Goal: Task Accomplishment & Management: Use online tool/utility

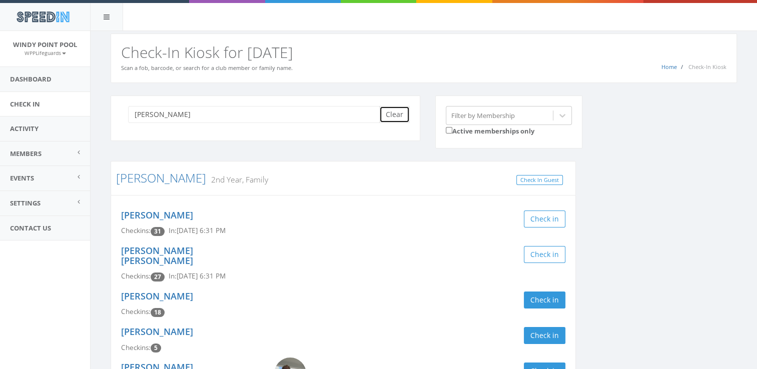
click at [402, 122] on button "Clear" at bounding box center [394, 114] width 31 height 17
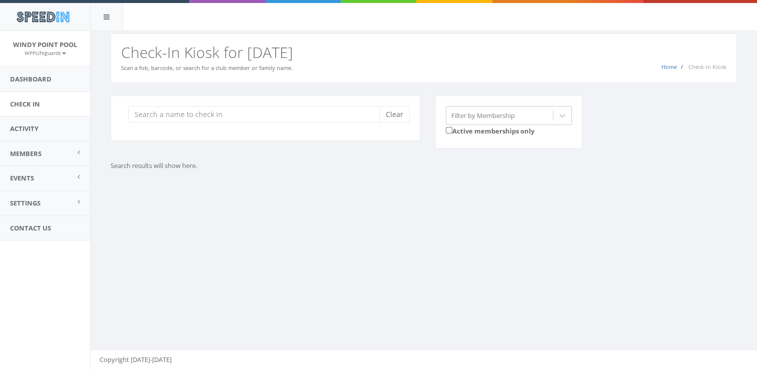
click at [615, 112] on div "Clear Filter by Membership Active memberships only" at bounding box center [427, 129] width 649 height 66
click at [246, 123] on div "Clear" at bounding box center [266, 119] width 310 height 46
click at [229, 115] on input "search" at bounding box center [257, 114] width 259 height 17
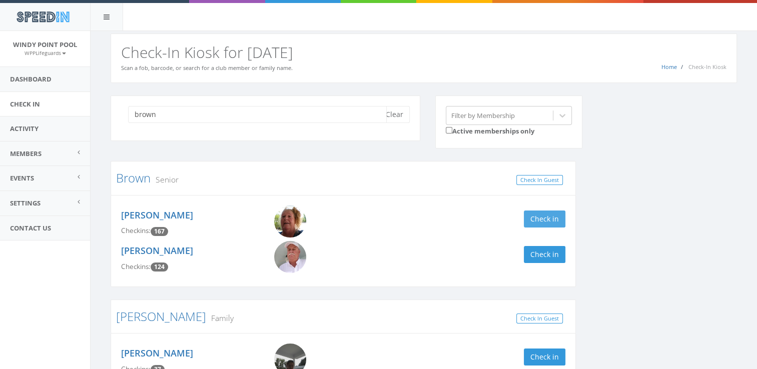
type input "brown"
click at [539, 221] on button "Check in" at bounding box center [545, 219] width 42 height 17
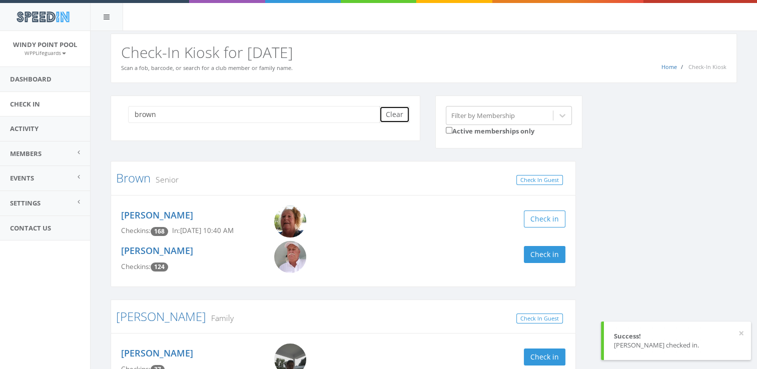
click at [397, 110] on button "Clear" at bounding box center [394, 114] width 31 height 17
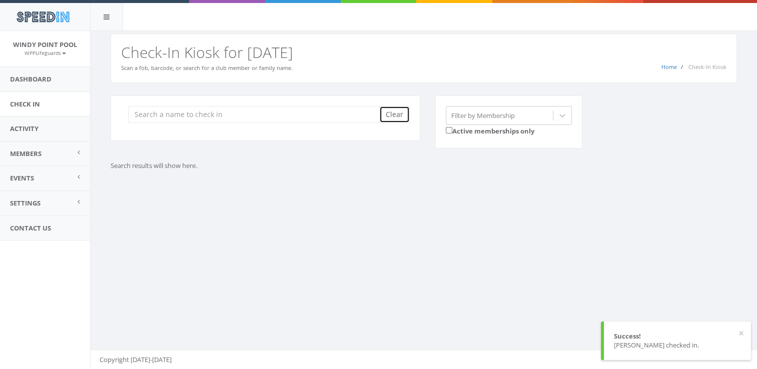
drag, startPoint x: 397, startPoint y: 110, endPoint x: 343, endPoint y: 112, distance: 53.1
click at [343, 112] on div "Clear" at bounding box center [265, 114] width 289 height 17
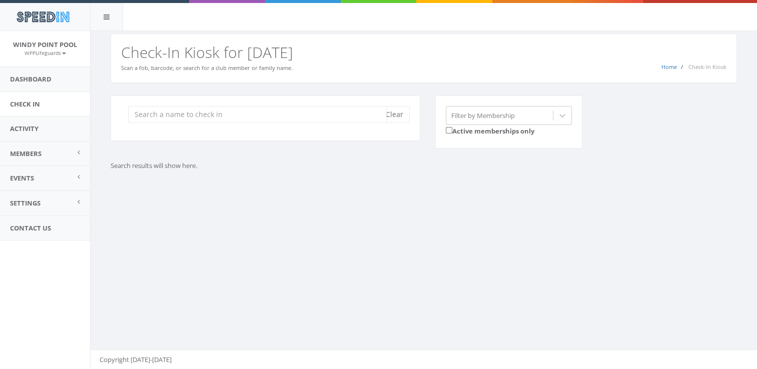
click at [332, 122] on input "search" at bounding box center [257, 114] width 259 height 17
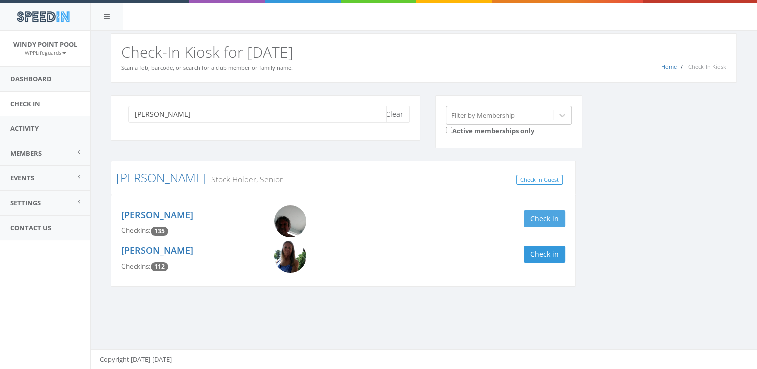
type input "bailey"
click at [553, 219] on button "Check in" at bounding box center [545, 219] width 42 height 17
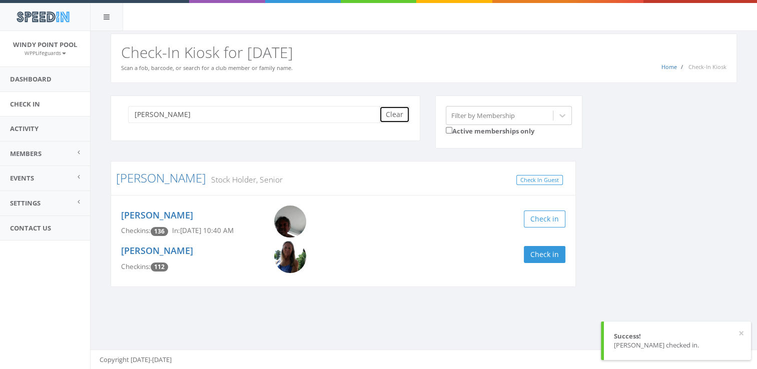
click at [386, 117] on button "Clear" at bounding box center [394, 114] width 31 height 17
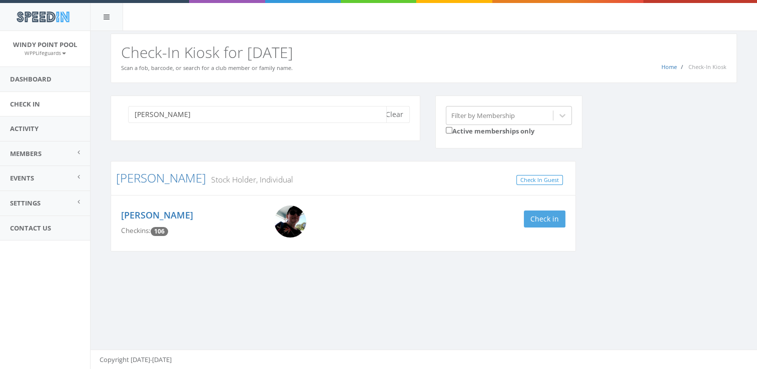
type input "buhl"
click at [545, 220] on button "Check in" at bounding box center [545, 219] width 42 height 17
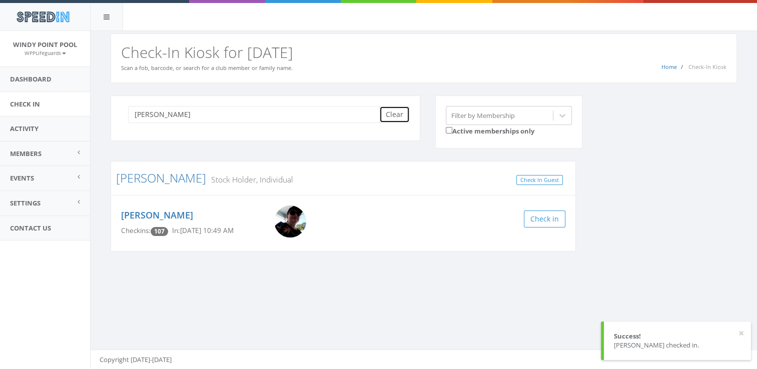
click at [399, 120] on button "Clear" at bounding box center [394, 114] width 31 height 17
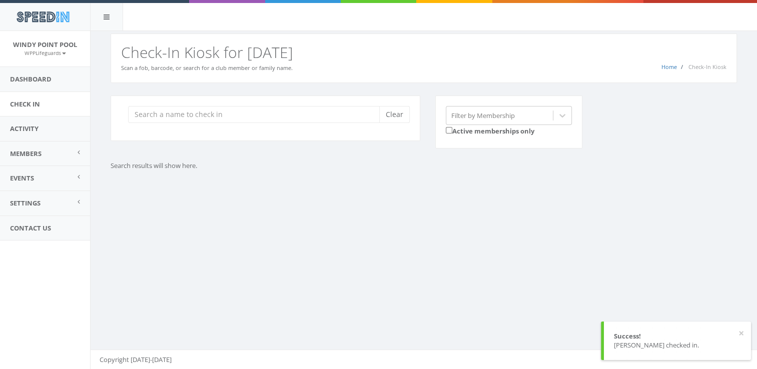
click at [572, 184] on div "Clear Filter by Membership Active memberships only Search results will show her…" at bounding box center [424, 145] width 667 height 125
click at [193, 118] on input "search" at bounding box center [257, 114] width 259 height 17
click at [335, 161] on p "Search results will show here." at bounding box center [344, 166] width 466 height 10
click at [140, 115] on input "grenada" at bounding box center [257, 114] width 259 height 17
drag, startPoint x: 188, startPoint y: 116, endPoint x: 142, endPoint y: 114, distance: 45.6
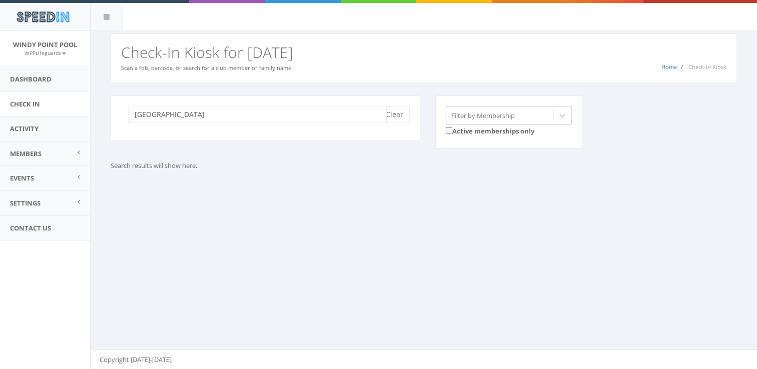
click at [142, 114] on input "grenada" at bounding box center [257, 114] width 259 height 17
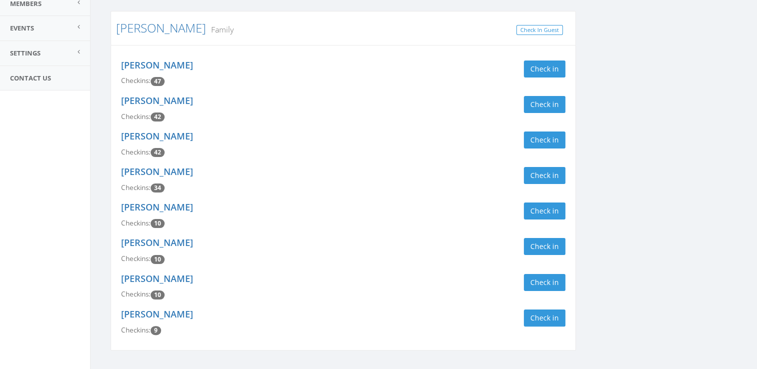
scroll to position [153, 0]
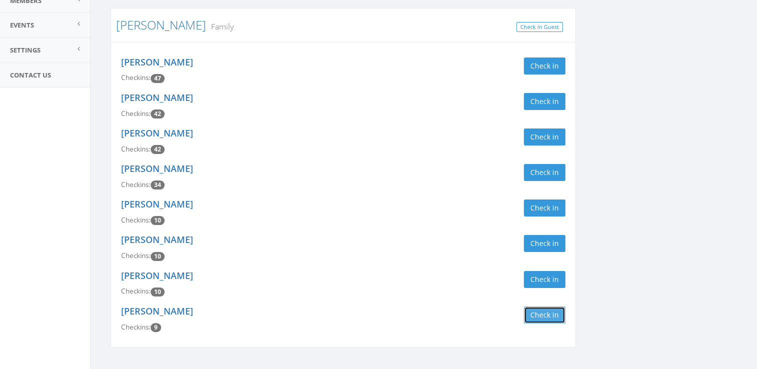
click at [549, 317] on button "Check in" at bounding box center [545, 315] width 42 height 17
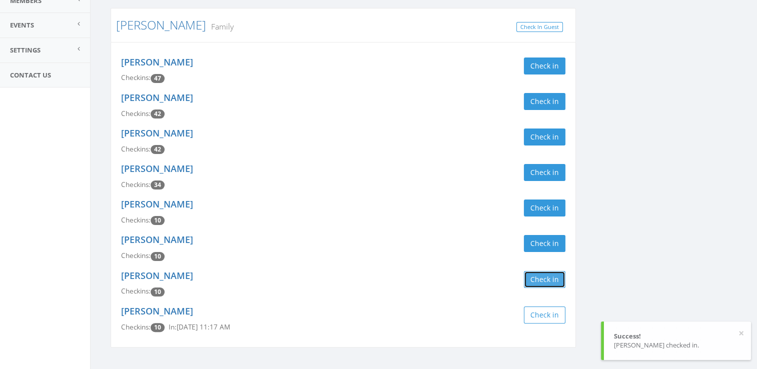
click at [537, 279] on button "Check in" at bounding box center [545, 279] width 42 height 17
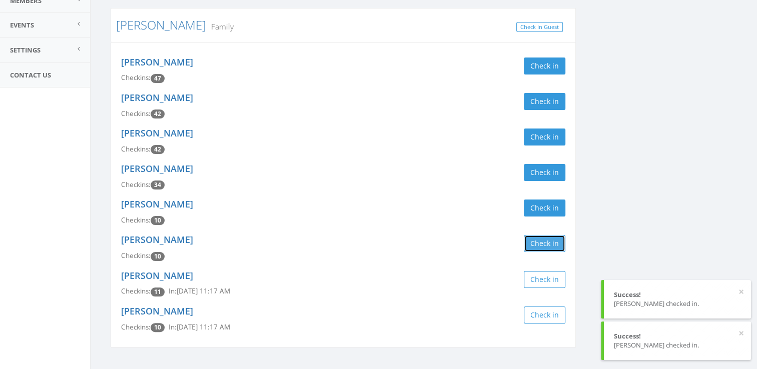
click at [540, 242] on button "Check in" at bounding box center [545, 243] width 42 height 17
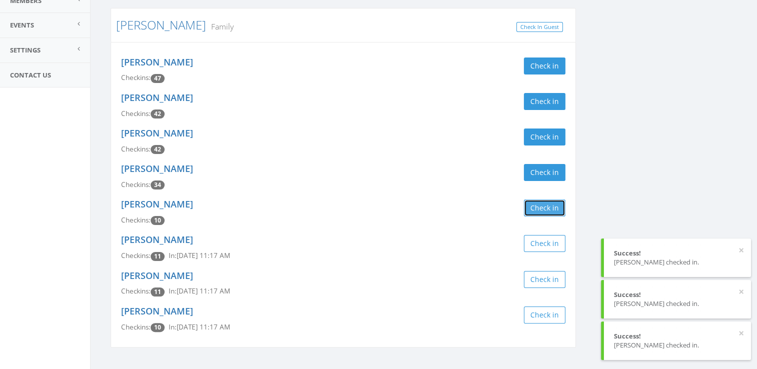
click at [551, 207] on button "Check in" at bounding box center [545, 208] width 42 height 17
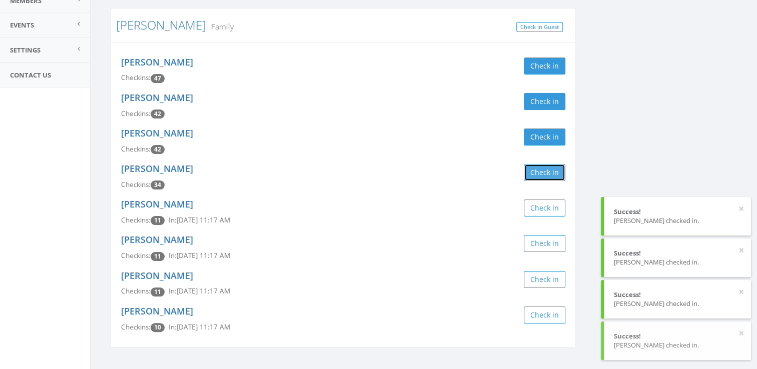
click at [552, 168] on button "Check in" at bounding box center [545, 172] width 42 height 17
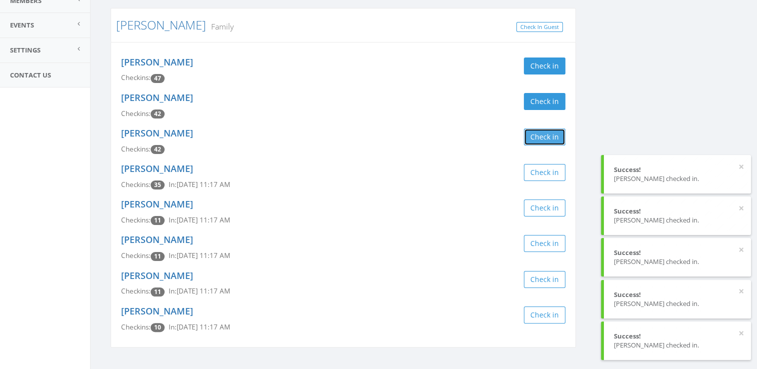
click at [541, 138] on button "Check in" at bounding box center [545, 137] width 42 height 17
click at [541, 58] on button "Check in" at bounding box center [545, 66] width 42 height 17
click at [548, 64] on button "Check in" at bounding box center [545, 66] width 42 height 17
click at [614, 89] on div "granata Clear Filter by Membership Active memberships only Granata Family Check…" at bounding box center [424, 151] width 642 height 418
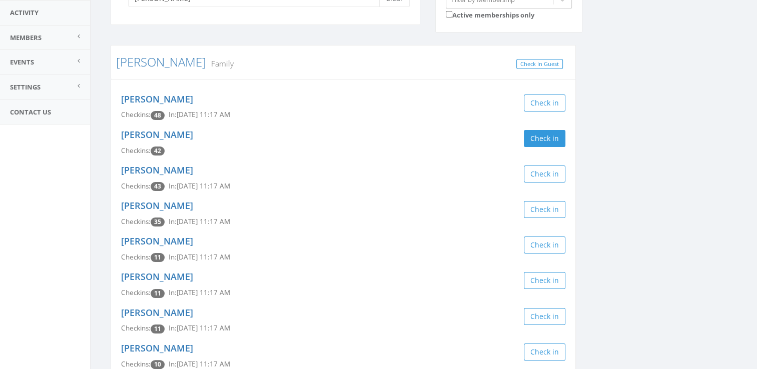
scroll to position [108, 0]
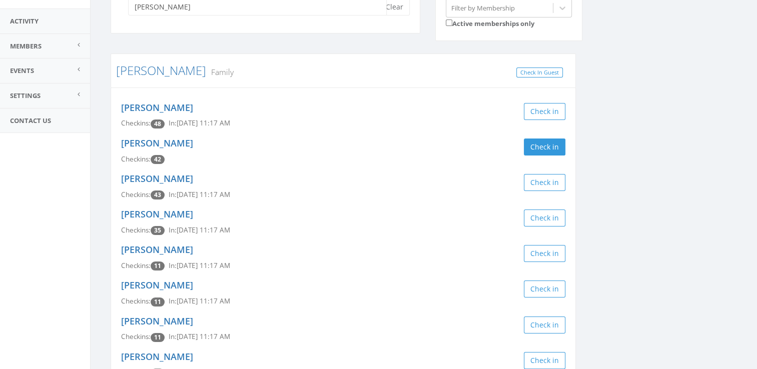
click at [280, 13] on input "granata" at bounding box center [257, 6] width 259 height 17
type input "g"
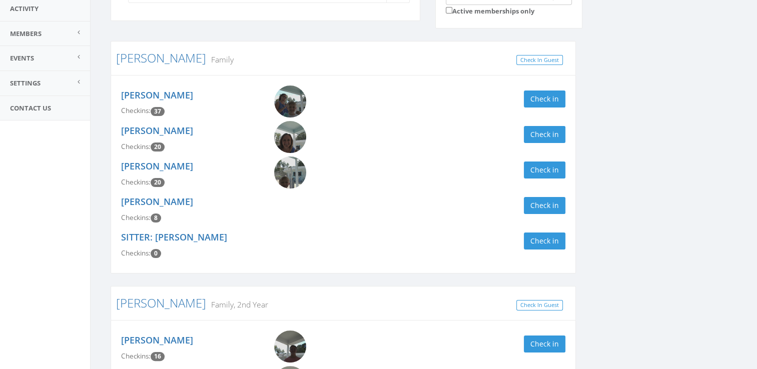
scroll to position [128, 0]
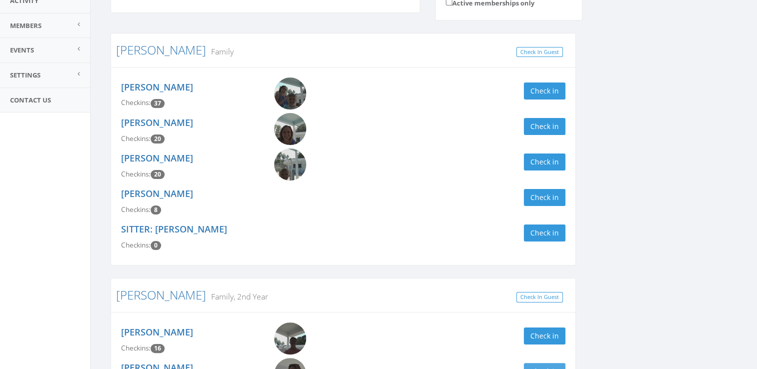
type input "lucas"
click at [559, 366] on button "Check in" at bounding box center [545, 371] width 42 height 17
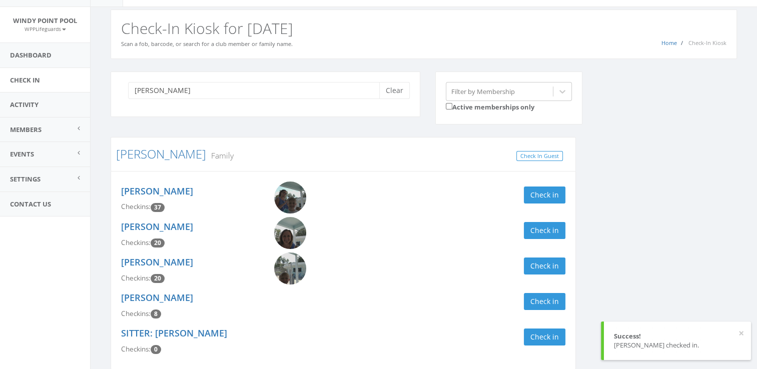
scroll to position [15, 0]
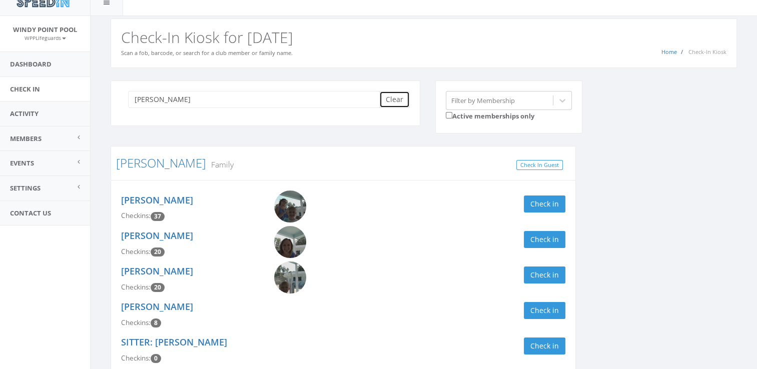
click at [405, 96] on button "Clear" at bounding box center [394, 99] width 31 height 17
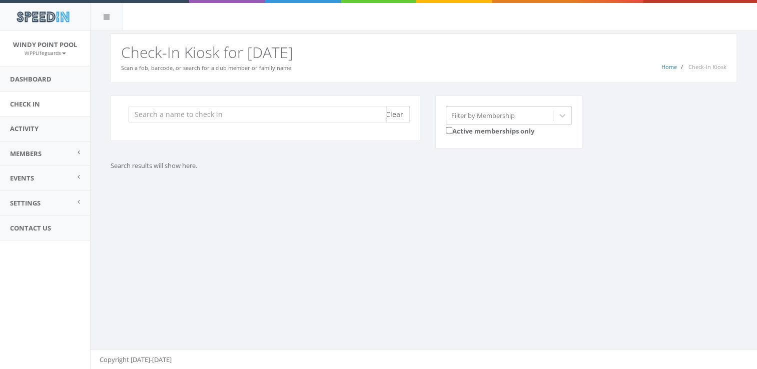
scroll to position [0, 0]
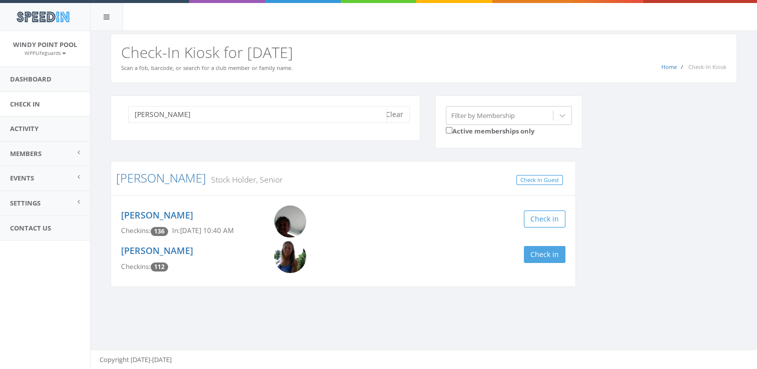
type input "bailey"
click at [540, 253] on button "Check in" at bounding box center [545, 254] width 42 height 17
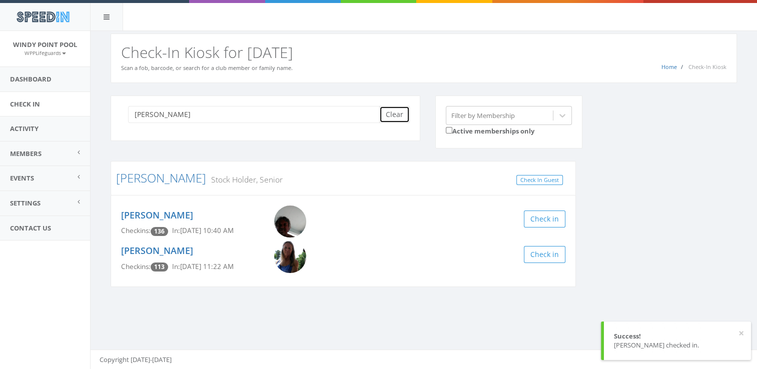
click at [394, 112] on button "Clear" at bounding box center [394, 114] width 31 height 17
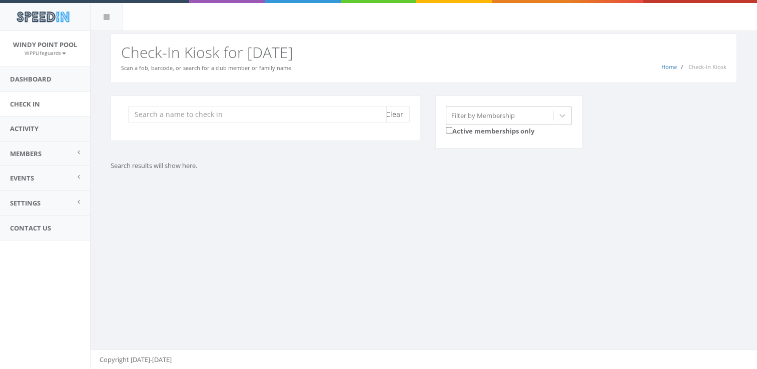
click at [192, 113] on input "search" at bounding box center [257, 114] width 259 height 17
type input "valdes"
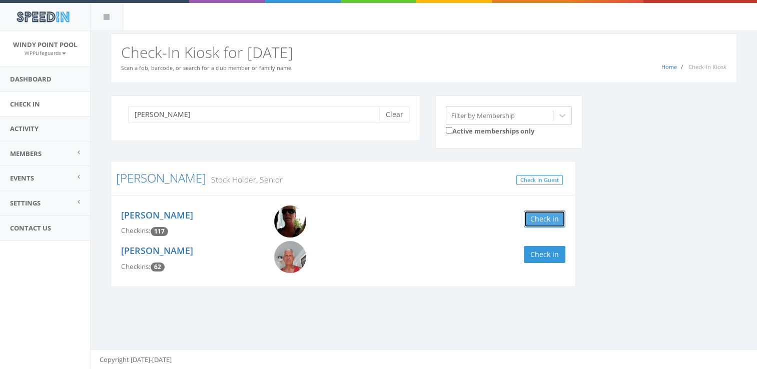
click at [551, 219] on button "Check in" at bounding box center [545, 219] width 42 height 17
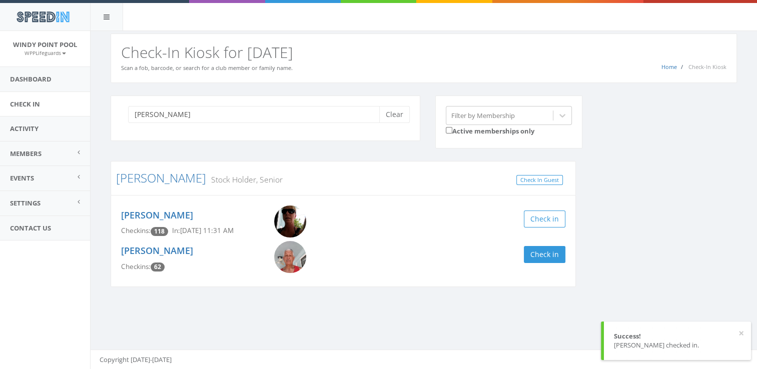
click at [406, 101] on div "valdes Clear" at bounding box center [266, 119] width 310 height 46
click at [396, 116] on button "Clear" at bounding box center [394, 114] width 31 height 17
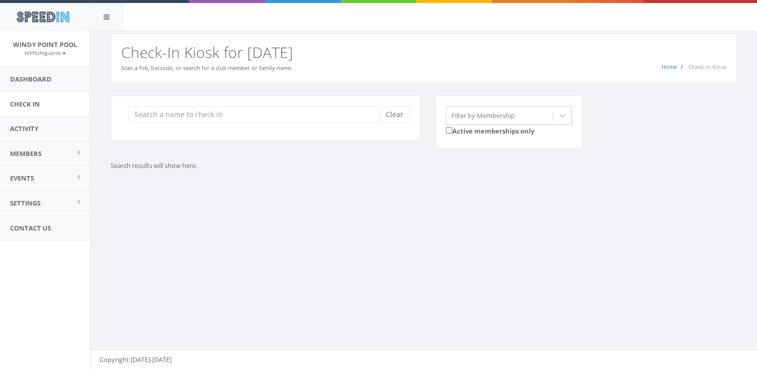
click at [235, 103] on div "Clear" at bounding box center [266, 119] width 310 height 46
click at [239, 121] on input "search" at bounding box center [257, 114] width 259 height 17
click at [243, 125] on div "Clear" at bounding box center [266, 119] width 310 height 46
click at [240, 118] on input "search" at bounding box center [257, 114] width 259 height 17
type input "hulick"
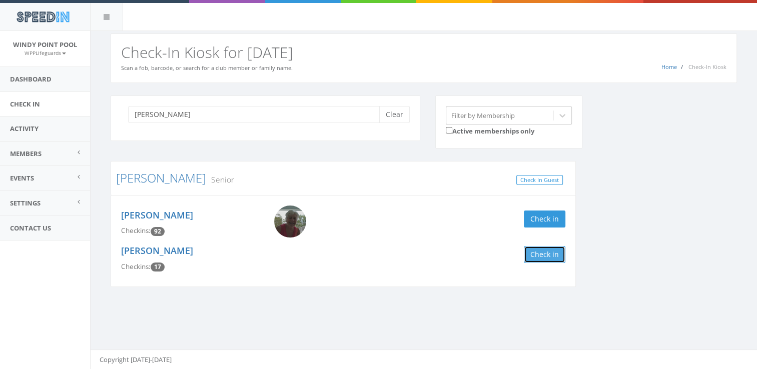
click at [553, 259] on button "Check in" at bounding box center [545, 254] width 42 height 17
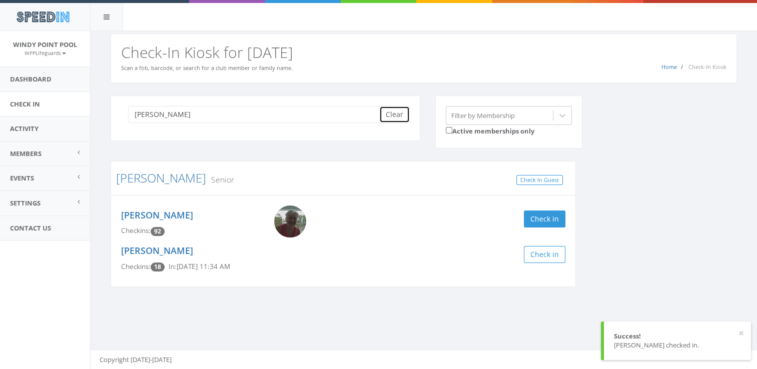
click at [393, 111] on button "Clear" at bounding box center [394, 114] width 31 height 17
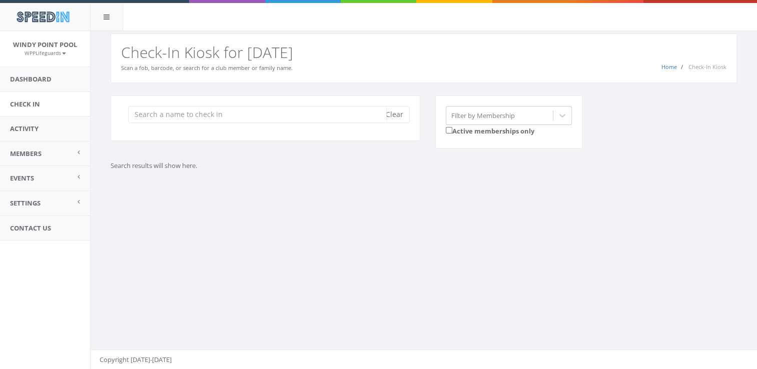
click at [160, 118] on input "search" at bounding box center [257, 114] width 259 height 17
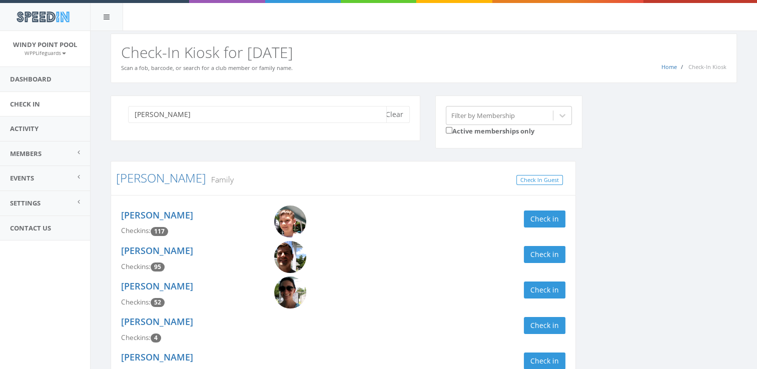
scroll to position [69, 0]
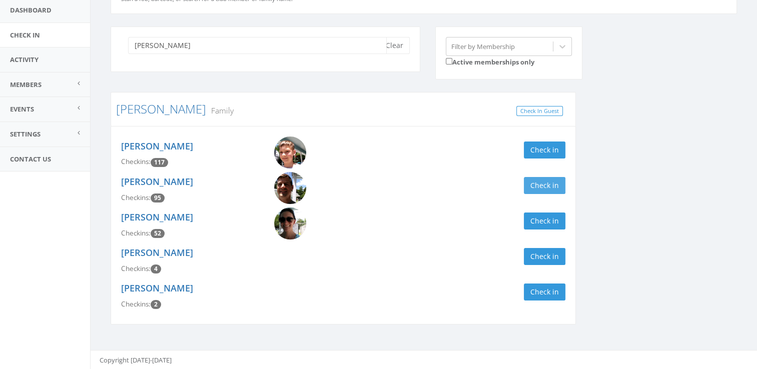
type input "nemec"
click at [551, 185] on button "Check in" at bounding box center [545, 185] width 42 height 17
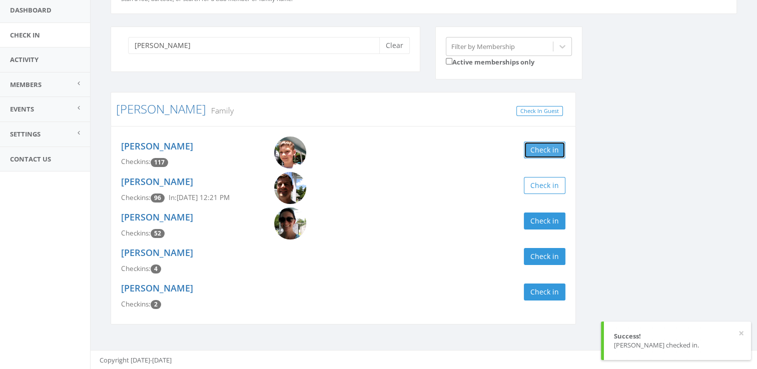
click at [543, 151] on button "Check in" at bounding box center [545, 150] width 42 height 17
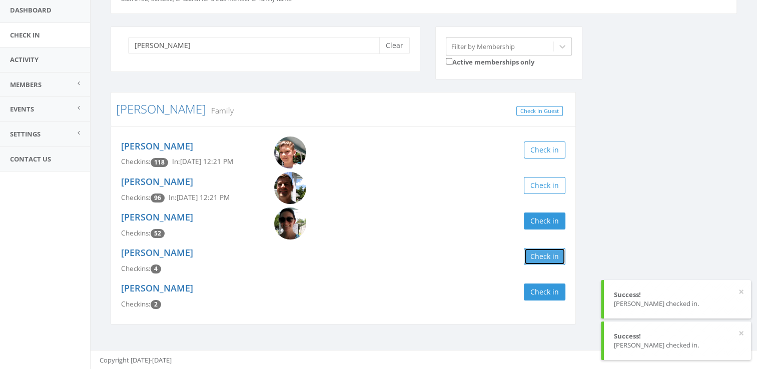
click at [559, 257] on button "Check in" at bounding box center [545, 256] width 42 height 17
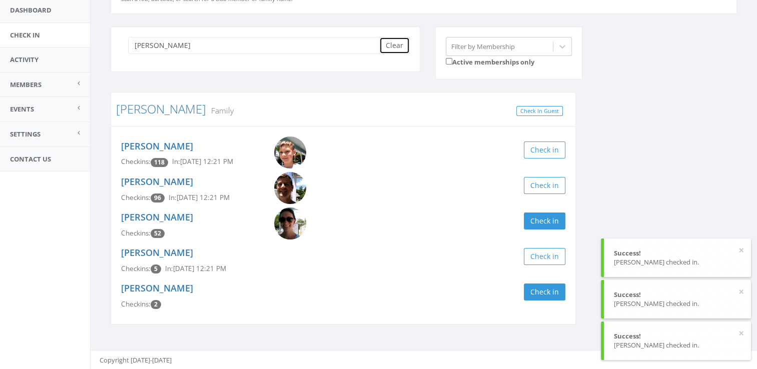
click at [398, 43] on button "Clear" at bounding box center [394, 45] width 31 height 17
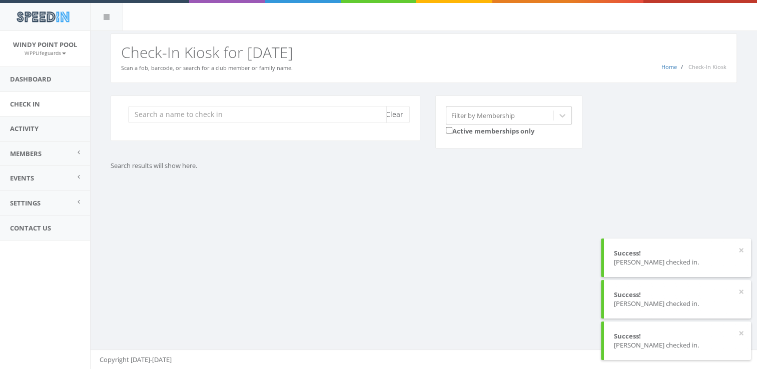
scroll to position [0, 0]
click at [675, 189] on div "Clear Filter by Membership Active memberships only Search results will show her…" at bounding box center [424, 145] width 667 height 125
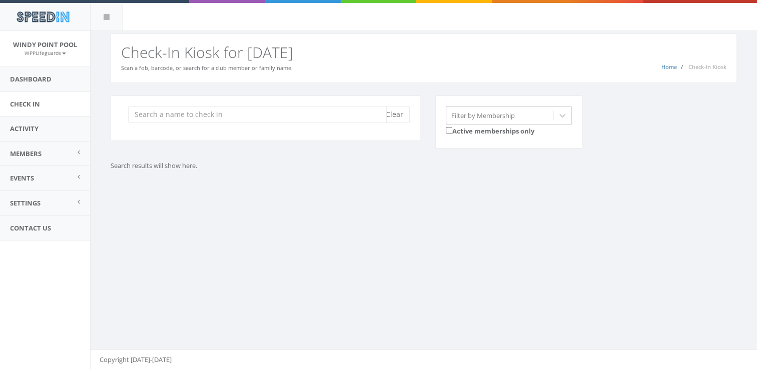
click at [261, 115] on input "search" at bounding box center [257, 114] width 259 height 17
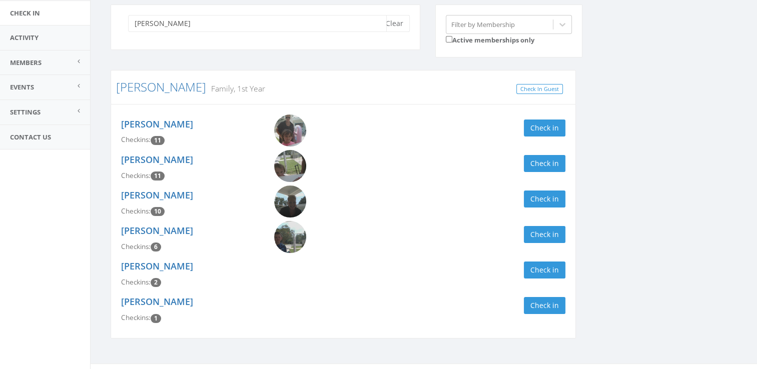
scroll to position [88, 0]
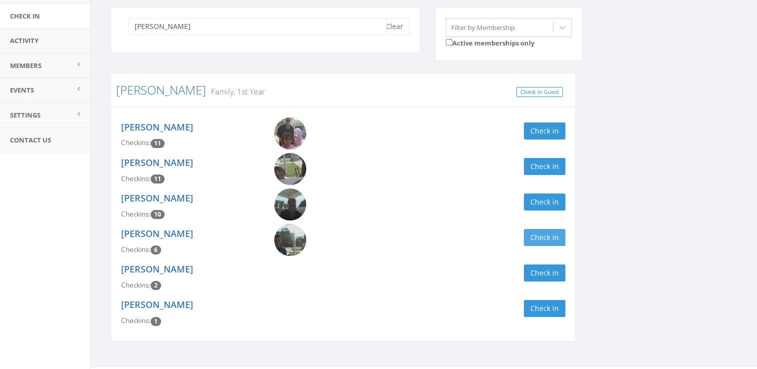
type input "provenzano"
click at [548, 231] on button "Check in" at bounding box center [545, 237] width 42 height 17
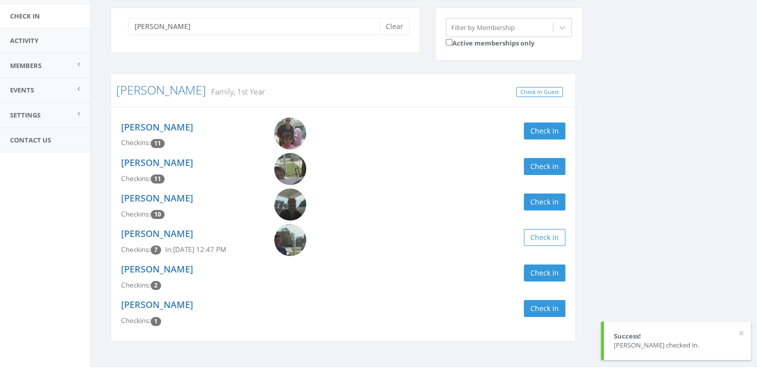
click at [542, 146] on div "Airianna Parrish Checkins: 11 Check in" at bounding box center [344, 136] width 460 height 36
click at [539, 129] on button "Check in" at bounding box center [545, 131] width 42 height 17
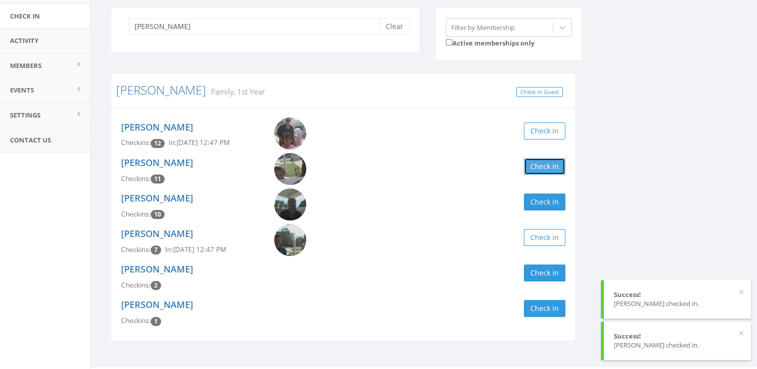
click at [543, 165] on button "Check in" at bounding box center [545, 166] width 42 height 17
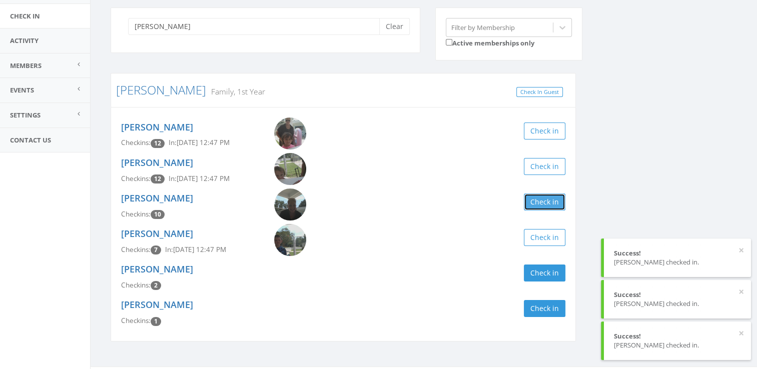
click at [544, 201] on button "Check in" at bounding box center [545, 202] width 42 height 17
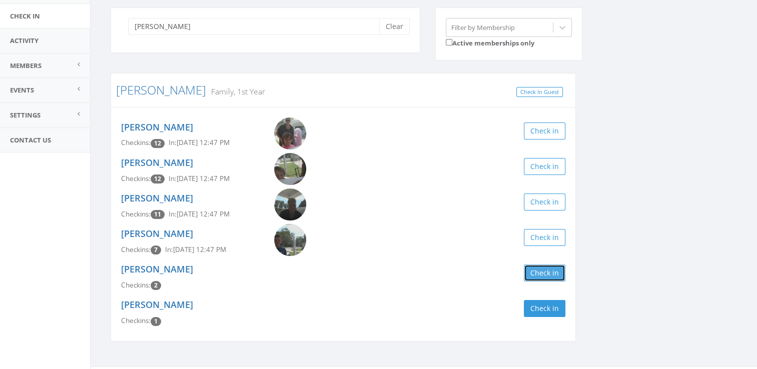
click at [533, 267] on button "Check in" at bounding box center [545, 273] width 42 height 17
click at [390, 22] on button "Clear" at bounding box center [394, 26] width 31 height 17
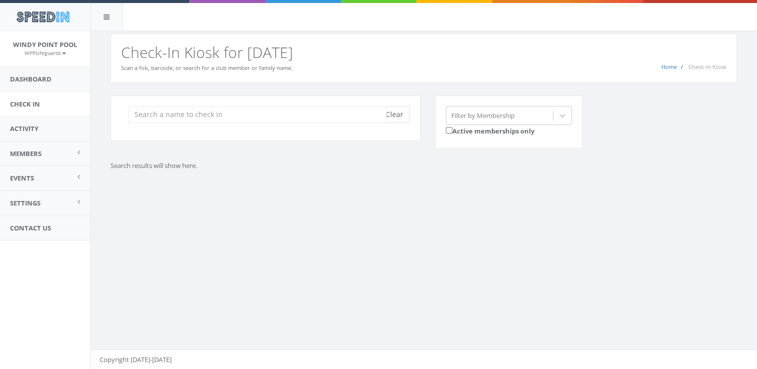
scroll to position [0, 0]
click at [247, 115] on input "search" at bounding box center [257, 114] width 259 height 17
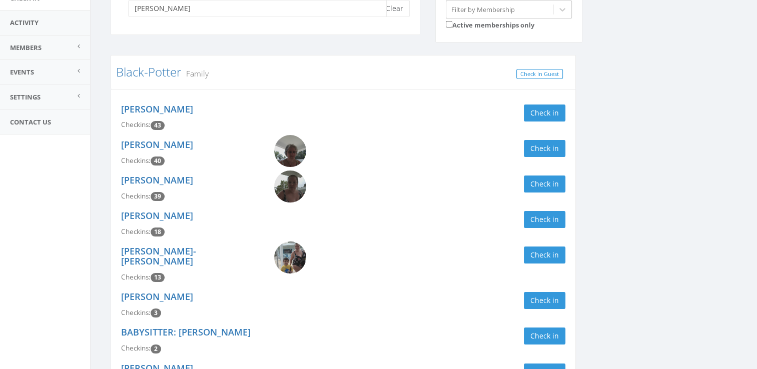
scroll to position [176, 0]
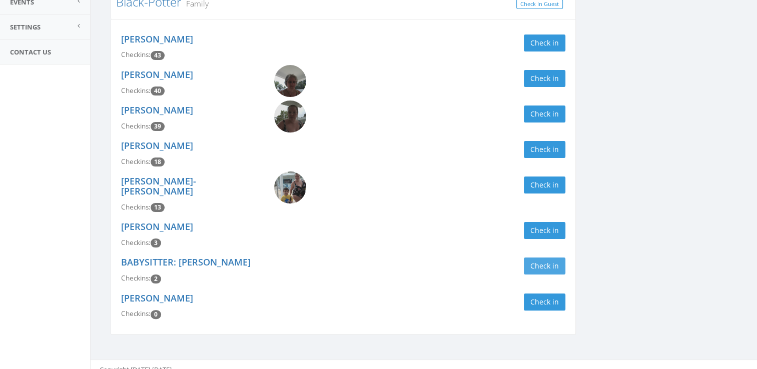
type input "cowles"
click at [550, 258] on button "Check in" at bounding box center [545, 266] width 42 height 17
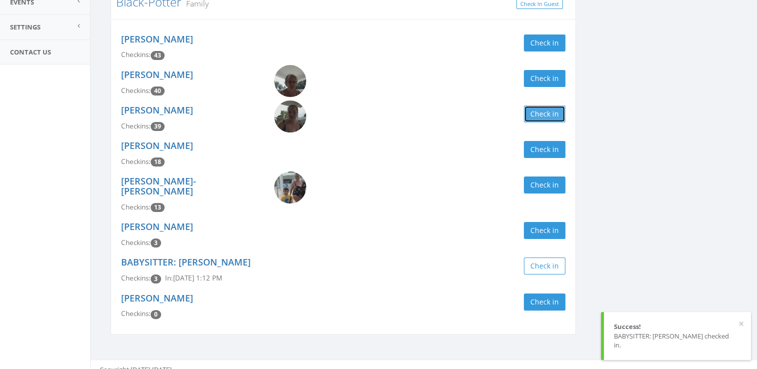
click at [562, 112] on button "Check in" at bounding box center [545, 114] width 42 height 17
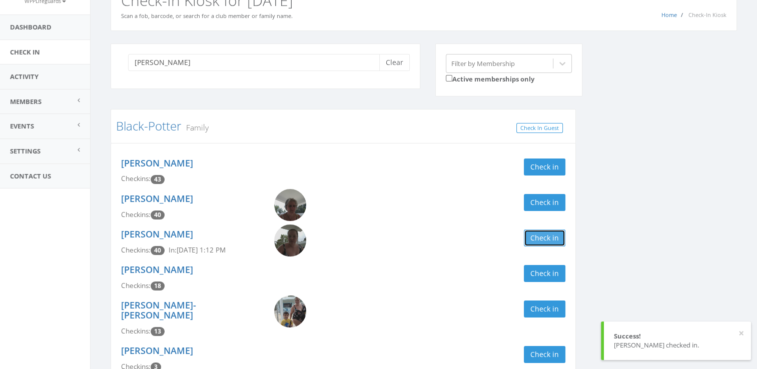
scroll to position [50, 0]
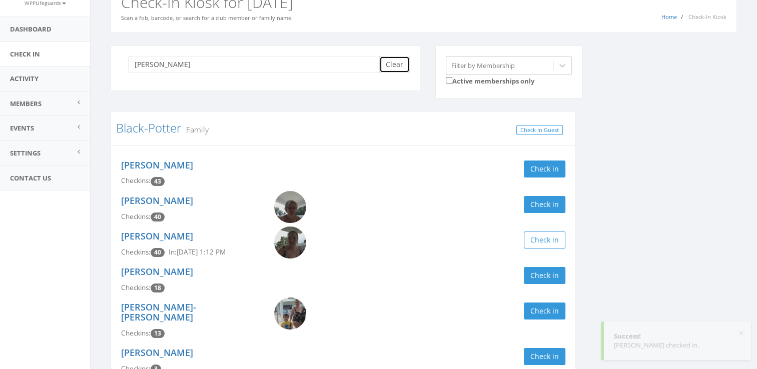
click at [395, 56] on button "Clear" at bounding box center [394, 64] width 31 height 17
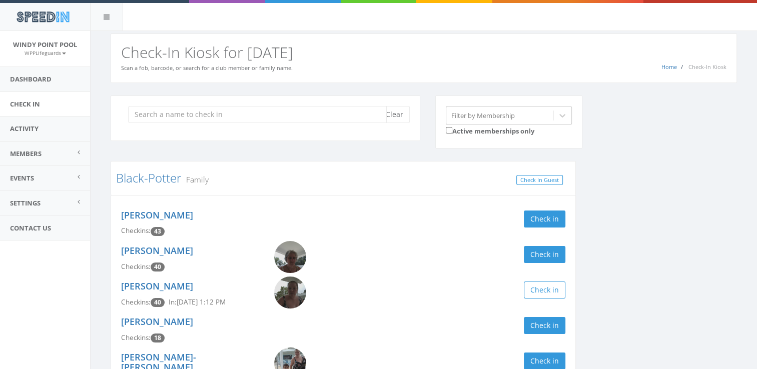
scroll to position [0, 0]
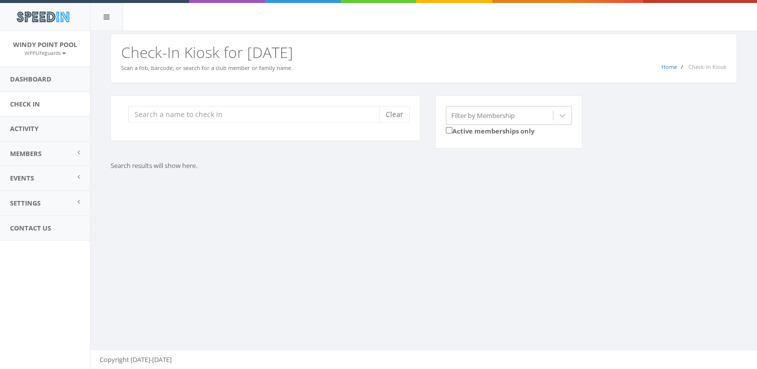
click at [353, 63] on div "Home Check-In Kiosk Check-In Kiosk for Today Scan a fob, barcode, or search for…" at bounding box center [424, 59] width 627 height 50
click at [326, 116] on input "search" at bounding box center [257, 114] width 259 height 17
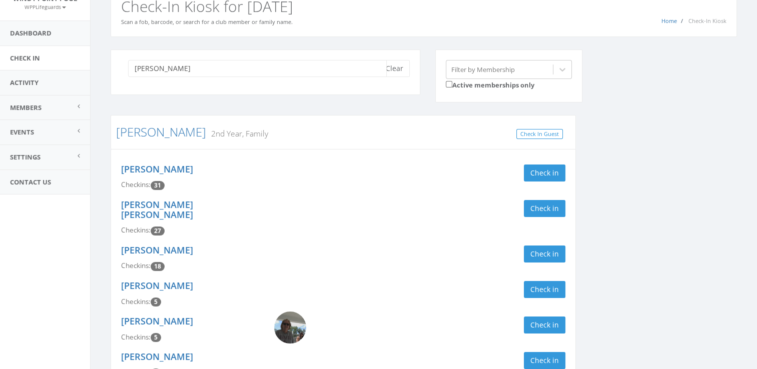
scroll to position [74, 0]
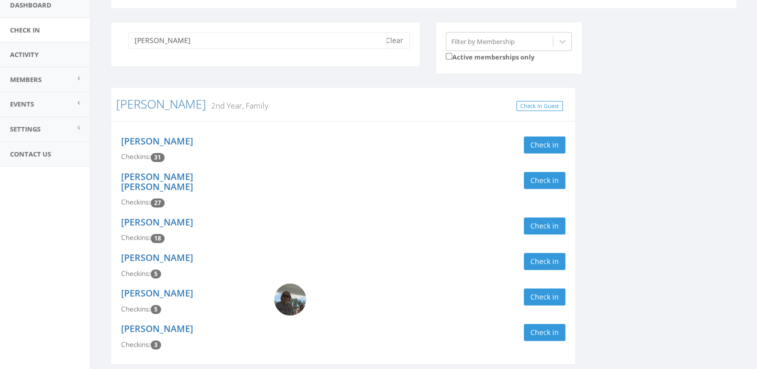
type input "felts"
click at [533, 134] on div "Bennett Felts Checkins: 31 Check in" at bounding box center [344, 150] width 460 height 36
click at [540, 149] on button "Check in" at bounding box center [545, 145] width 42 height 17
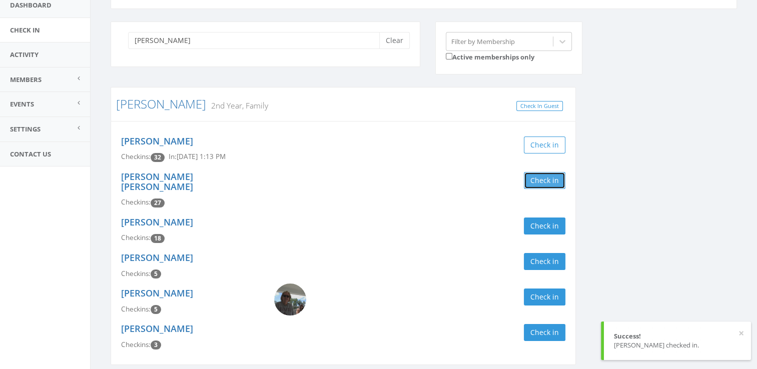
click at [543, 179] on button "Check in" at bounding box center [545, 180] width 42 height 17
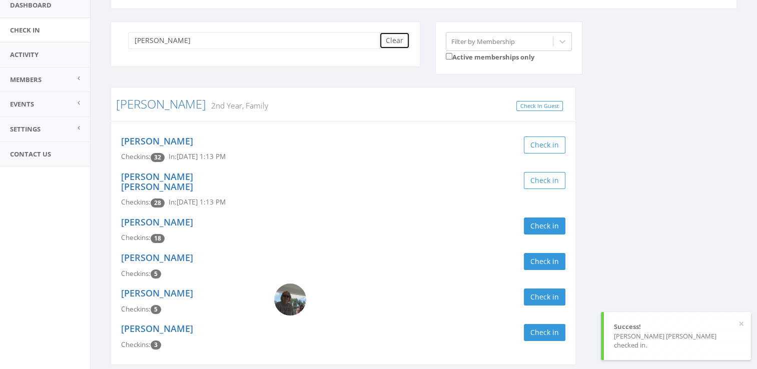
click at [402, 37] on button "Clear" at bounding box center [394, 40] width 31 height 17
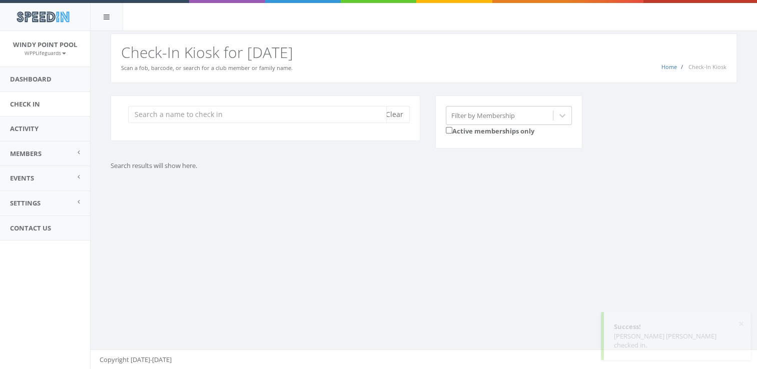
scroll to position [0, 0]
click at [352, 110] on input "search" at bounding box center [257, 114] width 259 height 17
click at [352, 110] on input "b" at bounding box center [257, 114] width 259 height 17
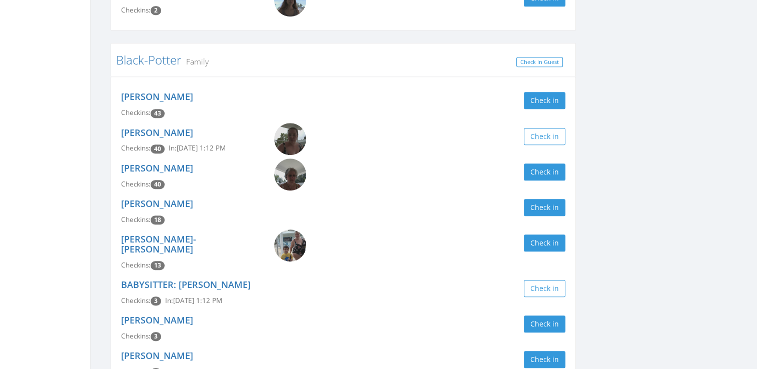
scroll to position [646, 0]
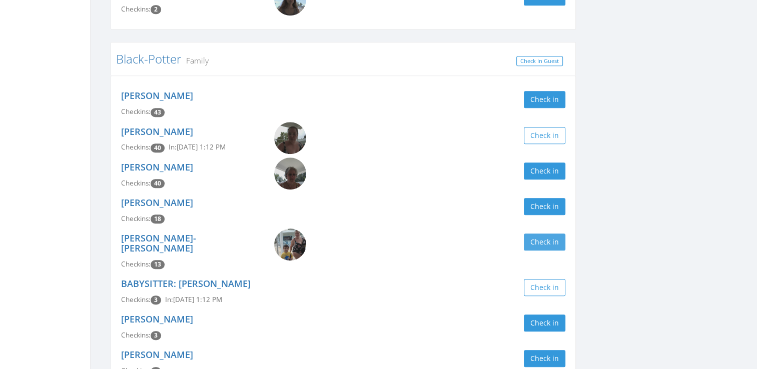
type input "black"
click at [552, 246] on button "Check in" at bounding box center [545, 242] width 42 height 17
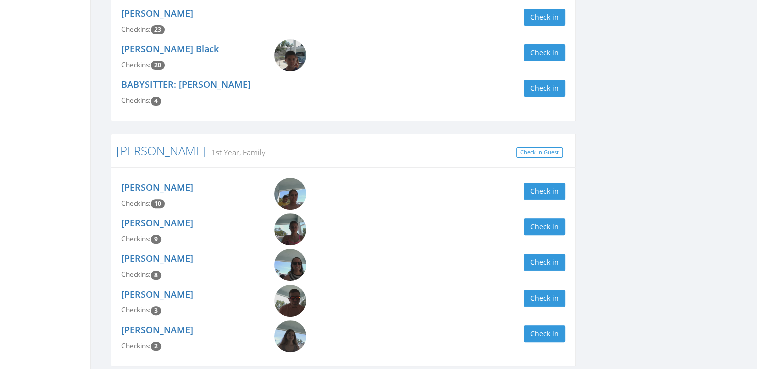
scroll to position [0, 0]
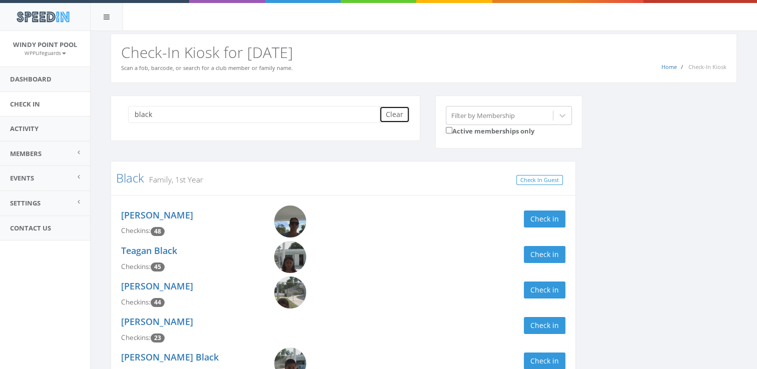
click at [385, 114] on button "Clear" at bounding box center [394, 114] width 31 height 17
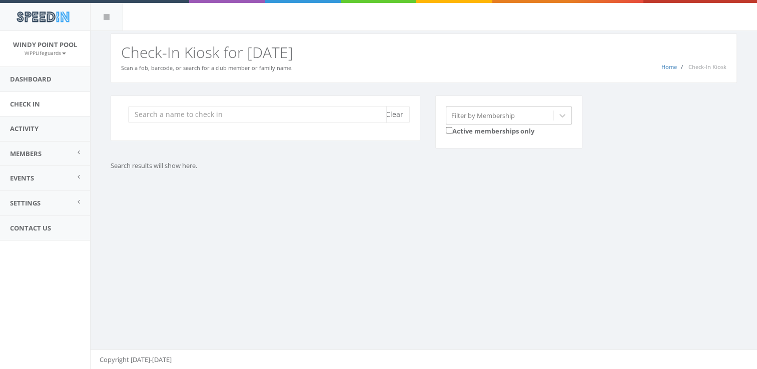
click at [298, 112] on input "search" at bounding box center [257, 114] width 259 height 17
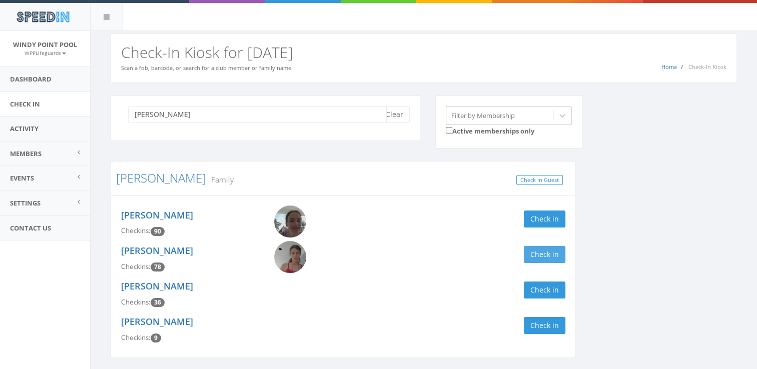
type input "getze"
click at [541, 254] on button "Check in" at bounding box center [545, 254] width 42 height 17
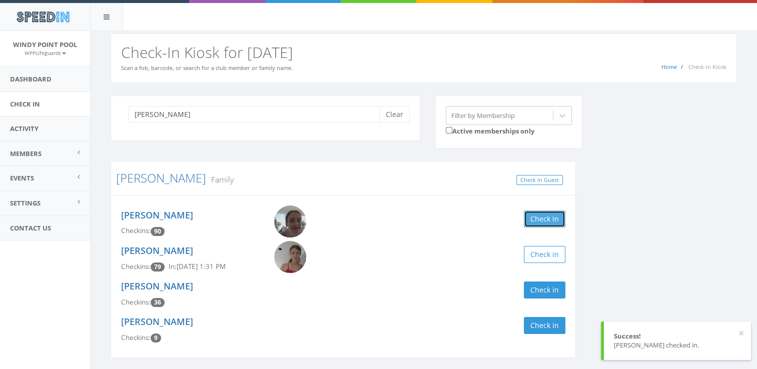
click at [539, 222] on button "Check in" at bounding box center [545, 219] width 42 height 17
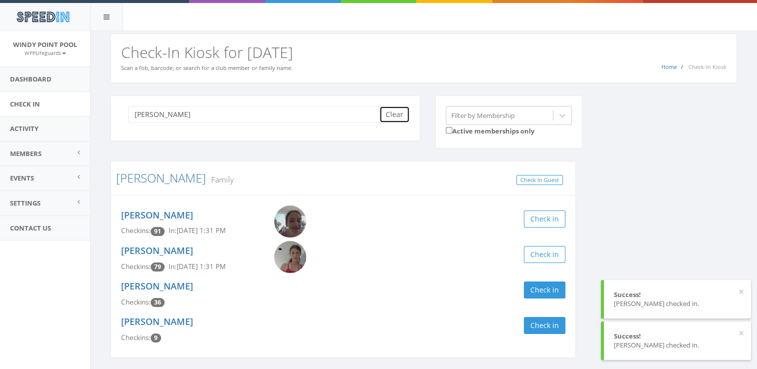
click at [396, 115] on button "Clear" at bounding box center [394, 114] width 31 height 17
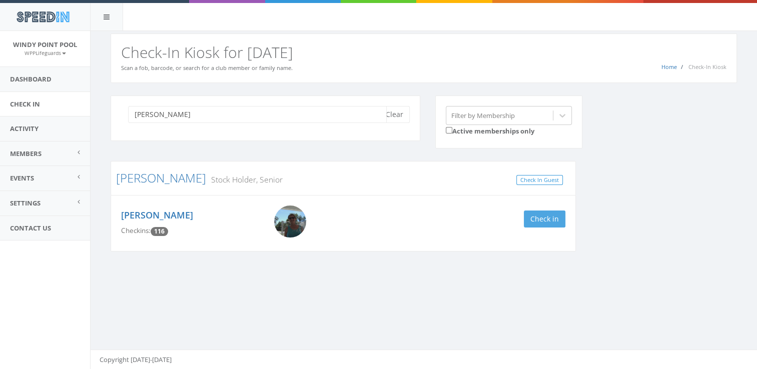
type input "garrington"
click at [543, 222] on button "Check in" at bounding box center [545, 219] width 42 height 17
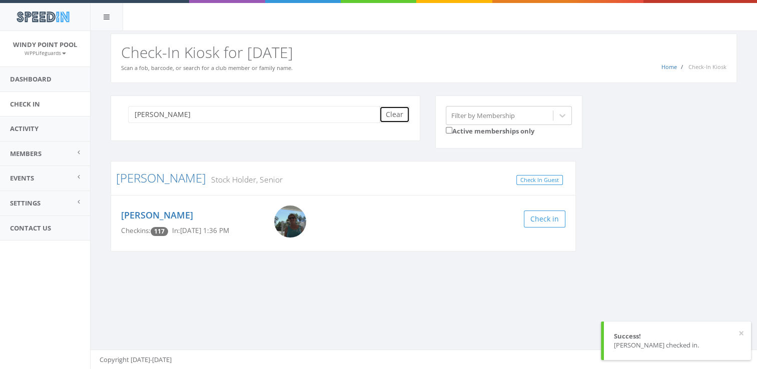
click at [391, 116] on button "Clear" at bounding box center [394, 114] width 31 height 17
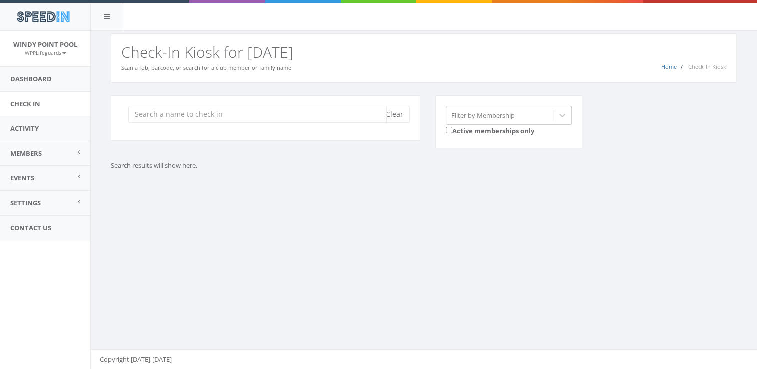
click at [344, 110] on input "search" at bounding box center [257, 114] width 259 height 17
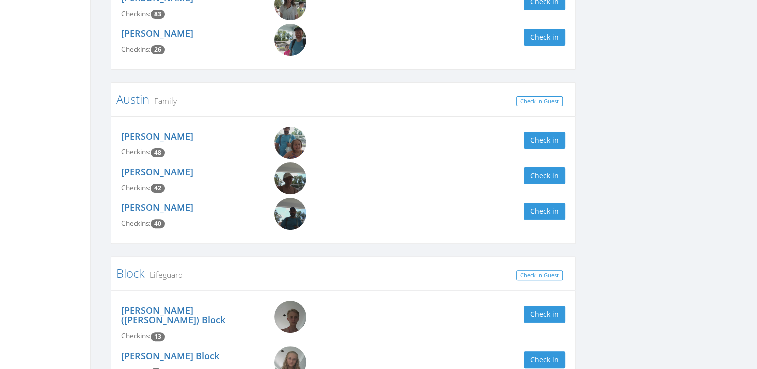
scroll to position [289, 0]
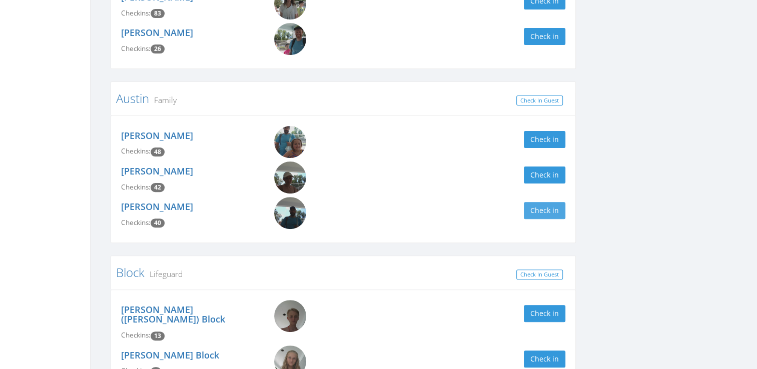
type input "austin"
click at [554, 205] on button "Check in" at bounding box center [545, 210] width 42 height 17
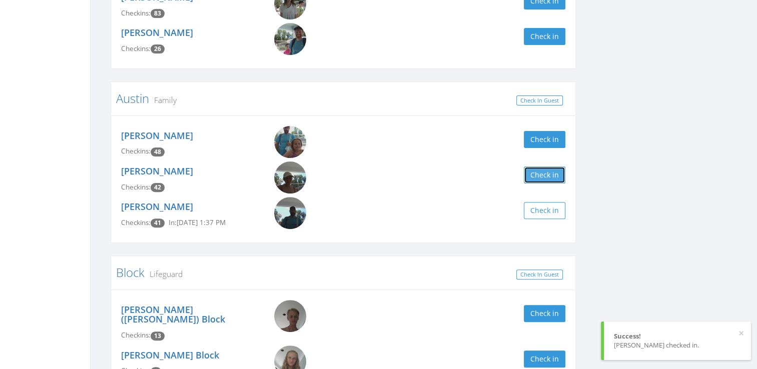
click at [552, 180] on button "Check in" at bounding box center [545, 175] width 42 height 17
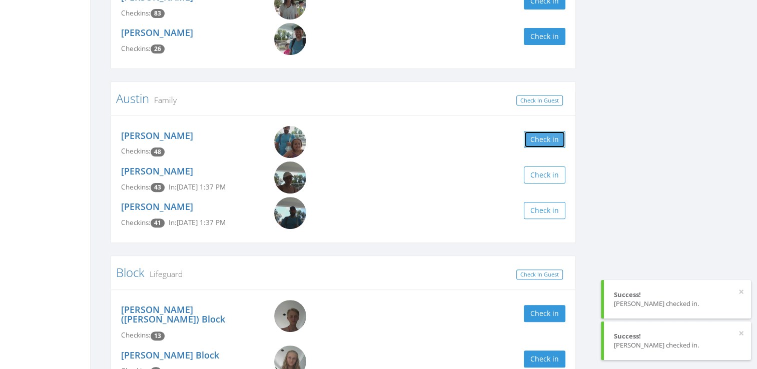
click at [547, 139] on button "Check in" at bounding box center [545, 139] width 42 height 17
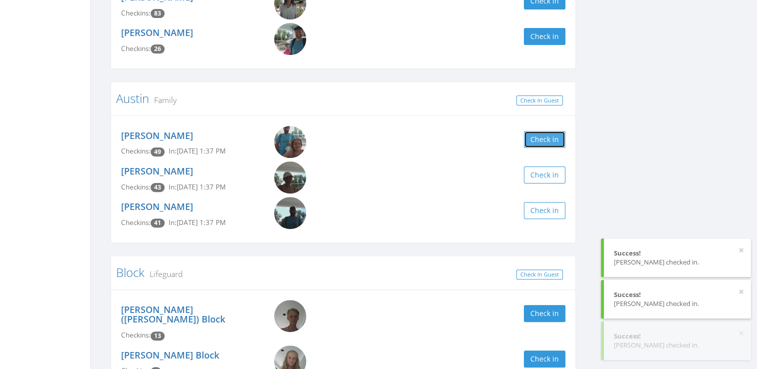
scroll to position [0, 0]
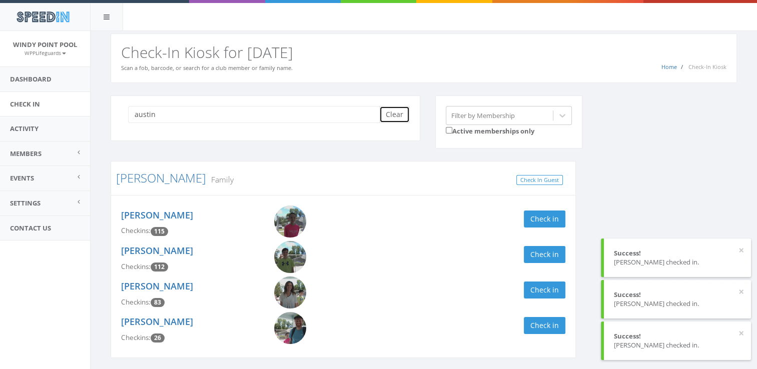
click at [399, 114] on button "Clear" at bounding box center [394, 114] width 31 height 17
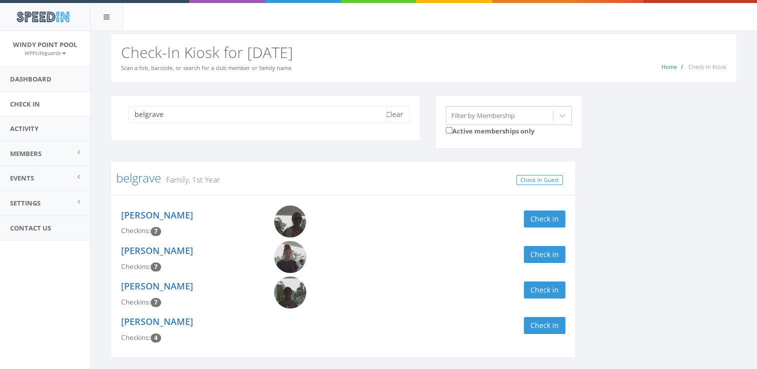
scroll to position [34, 0]
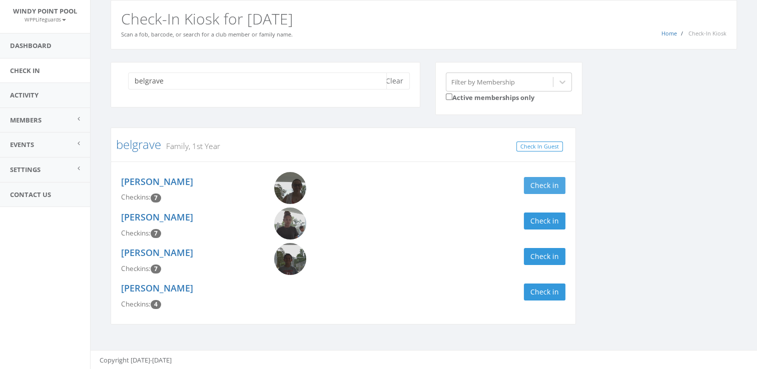
type input "belgrave"
click at [538, 182] on button "Check in" at bounding box center [545, 185] width 42 height 17
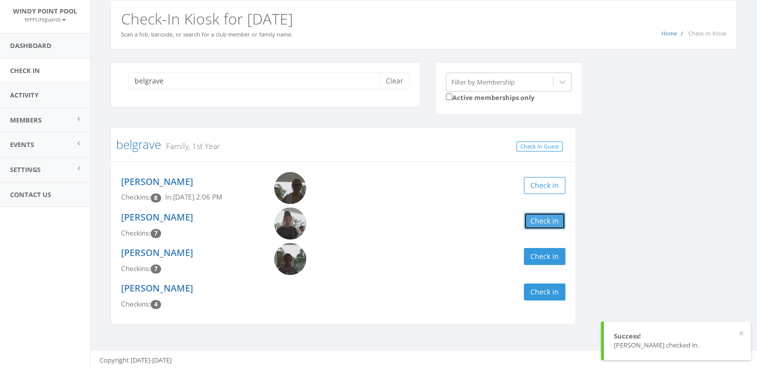
click at [534, 218] on button "Check in" at bounding box center [545, 221] width 42 height 17
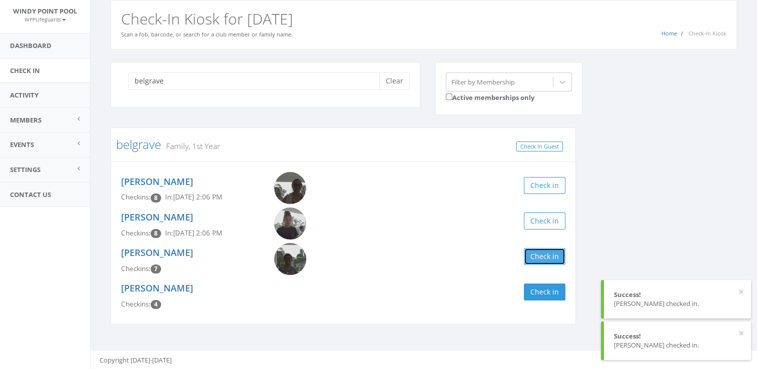
click at [539, 253] on button "Check in" at bounding box center [545, 256] width 42 height 17
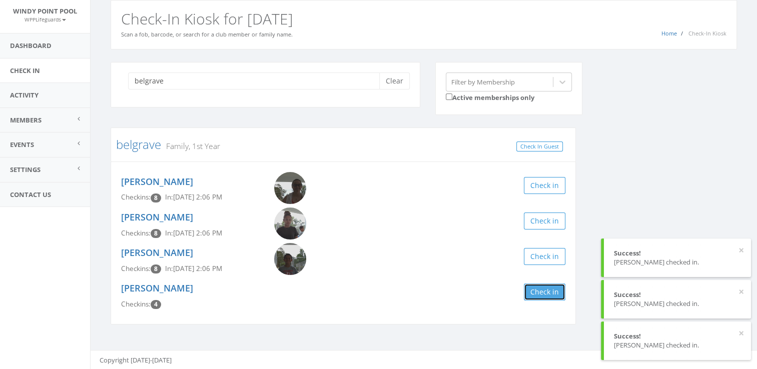
click at [539, 296] on button "Check in" at bounding box center [545, 292] width 42 height 17
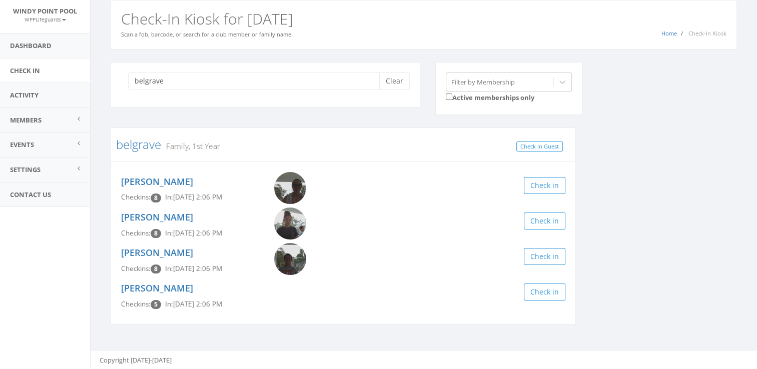
click at [507, 331] on div "belgrave Family, 1st Year Check In Guest Miranda Belgrave Checkins: 8 In: Aug 1…" at bounding box center [343, 233] width 481 height 210
click at [394, 83] on button "Clear" at bounding box center [394, 81] width 31 height 17
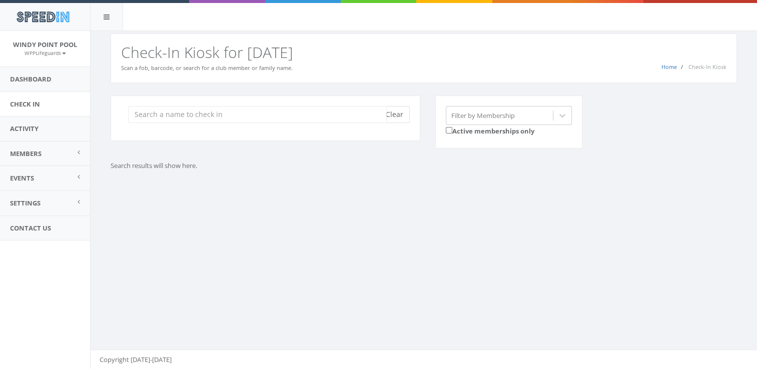
scroll to position [0, 0]
click at [394, 83] on div "Clear Filter by Membership Active memberships only Search results will show her…" at bounding box center [424, 145] width 667 height 125
click at [316, 121] on input "search" at bounding box center [257, 114] width 259 height 17
click at [314, 119] on input "search" at bounding box center [257, 114] width 259 height 17
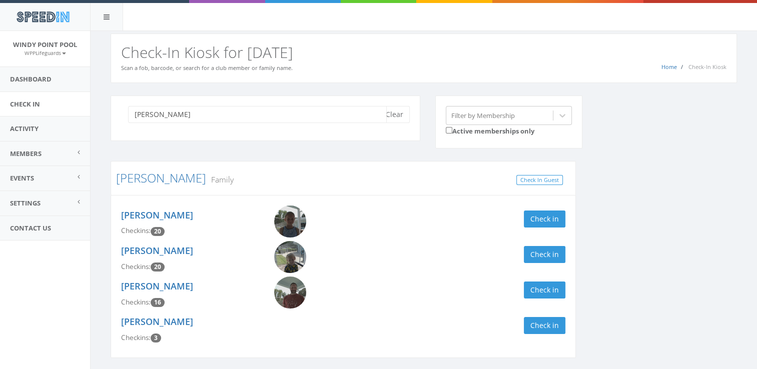
scroll to position [34, 0]
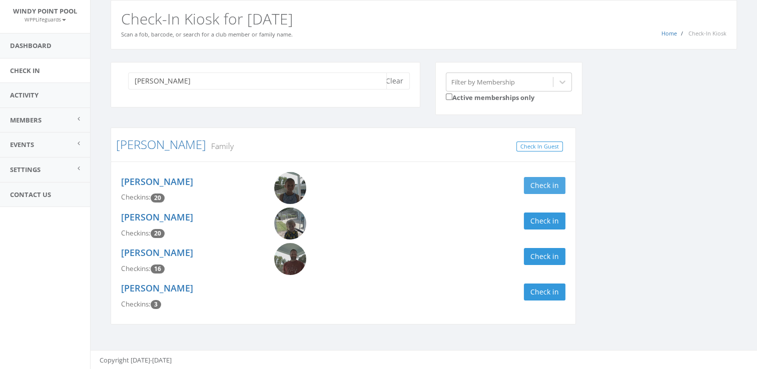
type input "betts"
click at [539, 187] on button "Check in" at bounding box center [545, 185] width 42 height 17
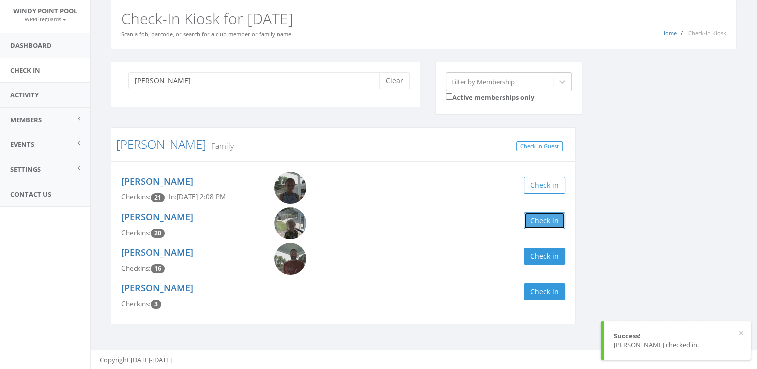
click at [545, 219] on button "Check in" at bounding box center [545, 221] width 42 height 17
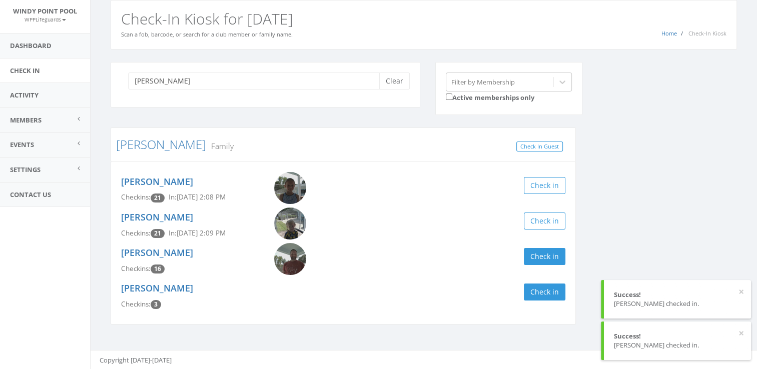
click at [545, 267] on div "Weston Betts Checkins: 16 Check in" at bounding box center [344, 261] width 460 height 36
click at [544, 263] on button "Check in" at bounding box center [545, 256] width 42 height 17
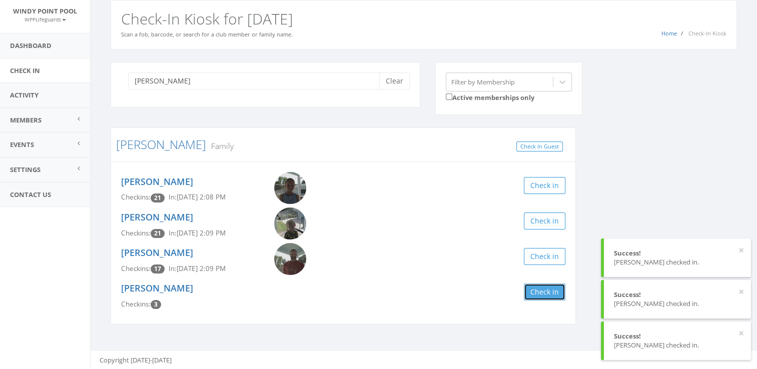
click at [541, 299] on button "Check in" at bounding box center [545, 292] width 42 height 17
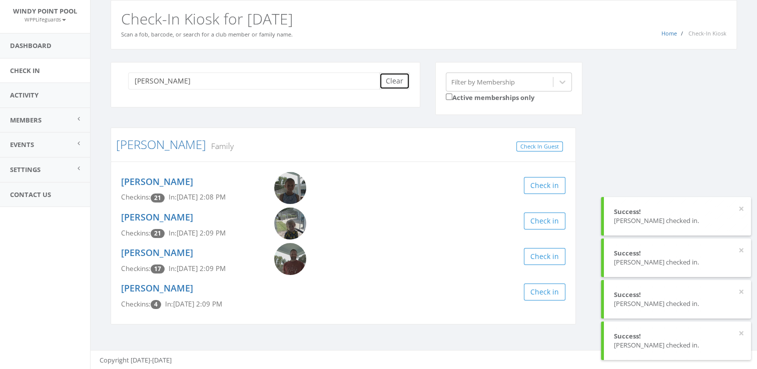
click at [399, 85] on button "Clear" at bounding box center [394, 81] width 31 height 17
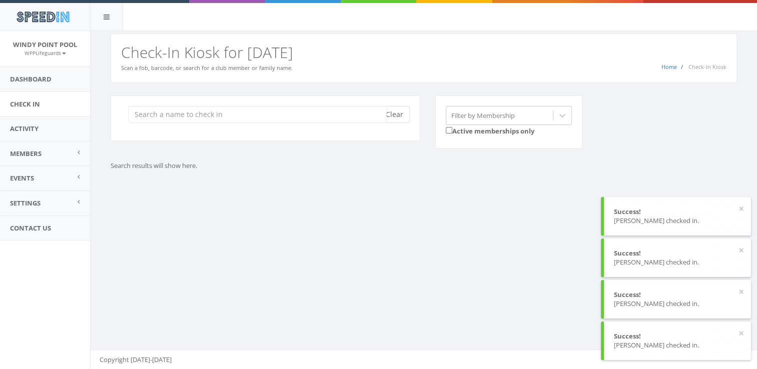
scroll to position [0, 0]
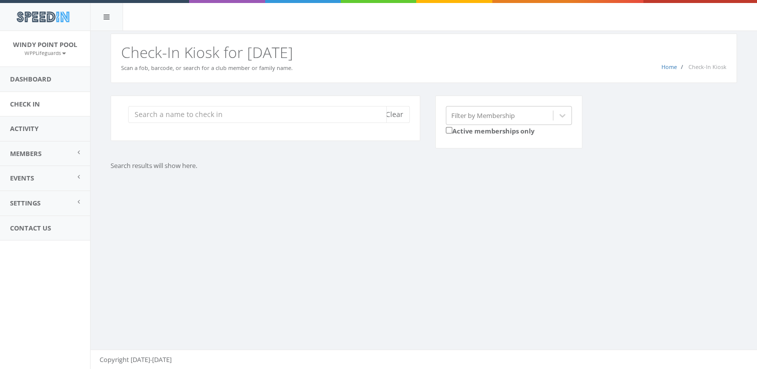
click at [291, 121] on input "search" at bounding box center [257, 114] width 259 height 17
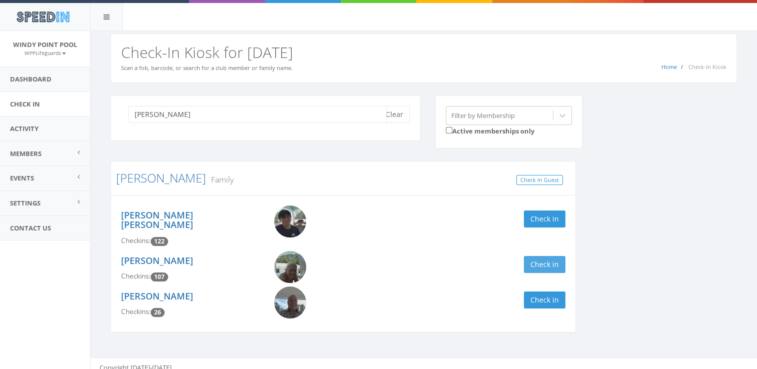
type input "winget"
click at [541, 256] on button "Check in" at bounding box center [545, 264] width 42 height 17
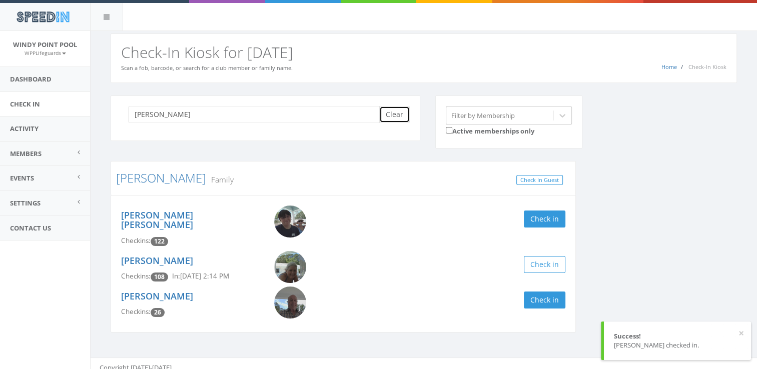
click at [395, 116] on button "Clear" at bounding box center [394, 114] width 31 height 17
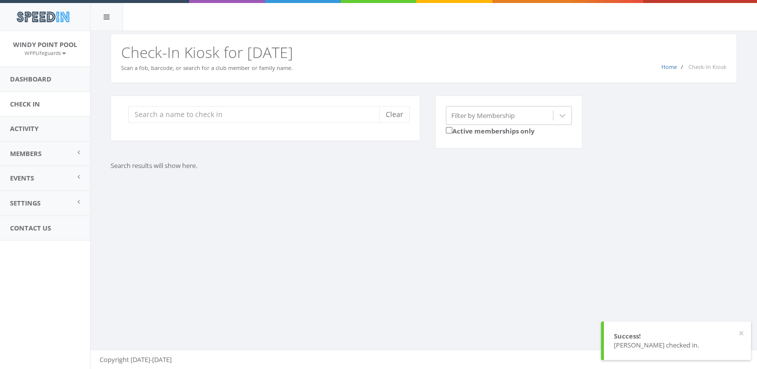
click at [317, 147] on div "Clear" at bounding box center [265, 125] width 325 height 58
click at [283, 111] on input "search" at bounding box center [257, 114] width 259 height 17
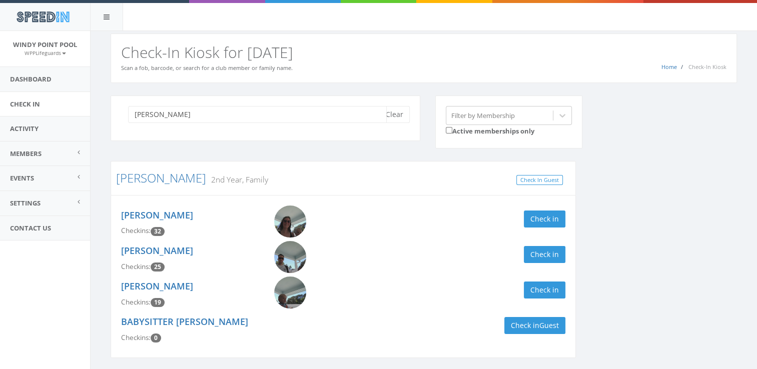
scroll to position [43, 0]
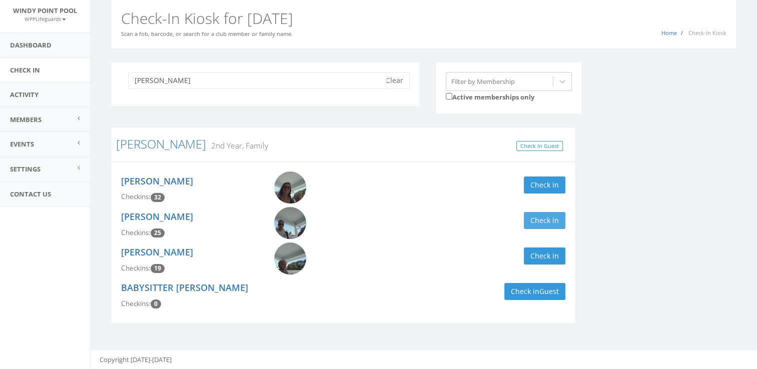
type input "cunningham"
click at [538, 212] on button "Check in" at bounding box center [545, 220] width 42 height 17
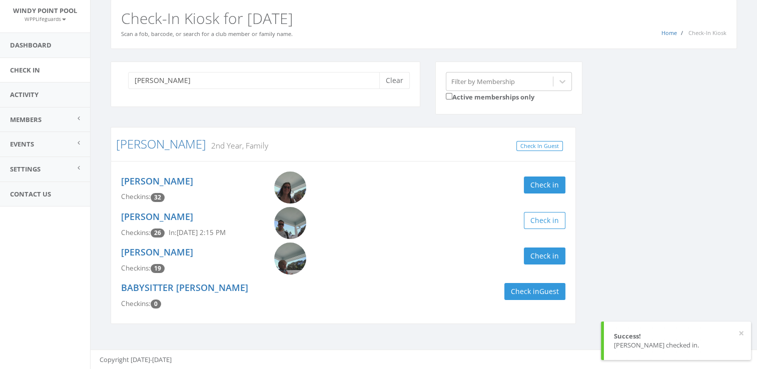
click at [470, 180] on div "Check in" at bounding box center [458, 185] width 215 height 17
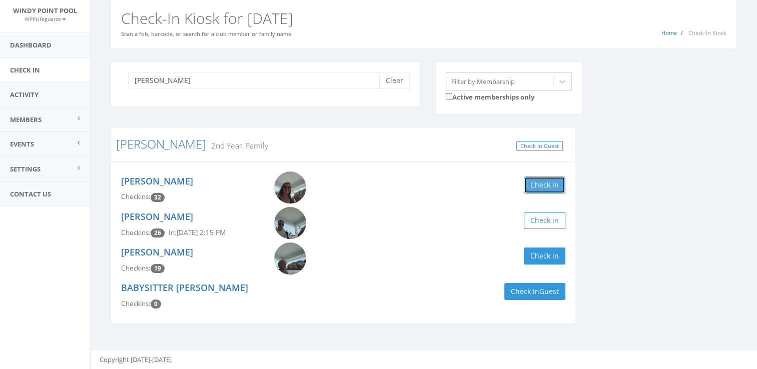
click at [529, 183] on button "Check in" at bounding box center [545, 185] width 42 height 17
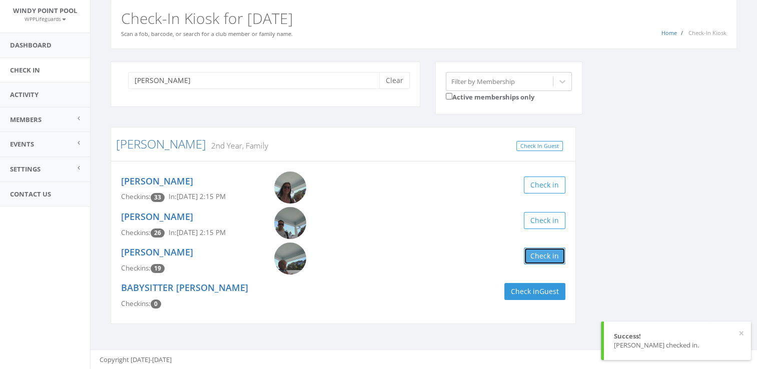
click at [542, 248] on button "Check in" at bounding box center [545, 256] width 42 height 17
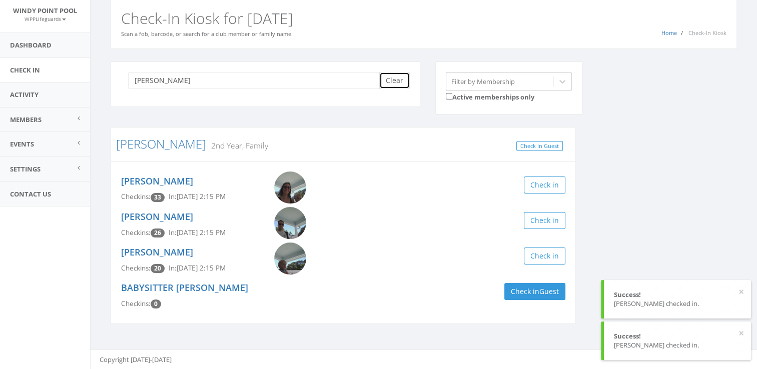
click at [398, 72] on button "Clear" at bounding box center [394, 80] width 31 height 17
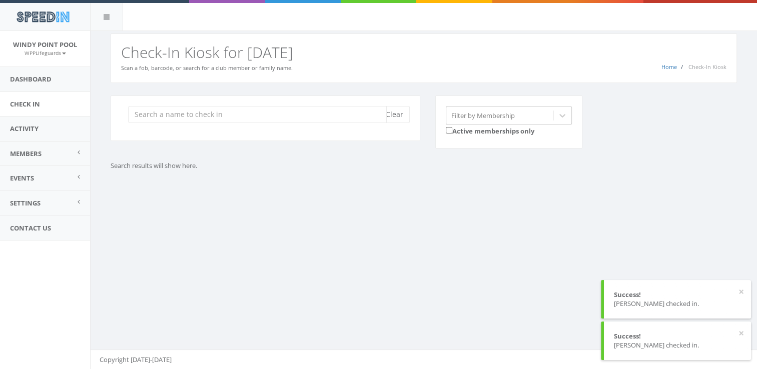
scroll to position [0, 0]
click at [316, 75] on div "Home Check-In Kiosk Check-In Kiosk for Today Scan a fob, barcode, or search for…" at bounding box center [424, 59] width 627 height 50
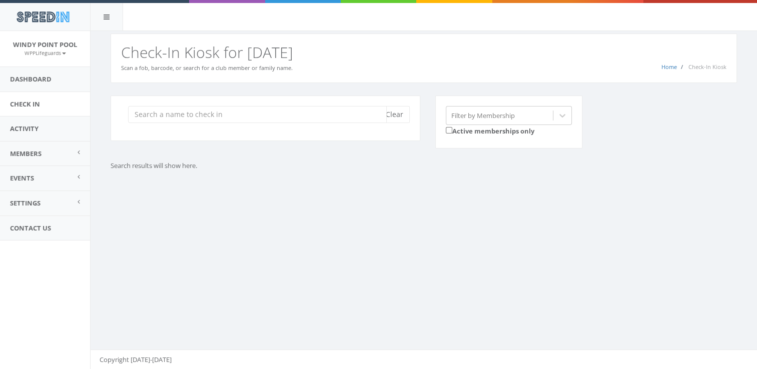
click at [263, 114] on input "search" at bounding box center [257, 114] width 259 height 17
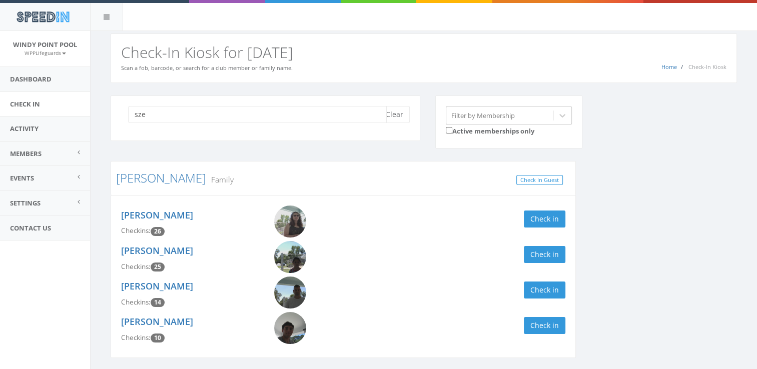
scroll to position [34, 0]
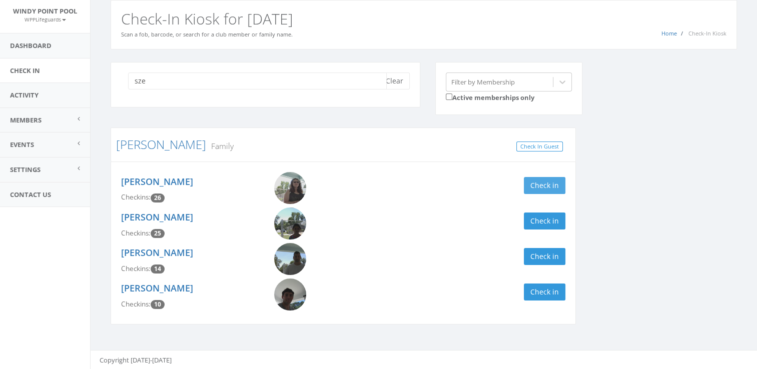
type input "sze"
click at [543, 178] on button "Check in" at bounding box center [545, 185] width 42 height 17
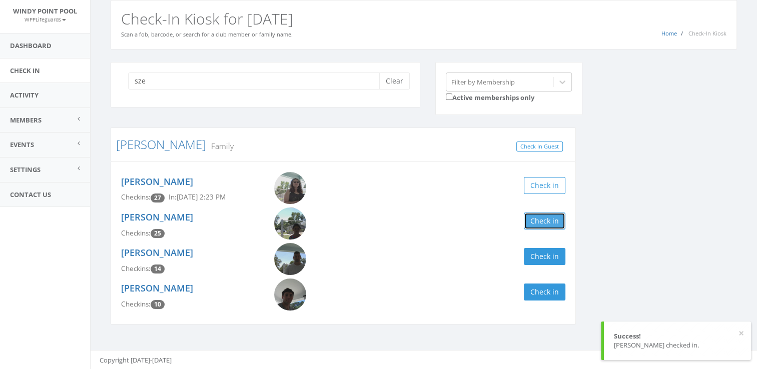
click at [539, 215] on button "Check in" at bounding box center [545, 221] width 42 height 17
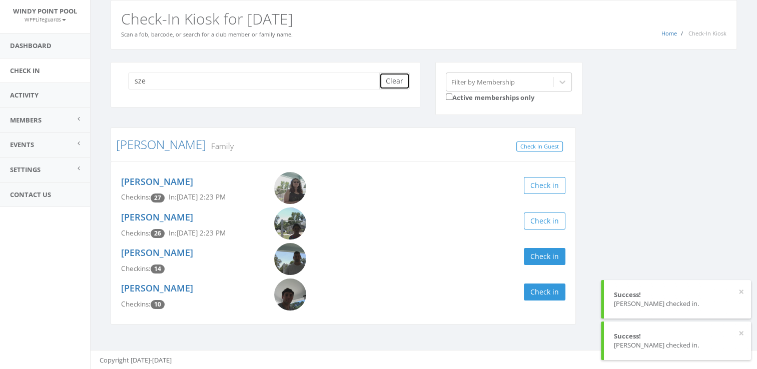
click at [402, 79] on button "Clear" at bounding box center [394, 81] width 31 height 17
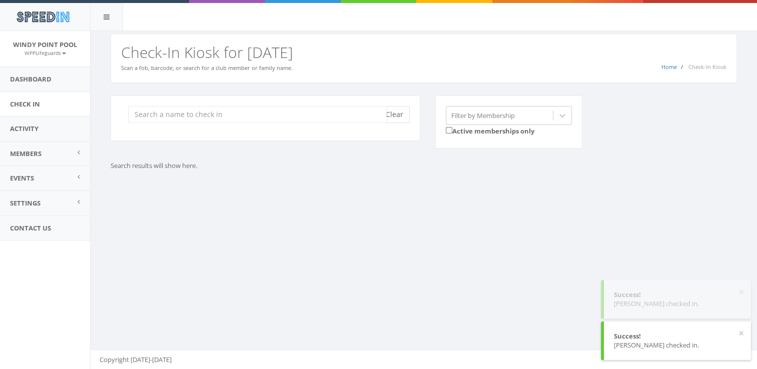
scroll to position [0, 0]
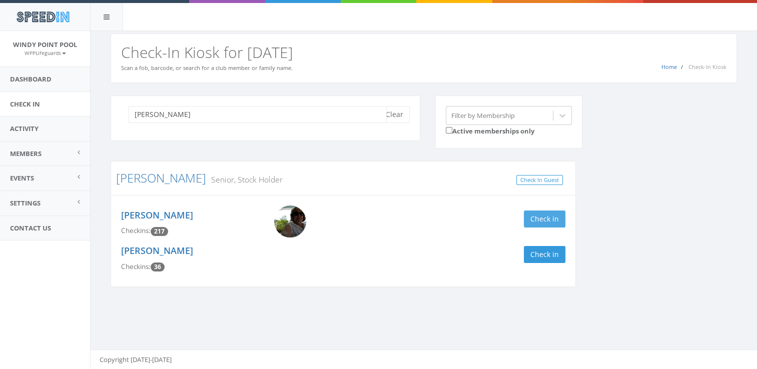
type input "downing"
click at [545, 212] on button "Check in" at bounding box center [545, 219] width 42 height 17
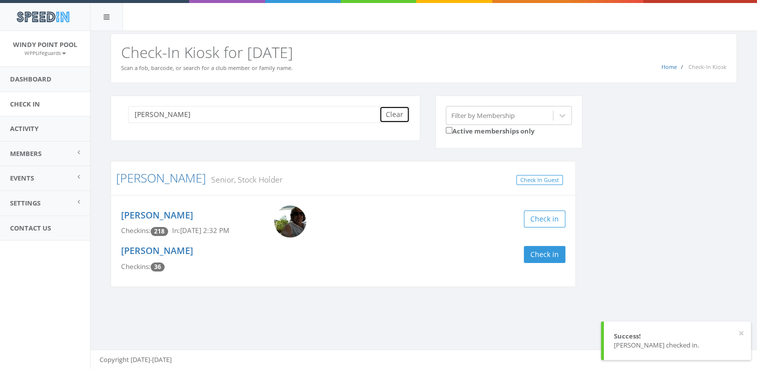
click at [401, 111] on button "Clear" at bounding box center [394, 114] width 31 height 17
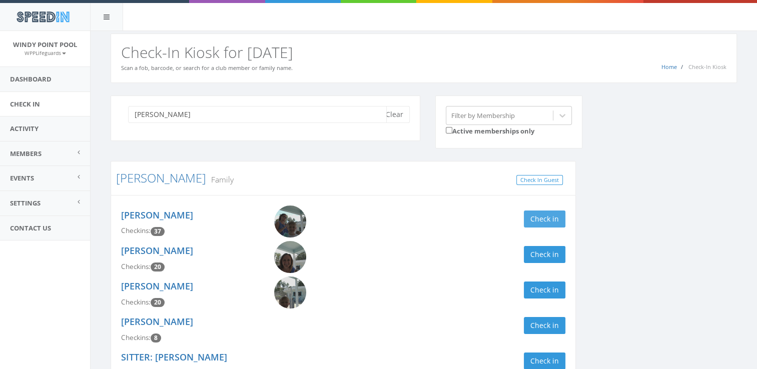
type input "holloway"
click at [556, 213] on button "Check in" at bounding box center [545, 219] width 42 height 17
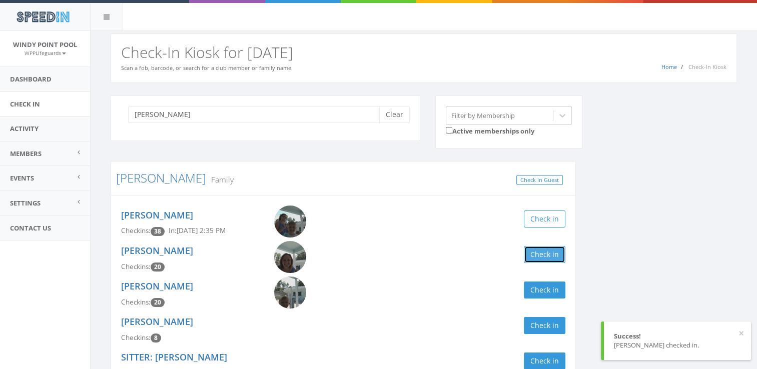
click at [554, 253] on button "Check in" at bounding box center [545, 254] width 42 height 17
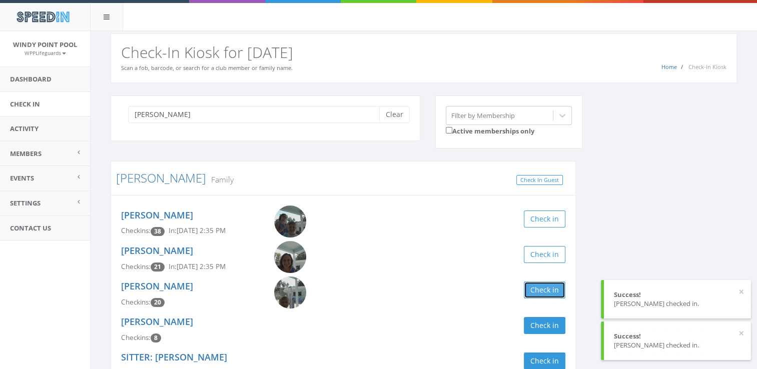
click at [546, 288] on button "Check in" at bounding box center [545, 290] width 42 height 17
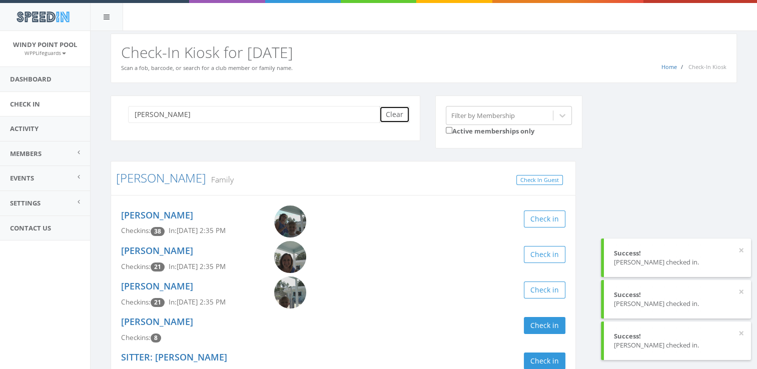
click at [403, 107] on button "Clear" at bounding box center [394, 114] width 31 height 17
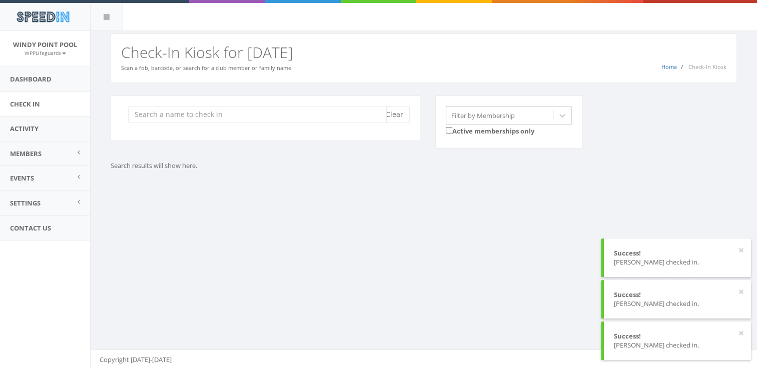
click at [287, 113] on input "search" at bounding box center [257, 114] width 259 height 17
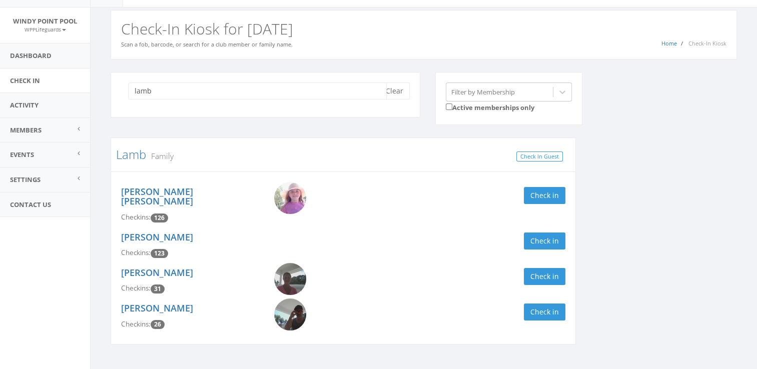
scroll to position [28, 0]
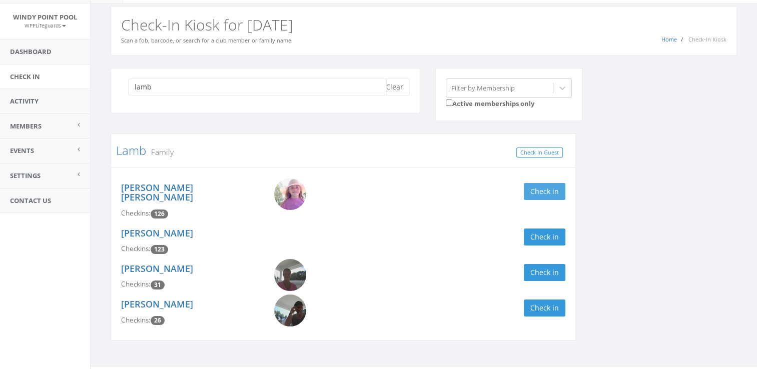
type input "lamb"
click at [541, 192] on button "Check in" at bounding box center [545, 191] width 42 height 17
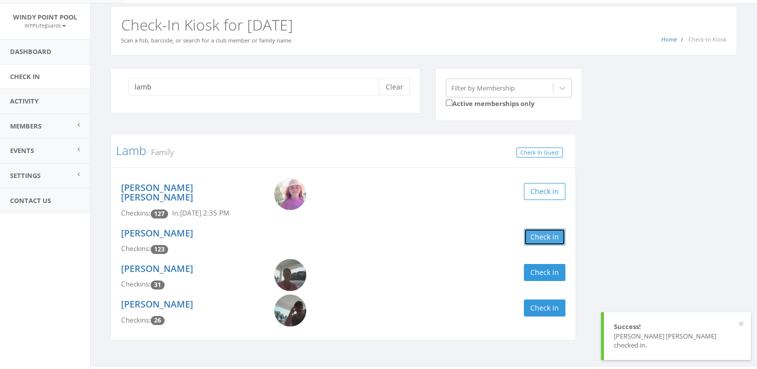
click at [552, 229] on button "Check in" at bounding box center [545, 237] width 42 height 17
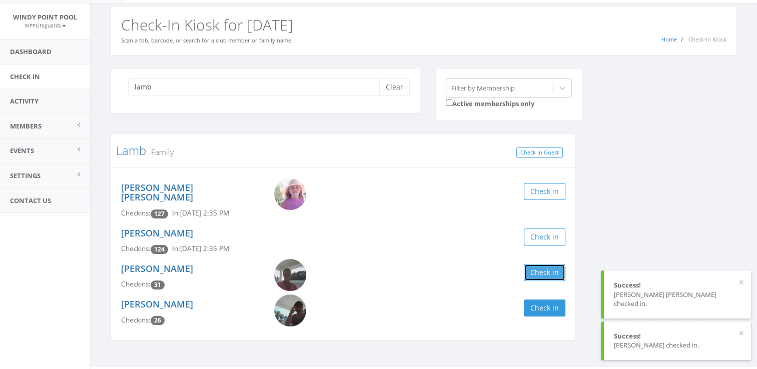
click at [547, 265] on button "Check in" at bounding box center [545, 272] width 42 height 17
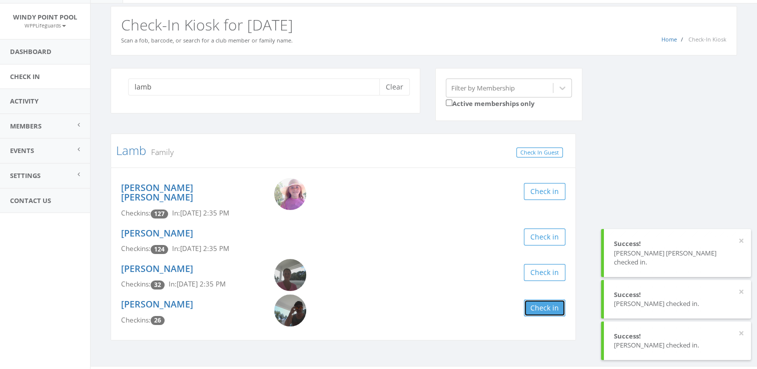
click at [547, 300] on button "Check in" at bounding box center [545, 308] width 42 height 17
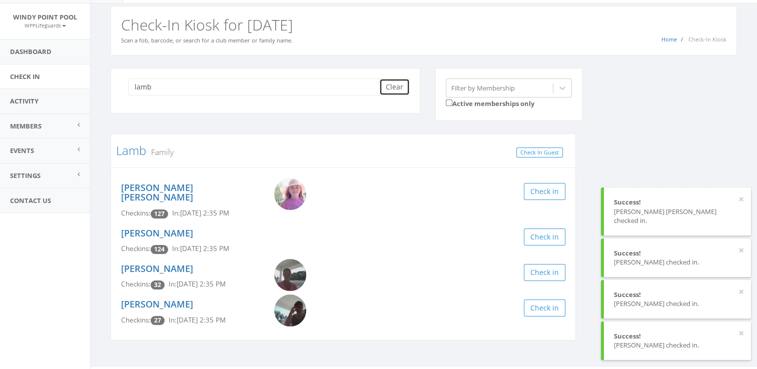
click at [403, 87] on button "Clear" at bounding box center [394, 87] width 31 height 17
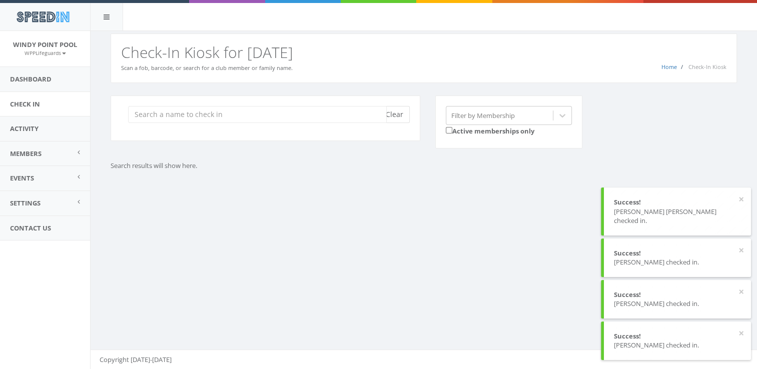
scroll to position [0, 0]
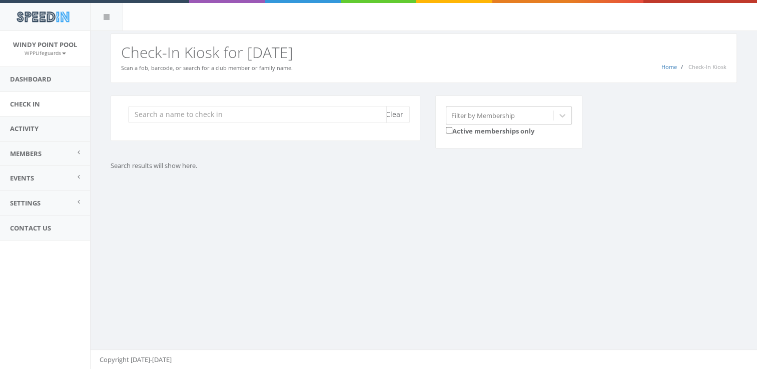
click at [291, 116] on input "search" at bounding box center [257, 114] width 259 height 17
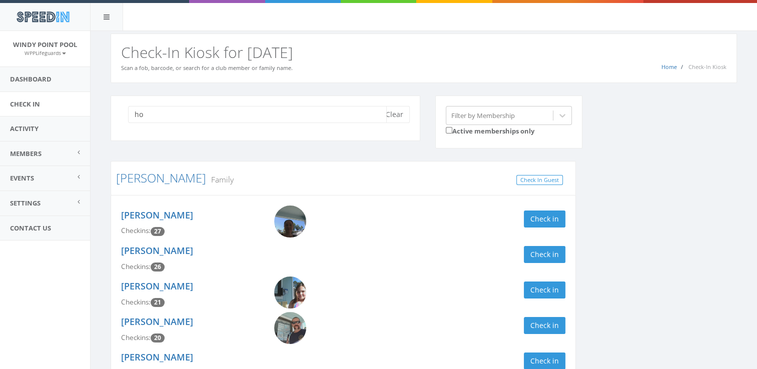
type input "h"
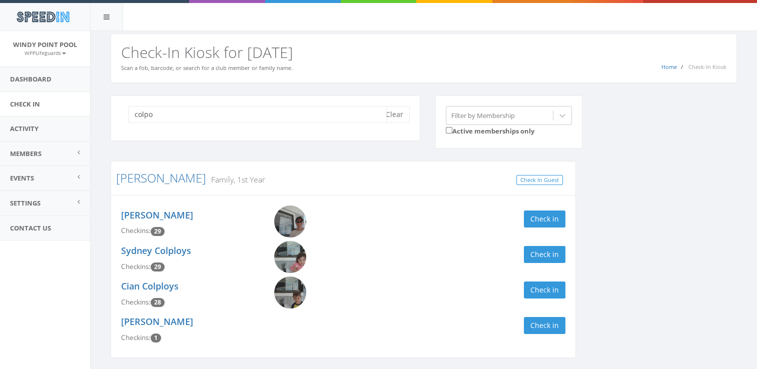
scroll to position [34, 0]
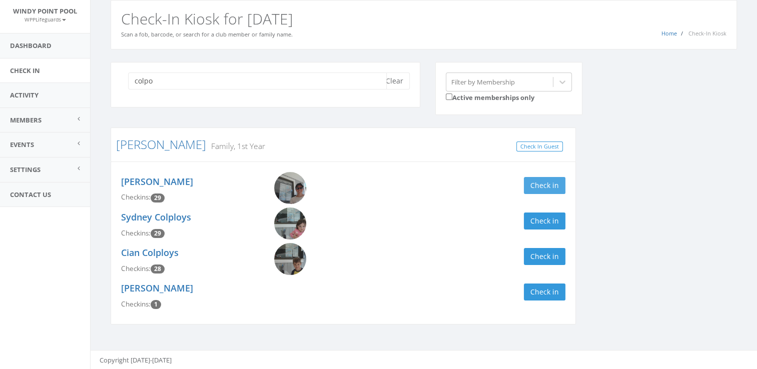
type input "colpo"
click at [533, 181] on button "Check in" at bounding box center [545, 185] width 42 height 17
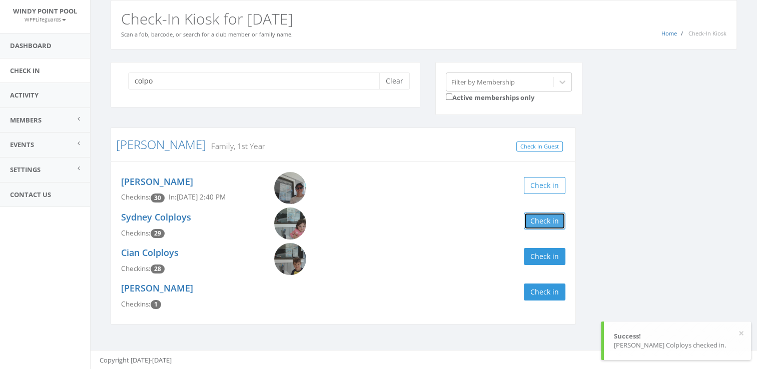
click at [544, 218] on button "Check in" at bounding box center [545, 221] width 42 height 17
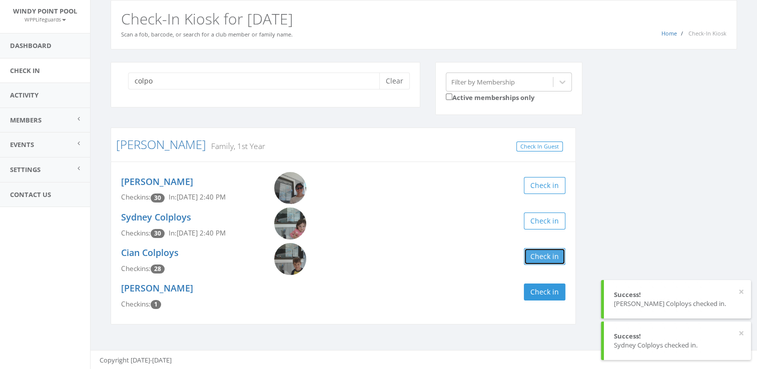
click at [548, 256] on button "Check in" at bounding box center [545, 256] width 42 height 17
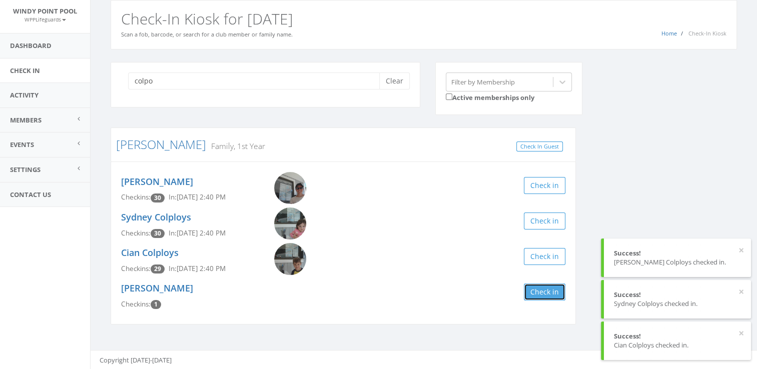
click at [538, 298] on button "Check in" at bounding box center [545, 292] width 42 height 17
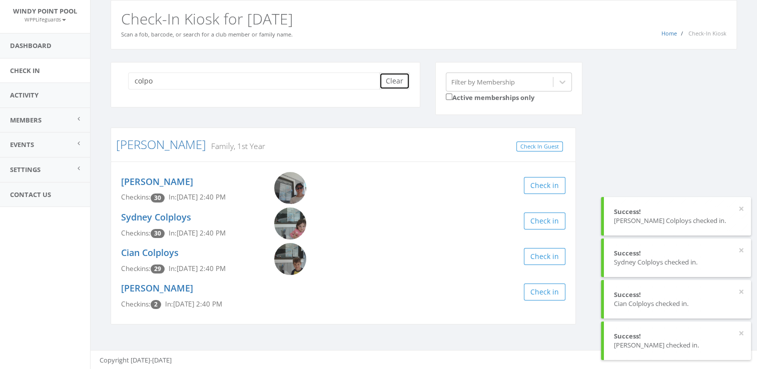
click at [398, 86] on button "Clear" at bounding box center [394, 81] width 31 height 17
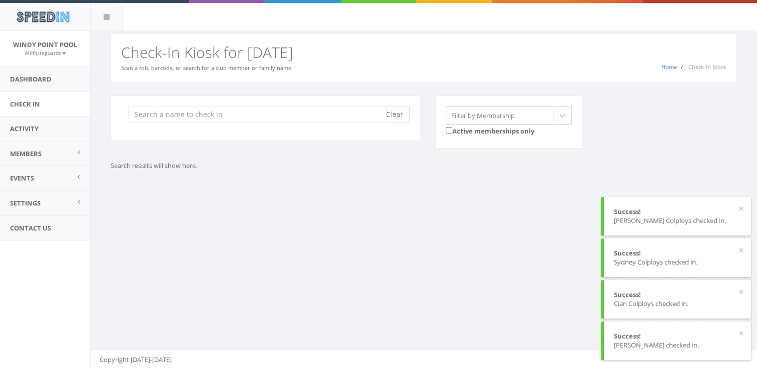
scroll to position [0, 0]
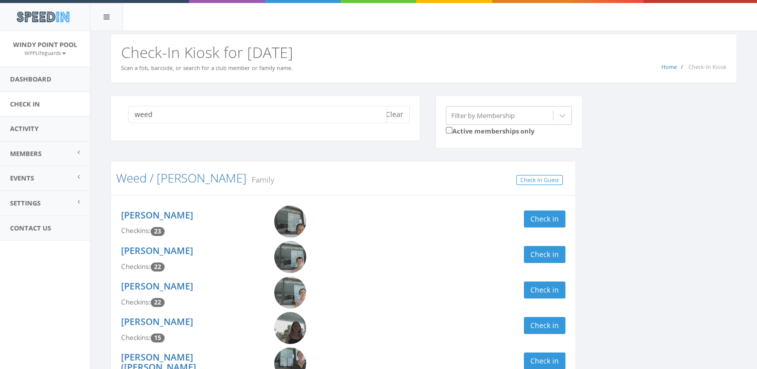
type input "weed"
click at [328, 236] on link at bounding box center [305, 222] width 62 height 32
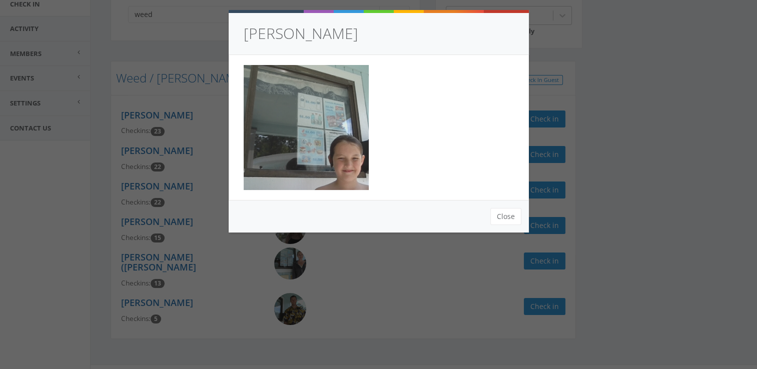
scroll to position [104, 0]
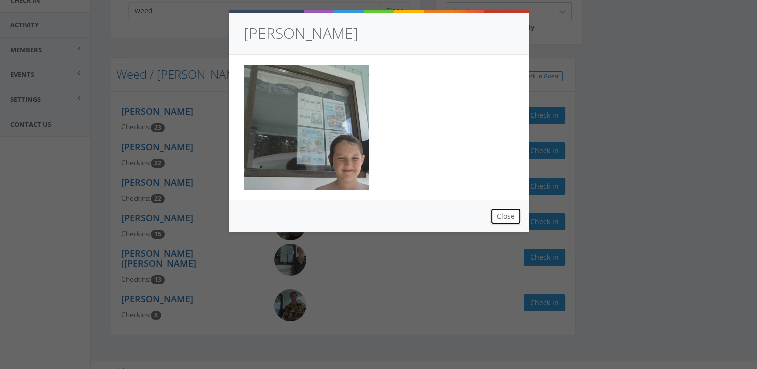
click at [510, 215] on button "Close" at bounding box center [506, 216] width 31 height 17
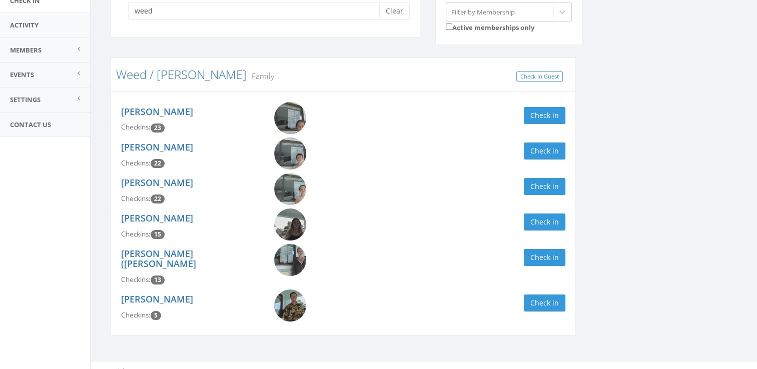
click at [286, 278] on div "Kathryn (Katy) Tackett Checkins: 13 Check in" at bounding box center [344, 267] width 460 height 46
click at [298, 304] on img at bounding box center [290, 306] width 32 height 32
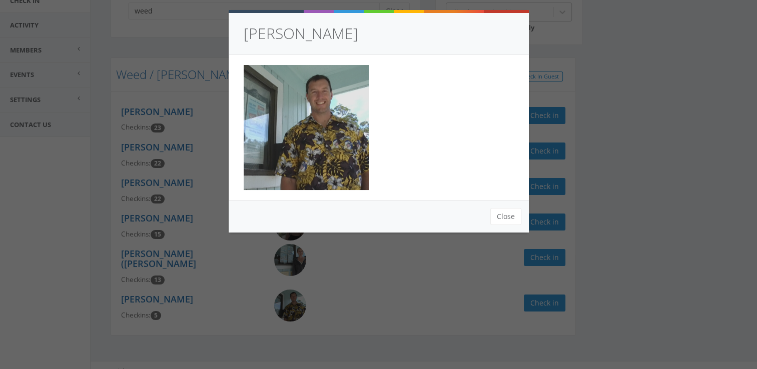
click at [377, 251] on div "Christopher Weed Close" at bounding box center [378, 184] width 757 height 369
click at [500, 213] on button "Close" at bounding box center [506, 216] width 31 height 17
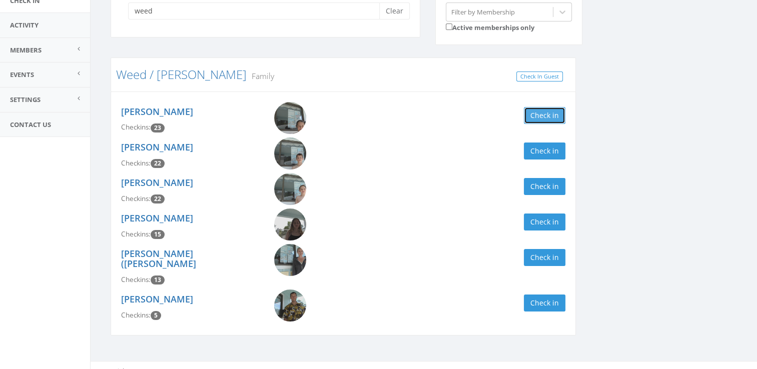
click at [551, 115] on button "Check in" at bounding box center [545, 115] width 42 height 17
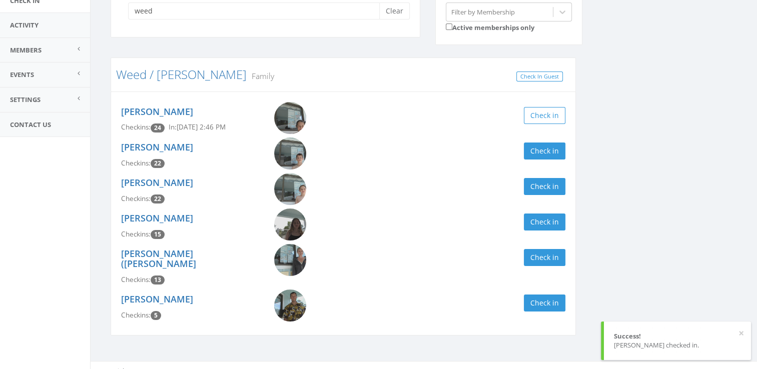
click at [557, 138] on div "Max Weed Checkins: 22 Check in" at bounding box center [344, 156] width 460 height 36
click at [547, 152] on button "Check in" at bounding box center [545, 151] width 42 height 17
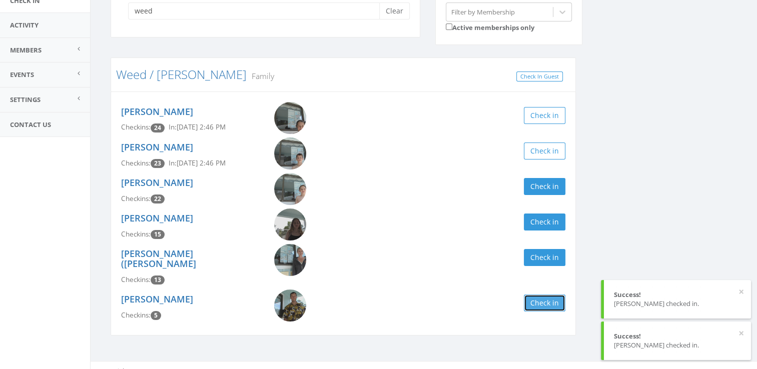
click at [549, 295] on button "Check in" at bounding box center [545, 303] width 42 height 17
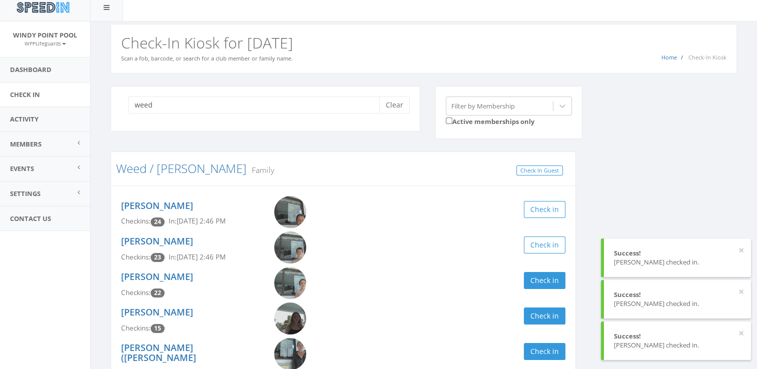
scroll to position [0, 0]
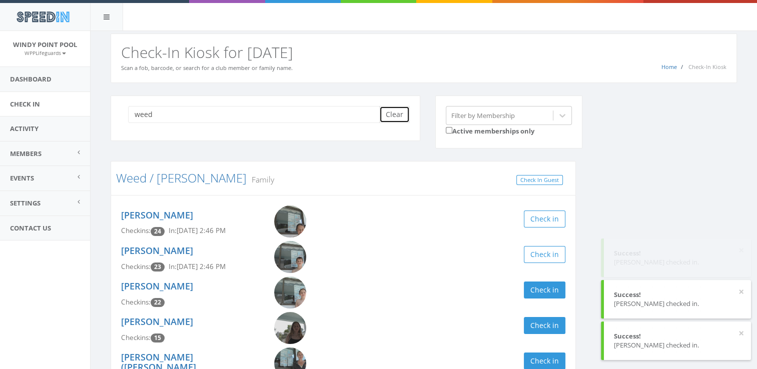
click at [403, 119] on button "Clear" at bounding box center [394, 114] width 31 height 17
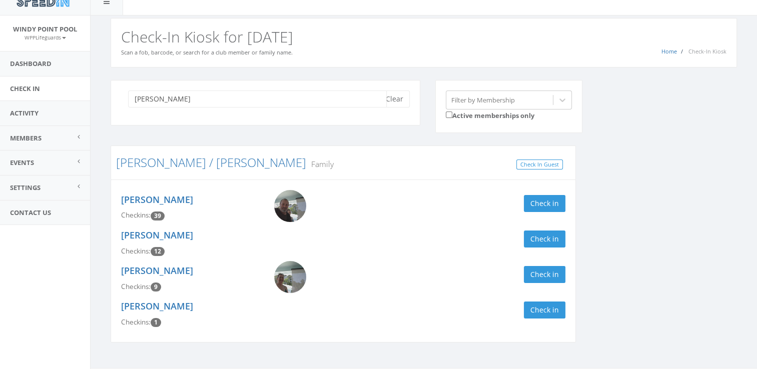
scroll to position [17, 0]
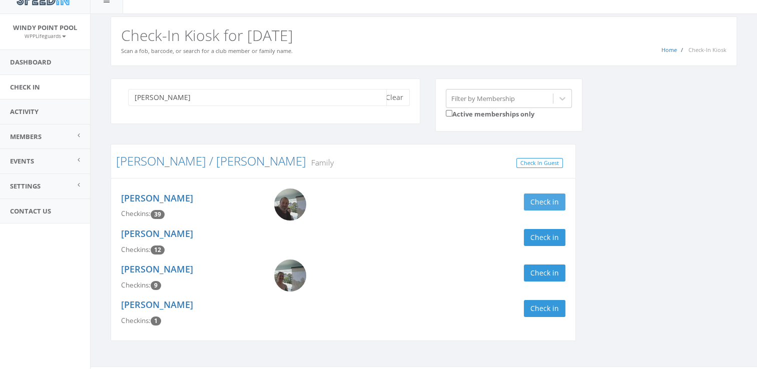
type input "kessler"
click at [539, 199] on button "Check in" at bounding box center [545, 202] width 42 height 17
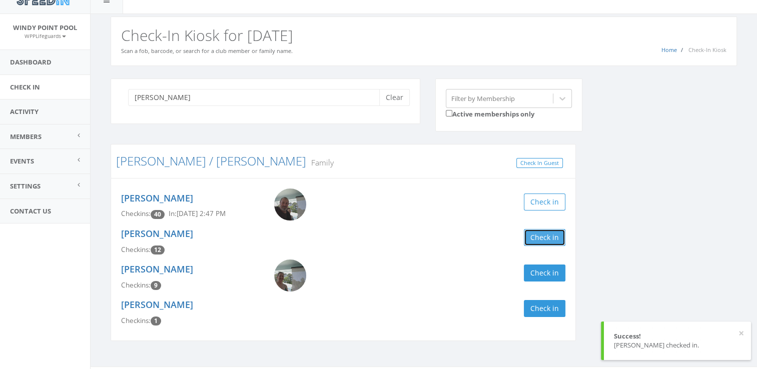
click at [538, 240] on button "Check in" at bounding box center [545, 237] width 42 height 17
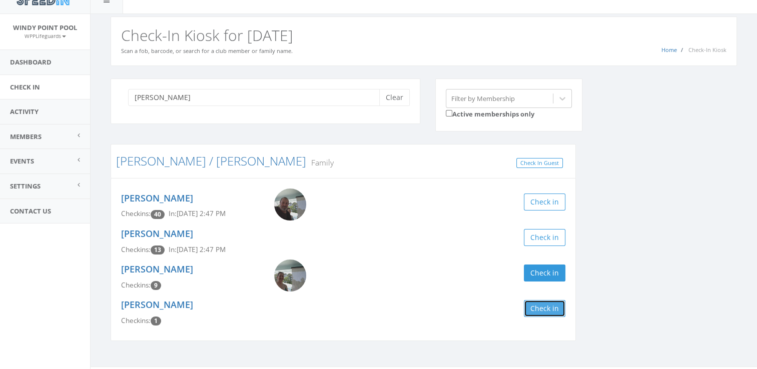
click at [554, 300] on button "Check in" at bounding box center [545, 308] width 42 height 17
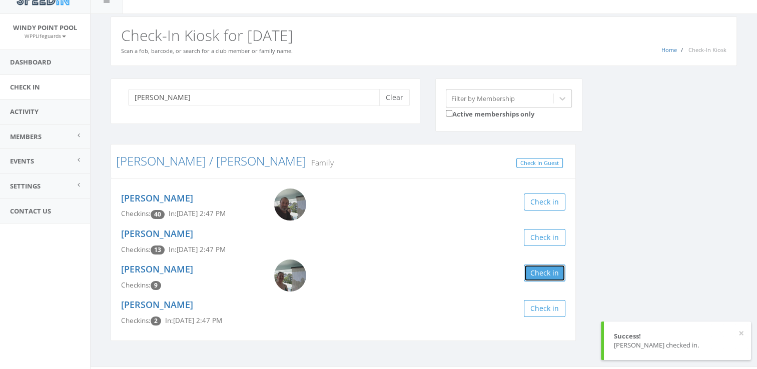
click at [553, 276] on button "Check in" at bounding box center [545, 273] width 42 height 17
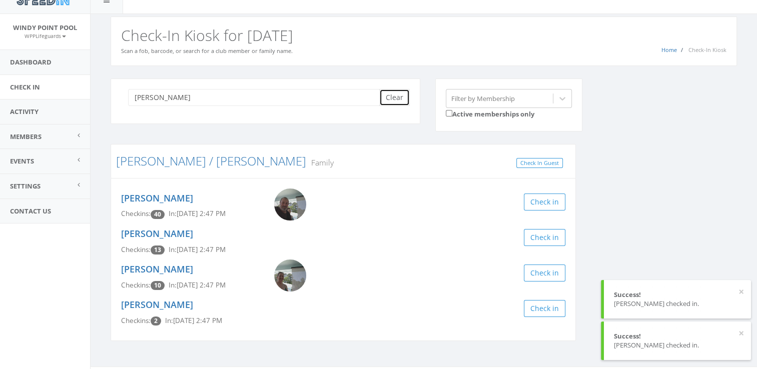
click at [393, 99] on button "Clear" at bounding box center [394, 97] width 31 height 17
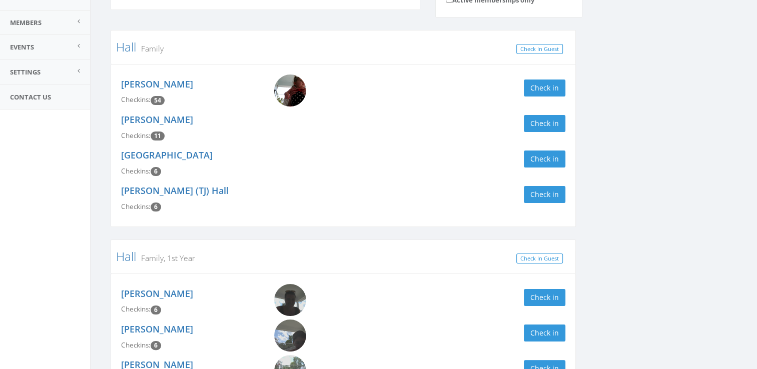
scroll to position [130, 0]
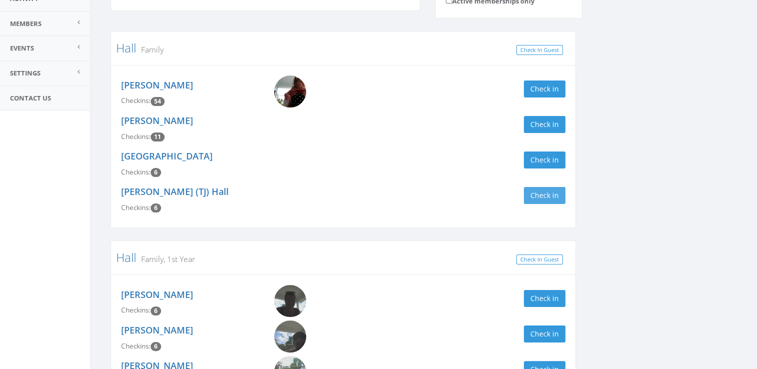
type input "hall"
click at [553, 196] on button "Check in" at bounding box center [545, 195] width 42 height 17
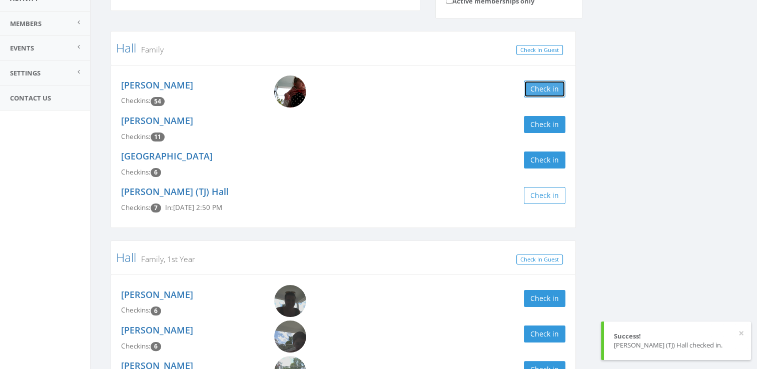
click at [550, 83] on button "Check in" at bounding box center [545, 89] width 42 height 17
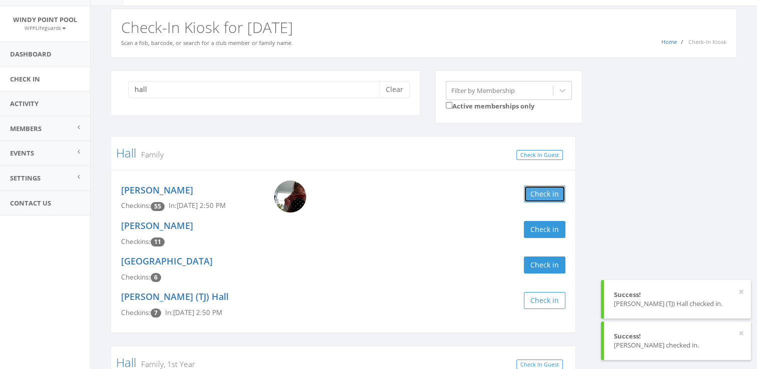
scroll to position [6, 0]
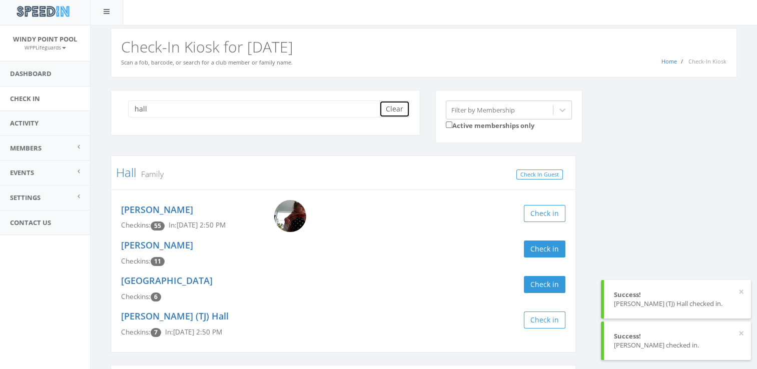
click at [398, 107] on button "Clear" at bounding box center [394, 109] width 31 height 17
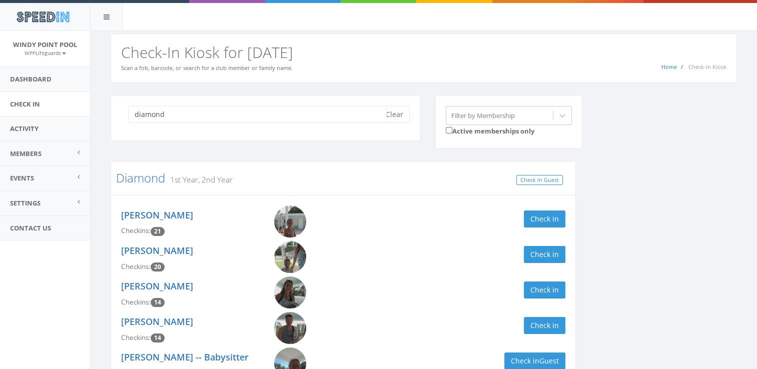
scroll to position [69, 0]
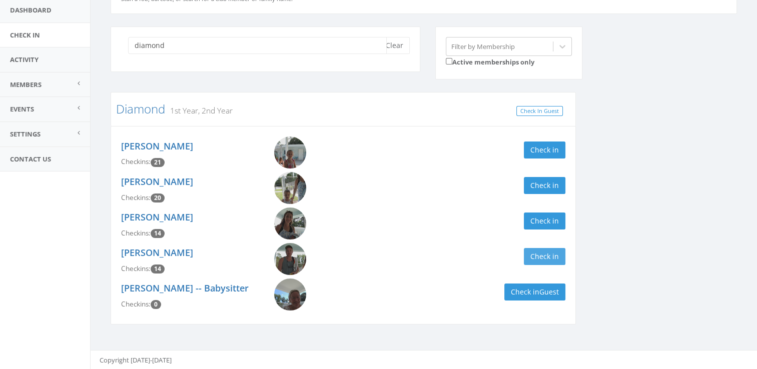
type input "diamond"
click at [535, 253] on button "Check in" at bounding box center [545, 256] width 42 height 17
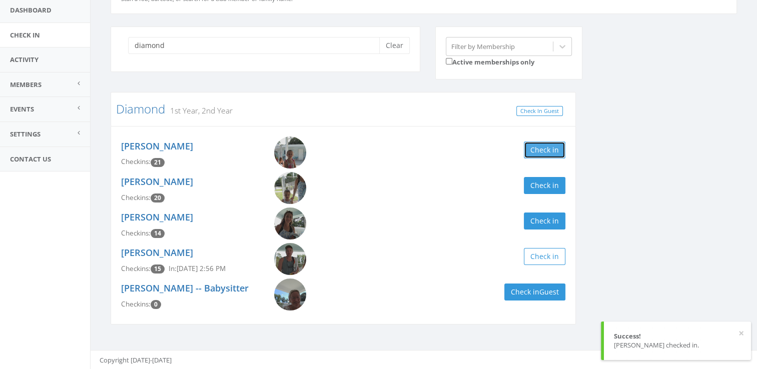
click at [535, 147] on button "Check in" at bounding box center [545, 150] width 42 height 17
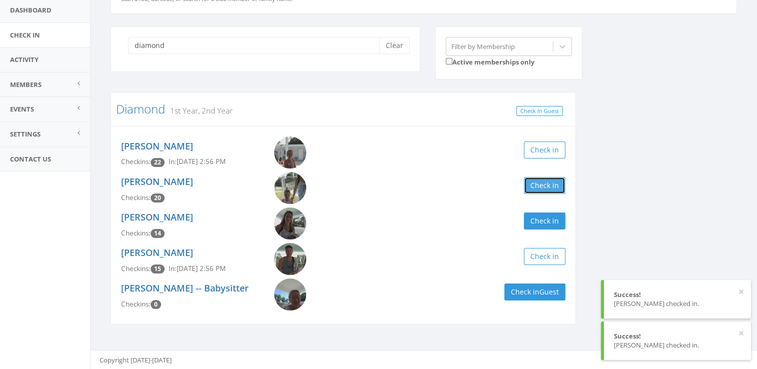
click at [539, 184] on button "Check in" at bounding box center [545, 185] width 42 height 17
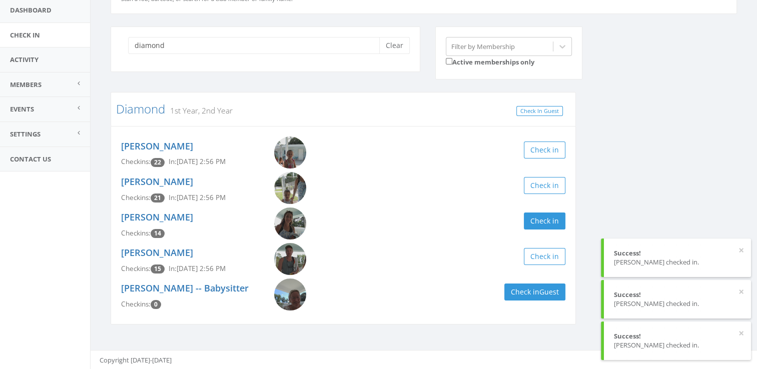
click at [443, 197] on div "Emma Diamond Checkins: 21 In: Aug 16, 2:56 PM Check in" at bounding box center [344, 190] width 460 height 36
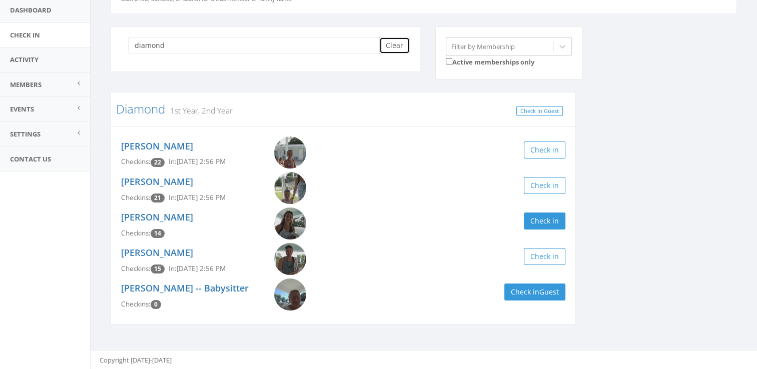
click at [397, 48] on button "Clear" at bounding box center [394, 45] width 31 height 17
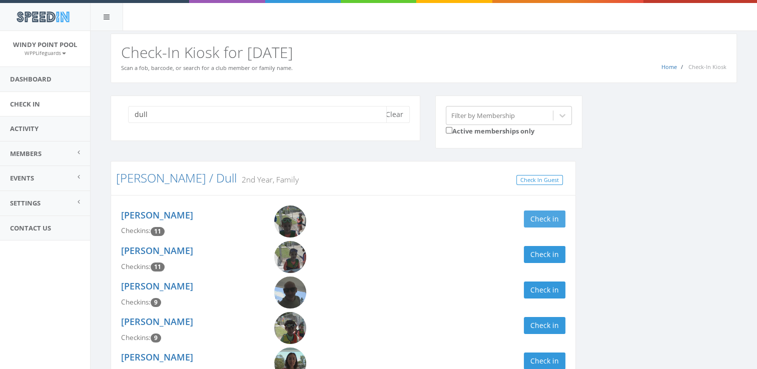
type input "dull"
click at [560, 215] on button "Check in" at bounding box center [545, 219] width 42 height 17
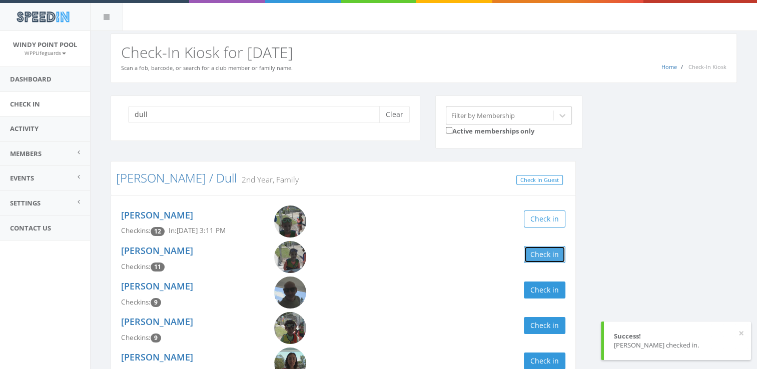
click at [550, 255] on button "Check in" at bounding box center [545, 254] width 42 height 17
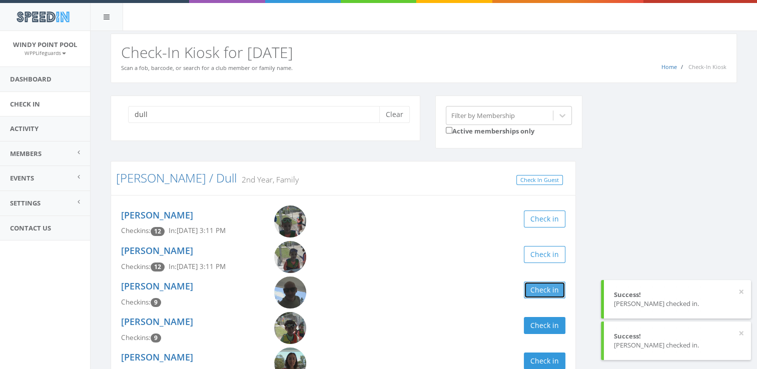
click at [550, 291] on button "Check in" at bounding box center [545, 290] width 42 height 17
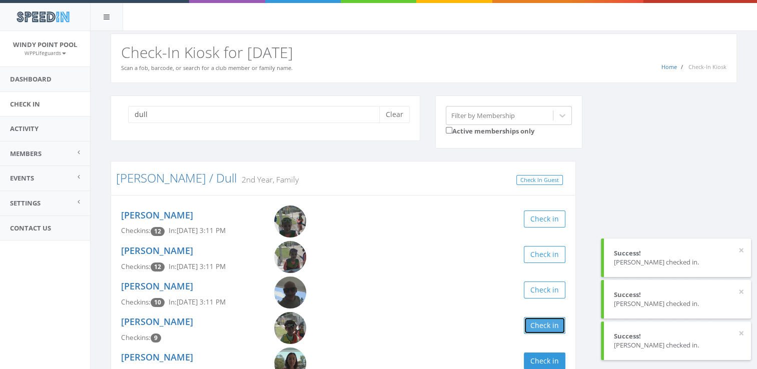
click at [550, 324] on button "Check in" at bounding box center [545, 325] width 42 height 17
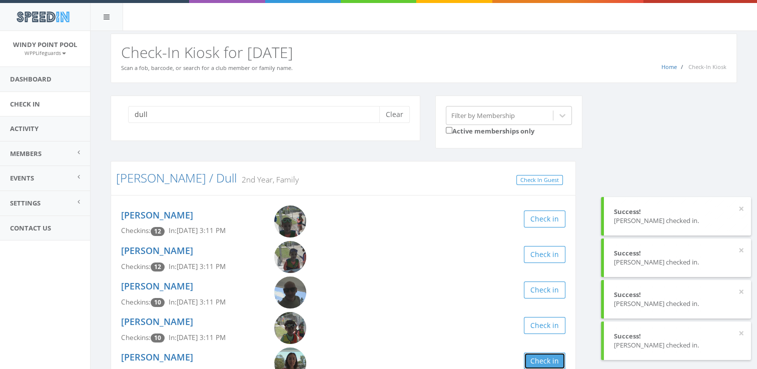
click at [553, 361] on button "Check in" at bounding box center [545, 361] width 42 height 17
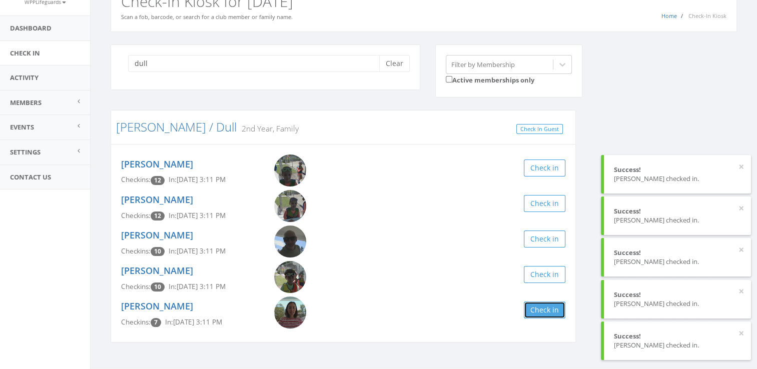
scroll to position [69, 0]
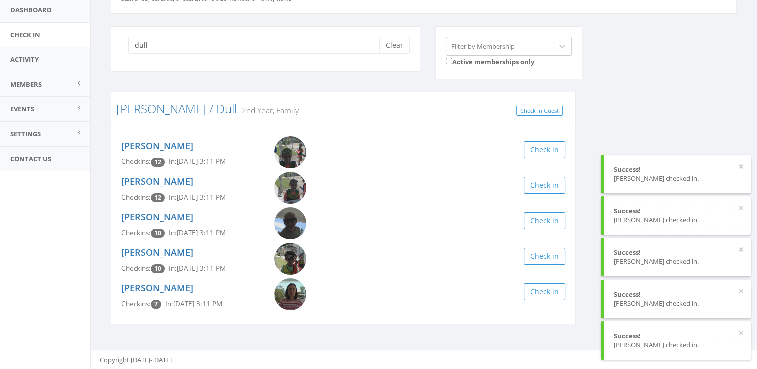
click at [506, 309] on div "Morgan Silverman Checkins: 7 In: Aug 16, 3:11 PM Check in" at bounding box center [344, 297] width 460 height 36
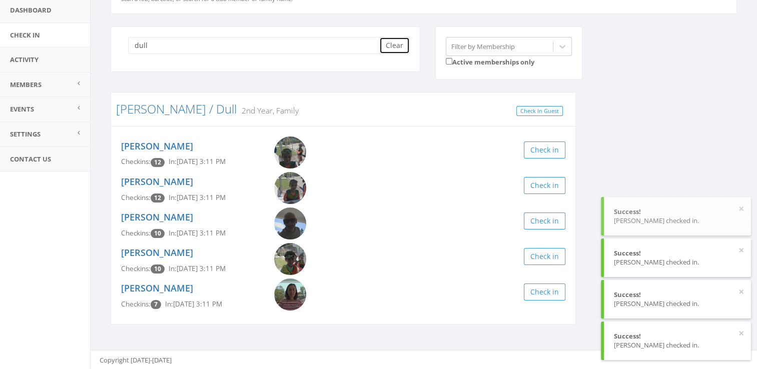
click at [394, 45] on button "Clear" at bounding box center [394, 45] width 31 height 17
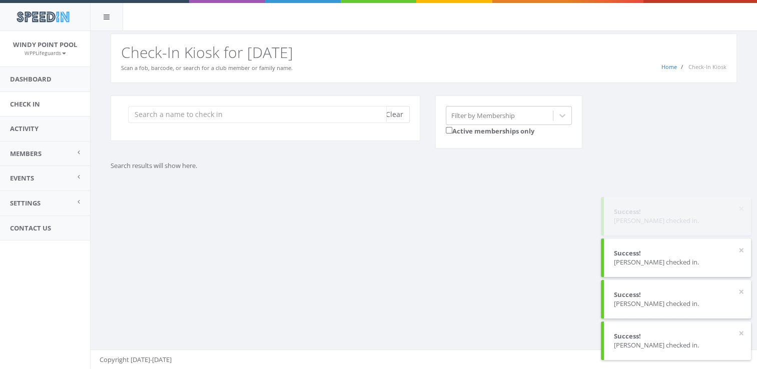
scroll to position [0, 0]
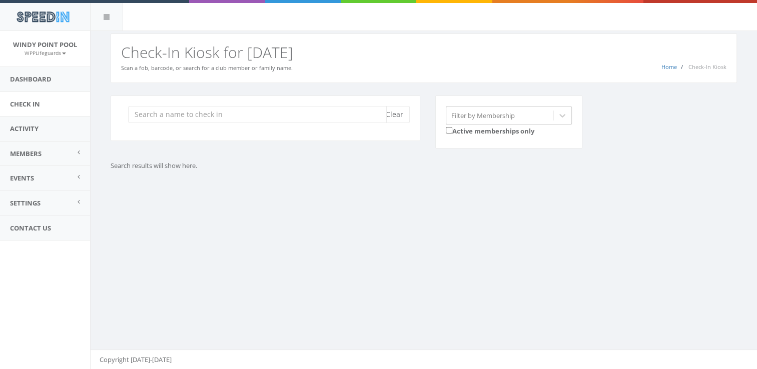
click at [222, 117] on input "search" at bounding box center [257, 114] width 259 height 17
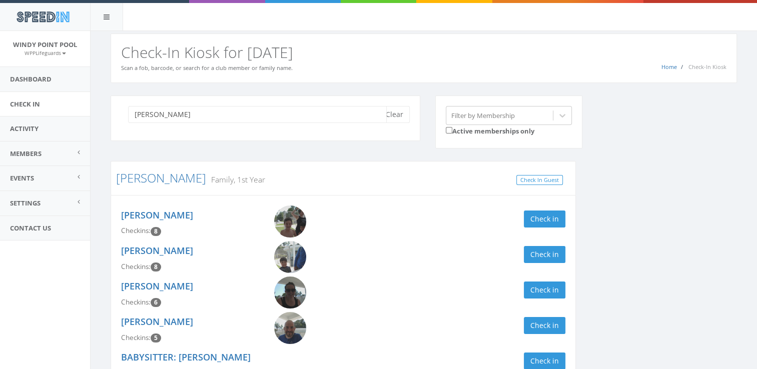
scroll to position [69, 0]
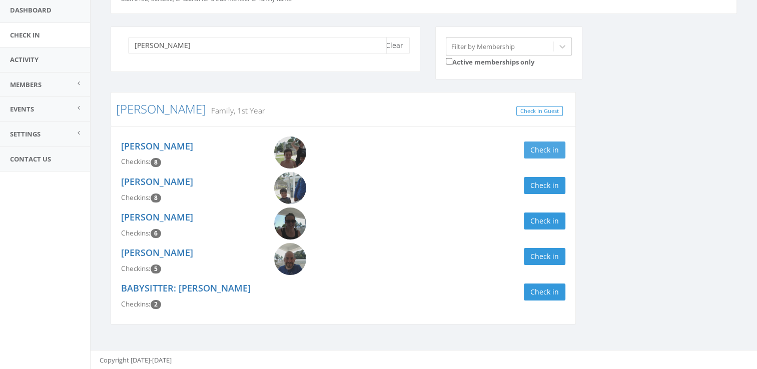
type input "Rathsam"
click at [535, 149] on button "Check in" at bounding box center [545, 150] width 42 height 17
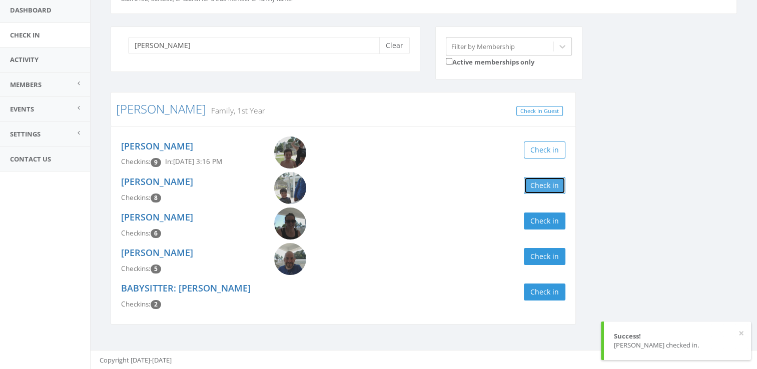
click at [540, 177] on button "Check in" at bounding box center [545, 185] width 42 height 17
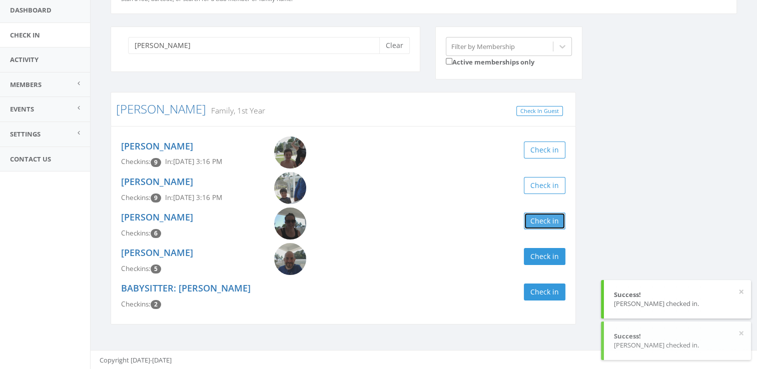
click at [541, 223] on button "Check in" at bounding box center [545, 221] width 42 height 17
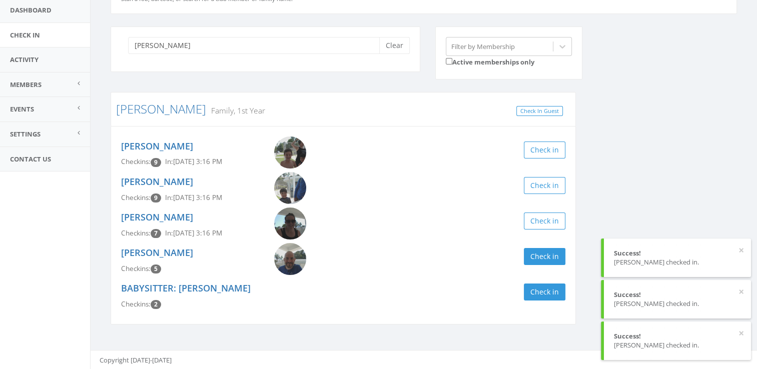
click at [543, 246] on div "Jonathan Rathsam Checkins: 5 Check in" at bounding box center [344, 261] width 460 height 36
click at [548, 255] on button "Check in" at bounding box center [545, 256] width 42 height 17
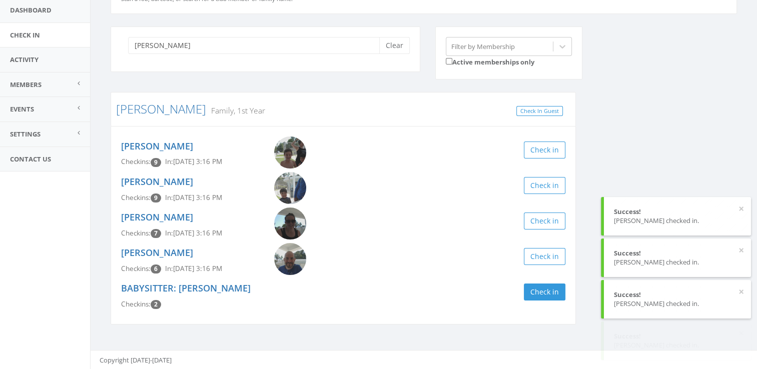
click at [685, 177] on div "Rathsam Clear Filter by Membership Active memberships only Rathsam-Schuchman Fa…" at bounding box center [424, 182] width 642 height 311
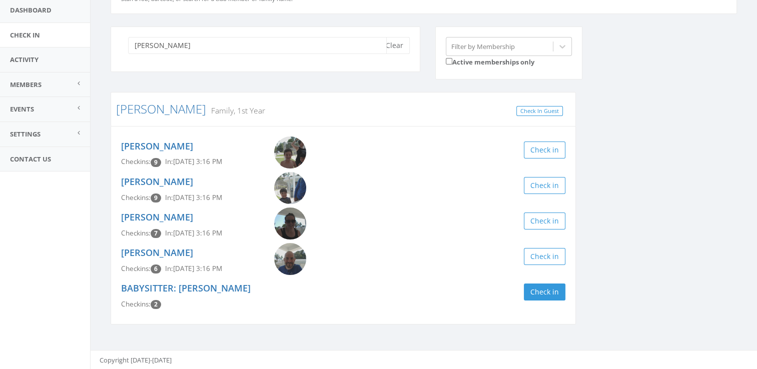
click at [369, 47] on input "Rathsam" at bounding box center [257, 45] width 259 height 17
click at [399, 48] on button "Clear" at bounding box center [394, 45] width 31 height 17
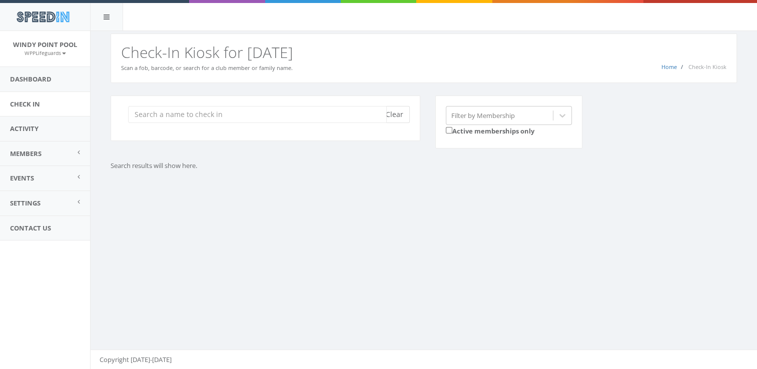
scroll to position [0, 0]
click at [219, 108] on input "search" at bounding box center [257, 114] width 259 height 17
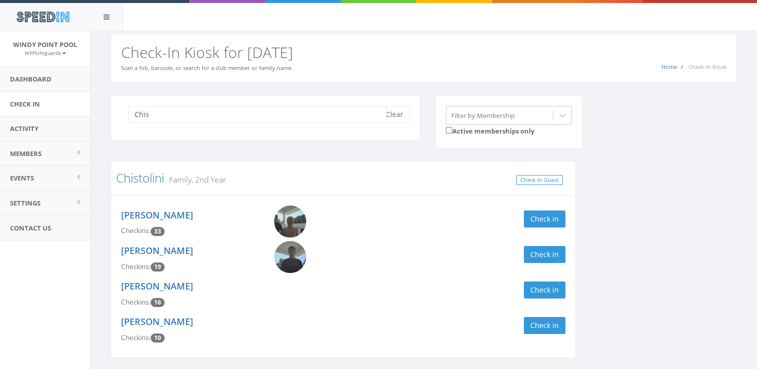
scroll to position [34, 0]
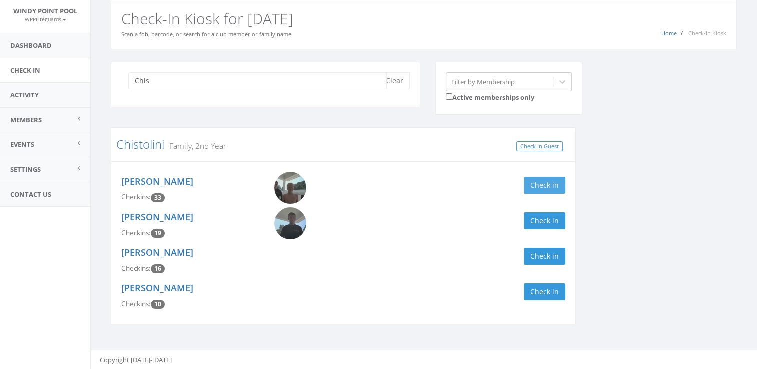
type input "Chis"
click at [544, 187] on button "Check in" at bounding box center [545, 185] width 42 height 17
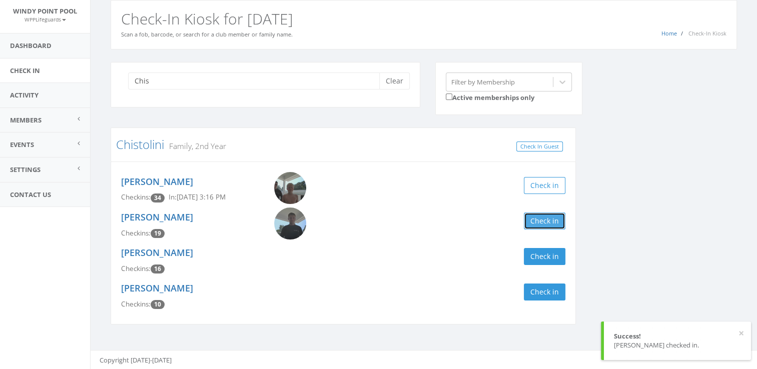
click at [553, 223] on button "Check in" at bounding box center [545, 221] width 42 height 17
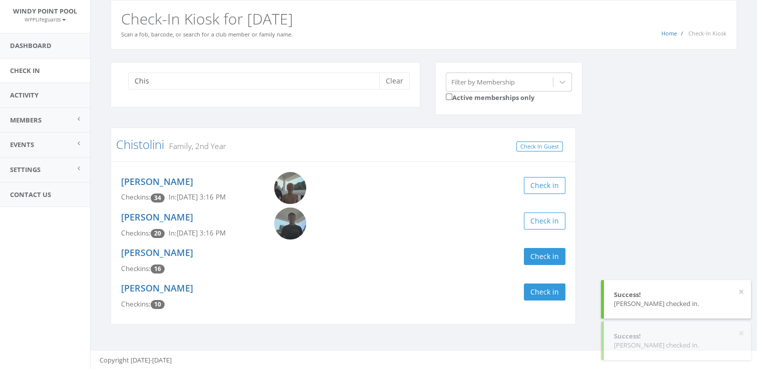
click at [621, 223] on div "Chis Clear Filter by Membership Active memberships only Chistolini Family, 2nd …" at bounding box center [424, 200] width 642 height 276
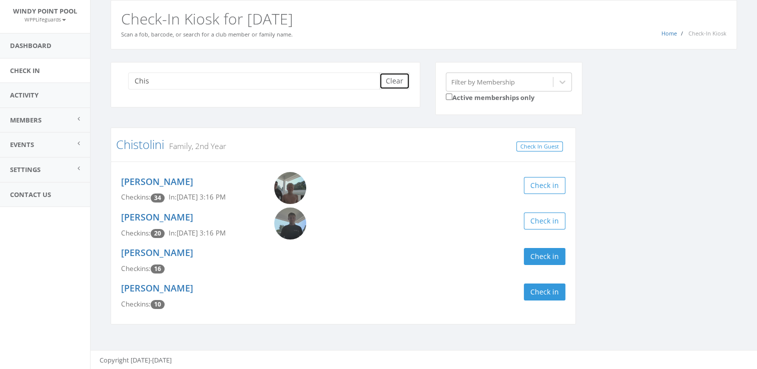
click at [401, 79] on button "Clear" at bounding box center [394, 81] width 31 height 17
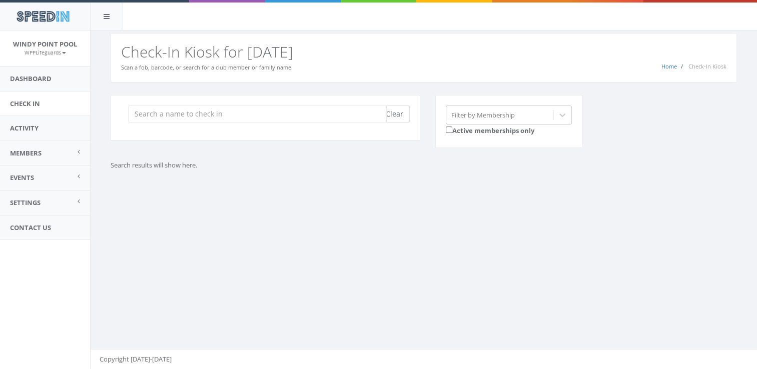
scroll to position [0, 0]
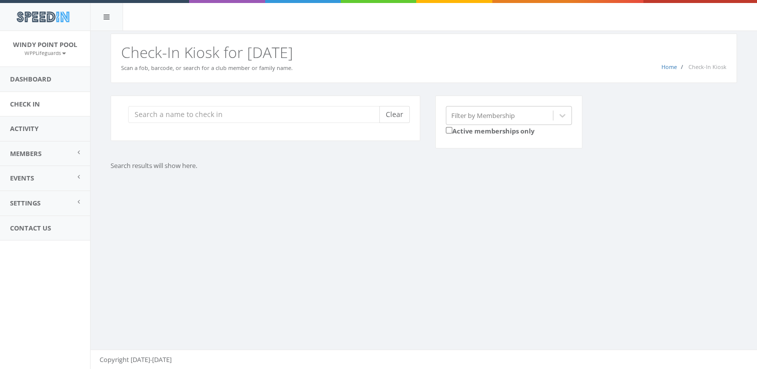
click at [401, 79] on div "Home Check-In Kiosk Check-In Kiosk for Today Scan a fob, barcode, or search for…" at bounding box center [424, 59] width 627 height 50
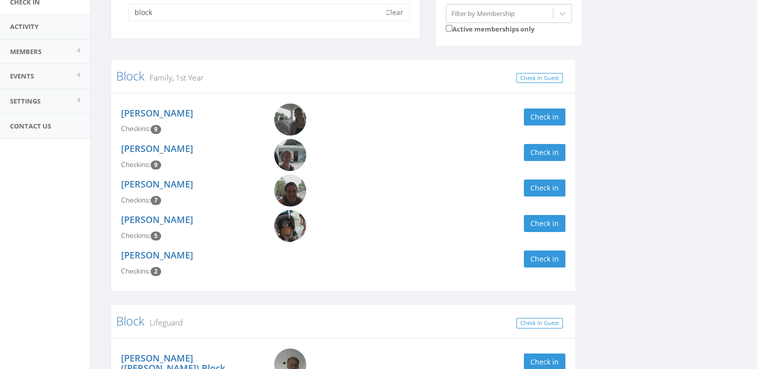
scroll to position [105, 0]
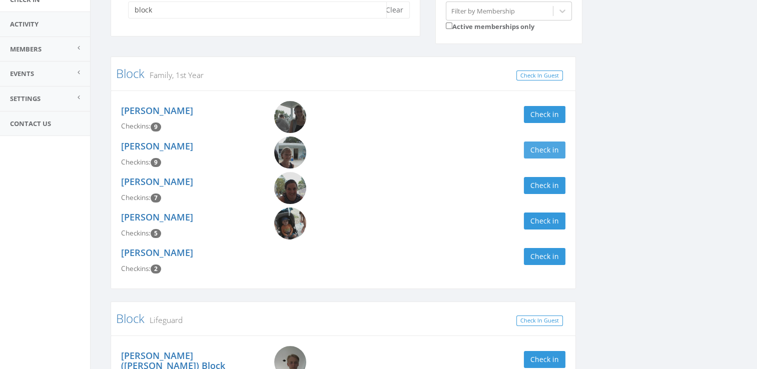
type input "block"
click at [548, 145] on button "Check in" at bounding box center [545, 150] width 42 height 17
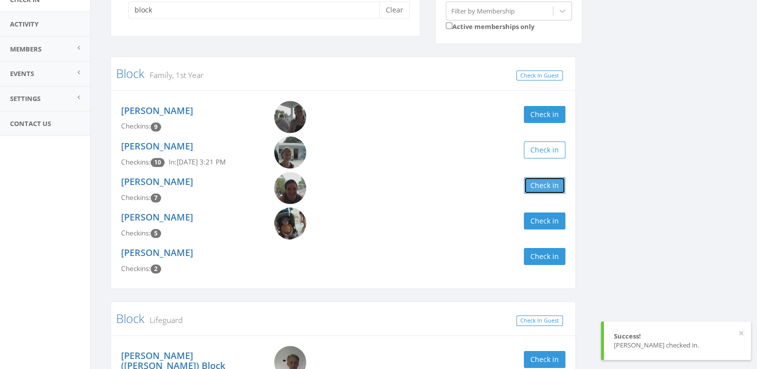
click at [556, 187] on button "Check in" at bounding box center [545, 185] width 42 height 17
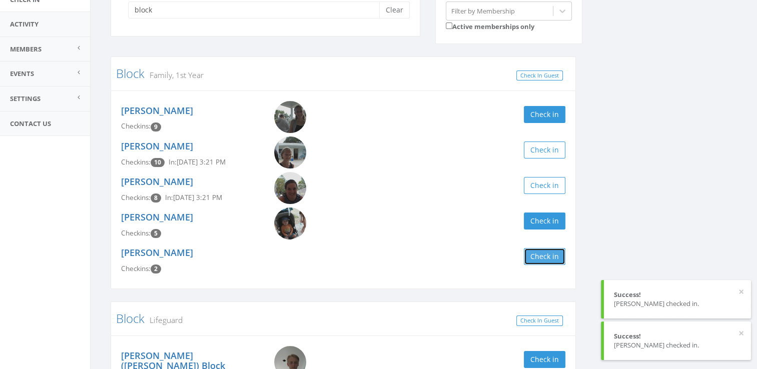
click at [537, 252] on button "Check in" at bounding box center [545, 256] width 42 height 17
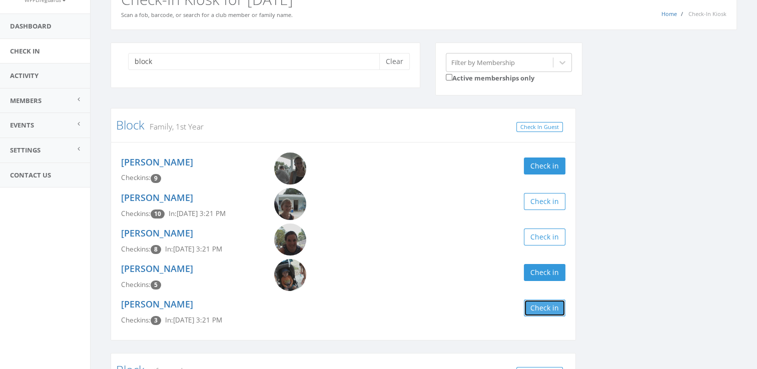
scroll to position [0, 0]
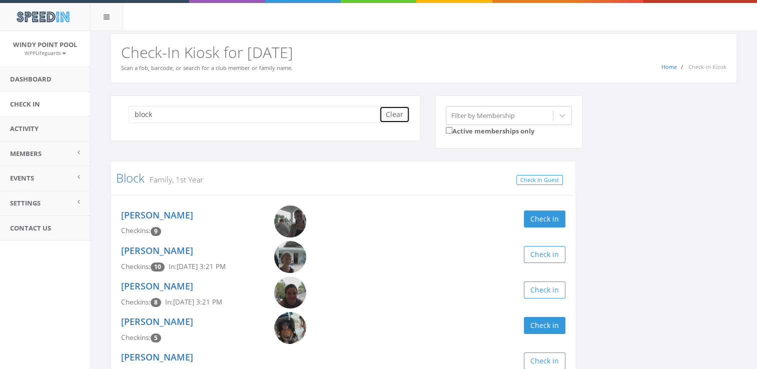
click at [395, 114] on button "Clear" at bounding box center [394, 114] width 31 height 17
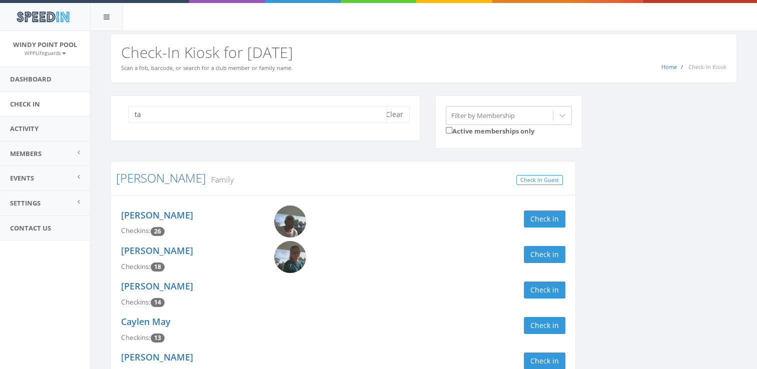
type input "t"
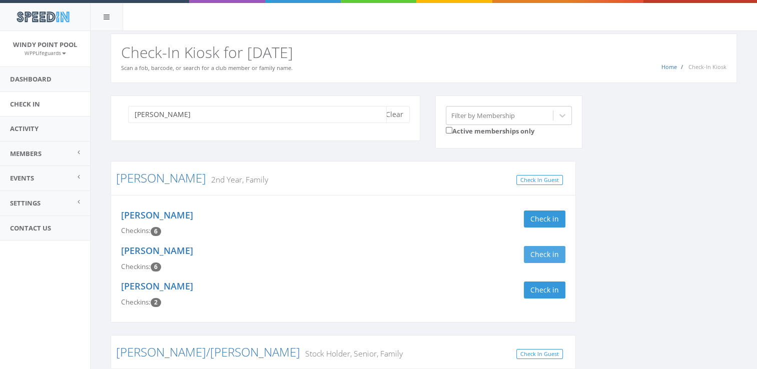
type input "edwards"
click at [535, 254] on button "Check in" at bounding box center [545, 254] width 42 height 17
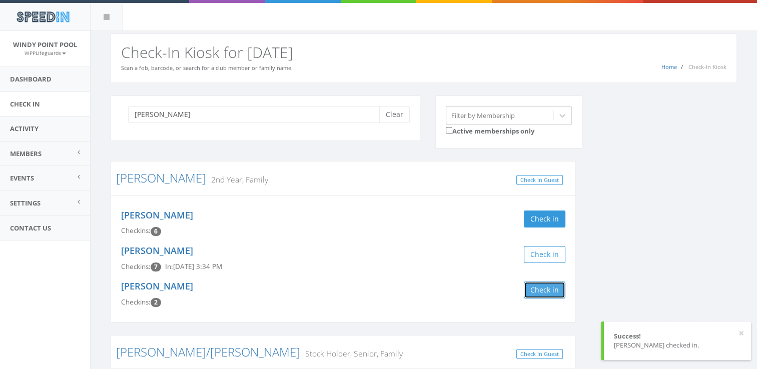
click at [546, 284] on button "Check in" at bounding box center [545, 290] width 42 height 17
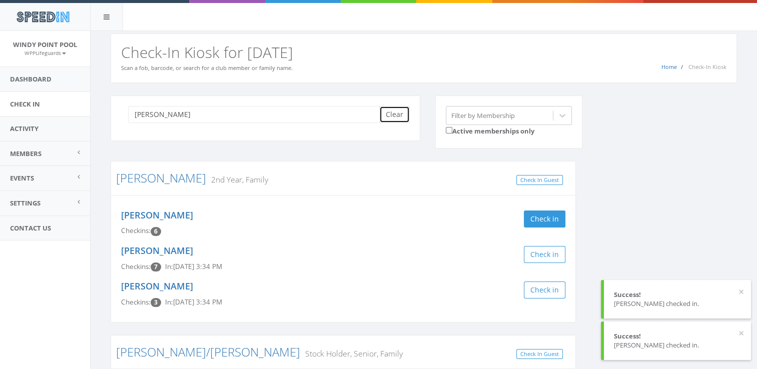
click at [402, 113] on button "Clear" at bounding box center [394, 114] width 31 height 17
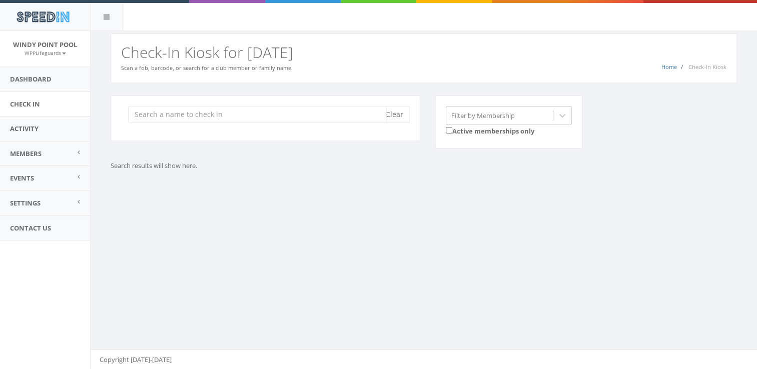
click at [296, 121] on input "search" at bounding box center [257, 114] width 259 height 17
type input "block"
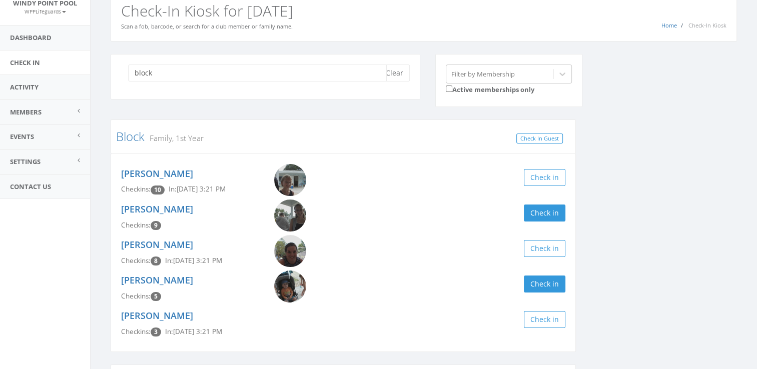
scroll to position [42, 0]
click at [434, 292] on div "Ethan Block Checkins: 5 Check in" at bounding box center [344, 288] width 460 height 36
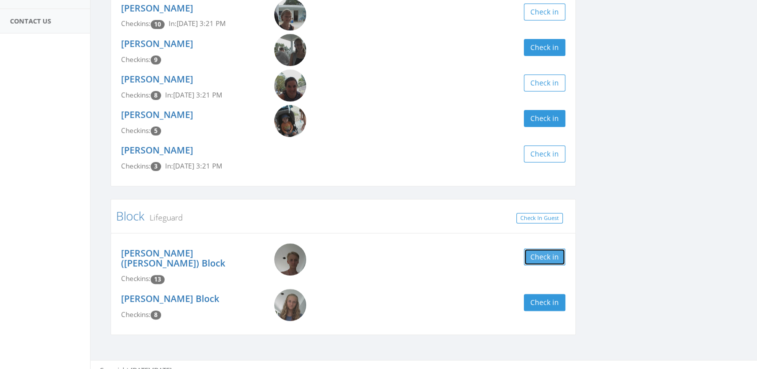
click at [543, 255] on button "Check in" at bounding box center [545, 257] width 42 height 17
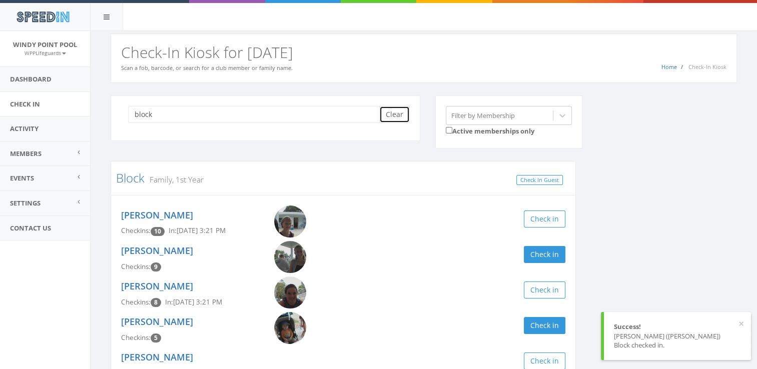
click at [395, 117] on button "Clear" at bounding box center [394, 114] width 31 height 17
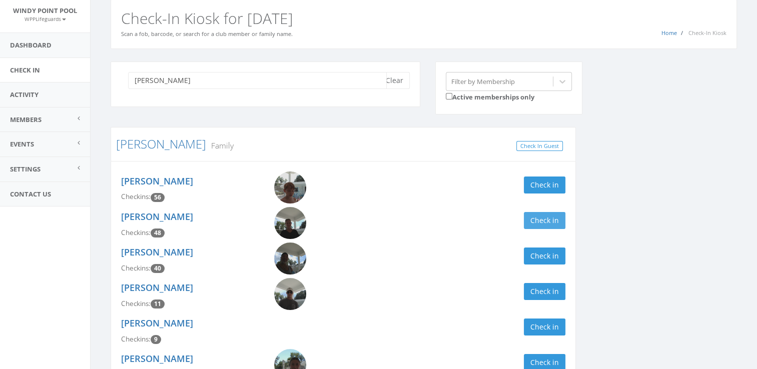
scroll to position [105, 0]
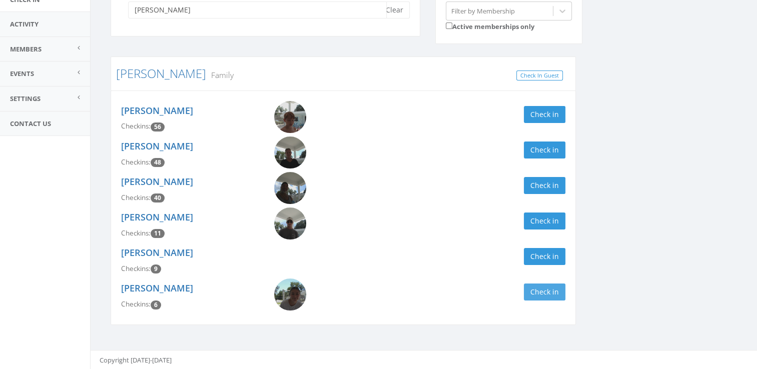
type input "vega"
click at [541, 296] on button "Check in" at bounding box center [545, 292] width 42 height 17
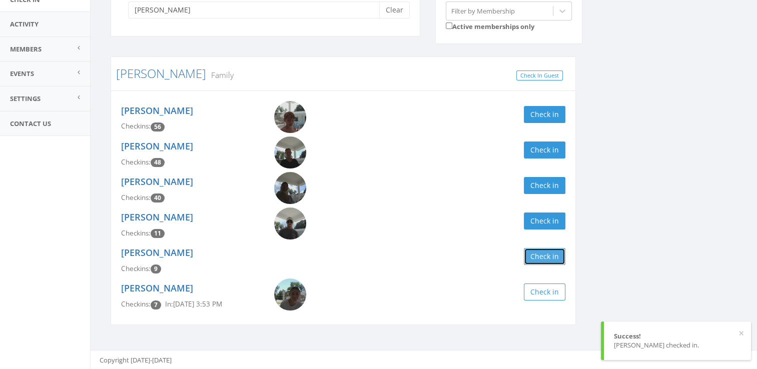
click at [545, 251] on button "Check in" at bounding box center [545, 256] width 42 height 17
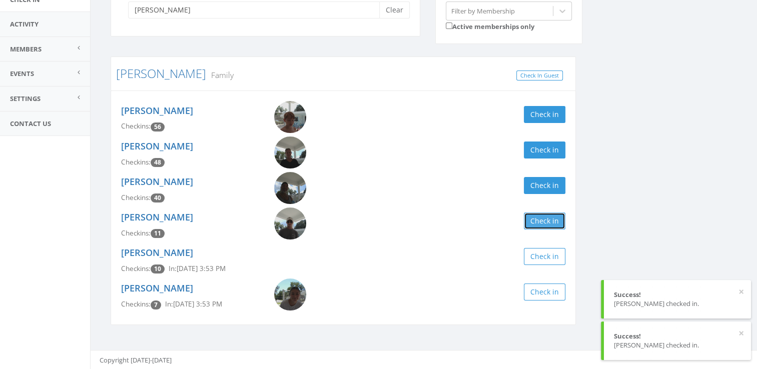
click at [547, 223] on button "Check in" at bounding box center [545, 221] width 42 height 17
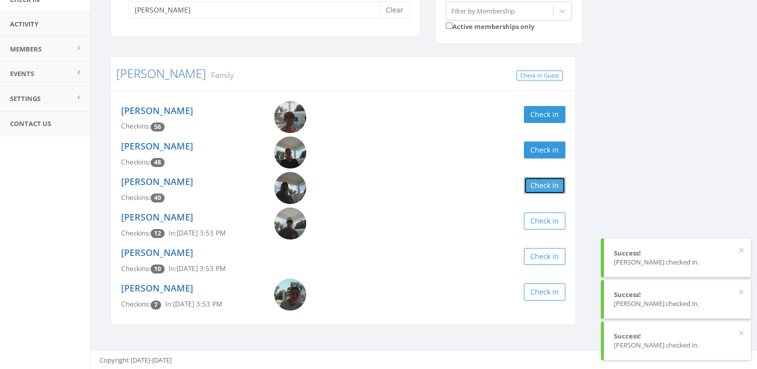
click at [541, 180] on button "Check in" at bounding box center [545, 185] width 42 height 17
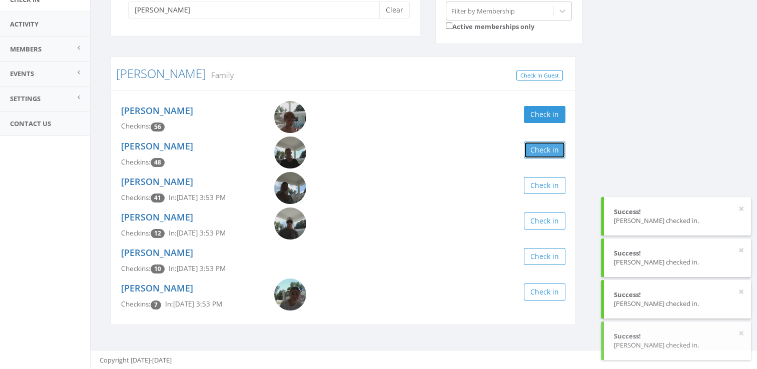
click at [540, 154] on button "Check in" at bounding box center [545, 150] width 42 height 17
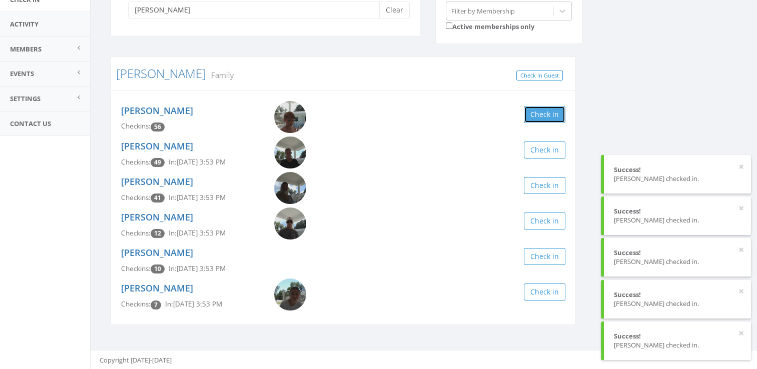
click at [533, 114] on button "Check in" at bounding box center [545, 114] width 42 height 17
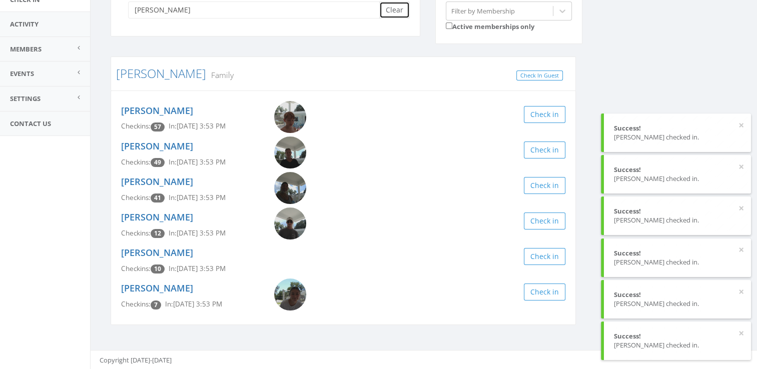
click at [399, 12] on button "Clear" at bounding box center [394, 10] width 31 height 17
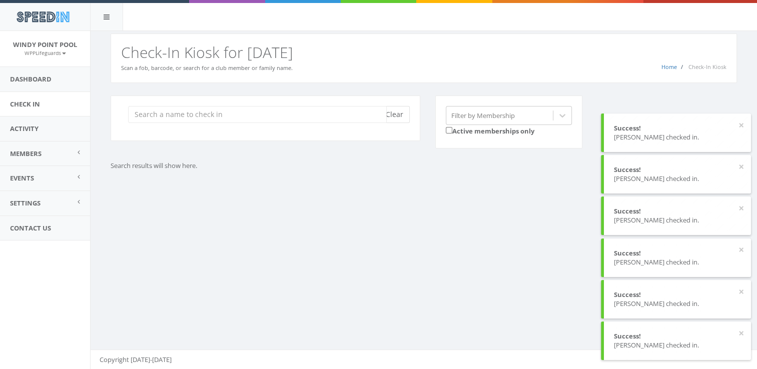
scroll to position [0, 0]
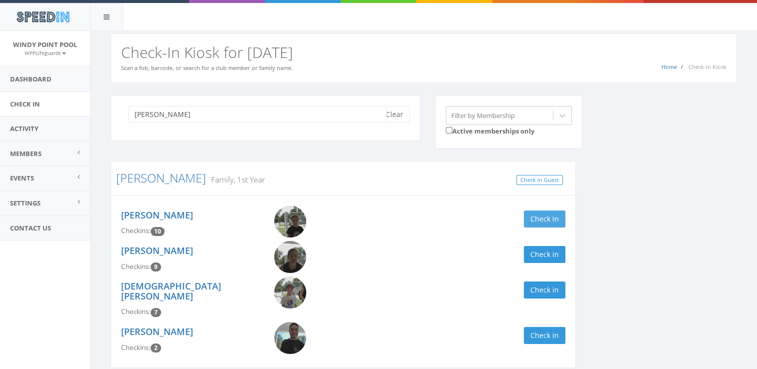
type input "donigan"
click at [537, 213] on button "Check in" at bounding box center [545, 219] width 42 height 17
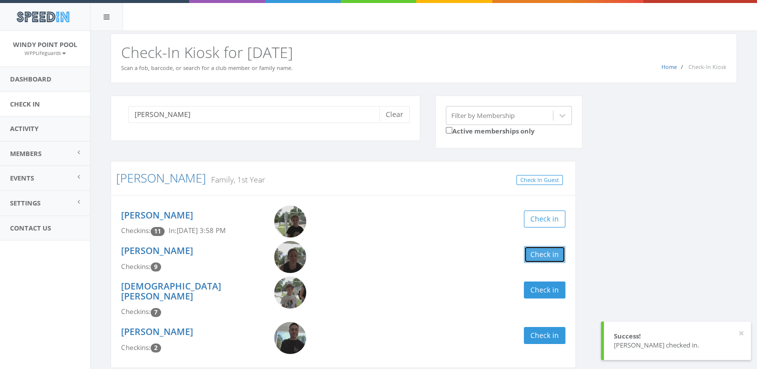
click at [535, 252] on button "Check in" at bounding box center [545, 254] width 42 height 17
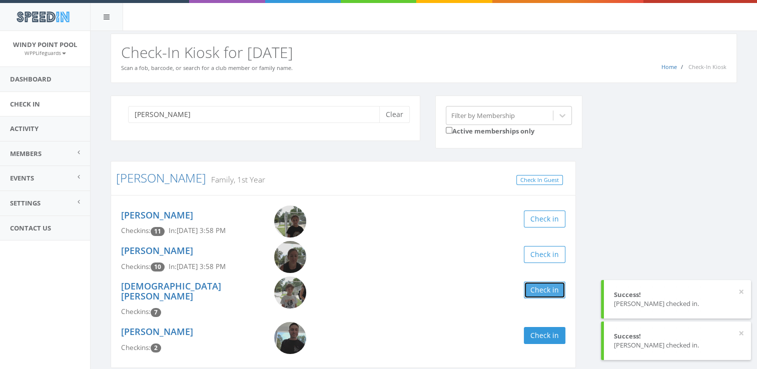
click at [540, 289] on button "Check in" at bounding box center [545, 290] width 42 height 17
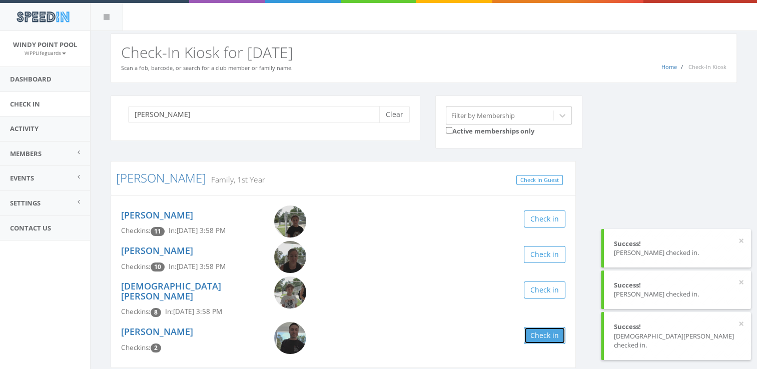
click at [536, 327] on button "Check in" at bounding box center [545, 335] width 42 height 17
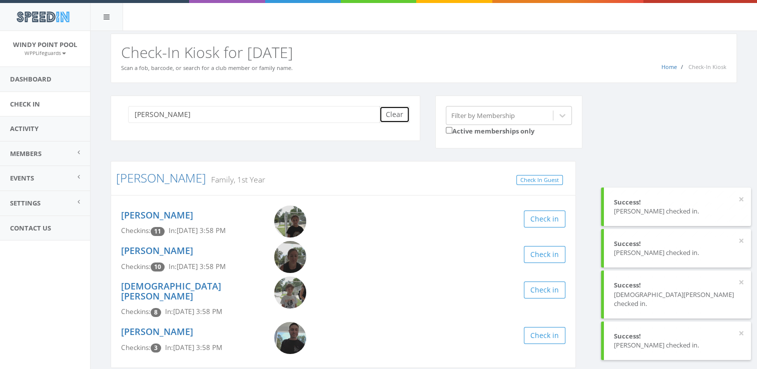
click at [391, 115] on button "Clear" at bounding box center [394, 114] width 31 height 17
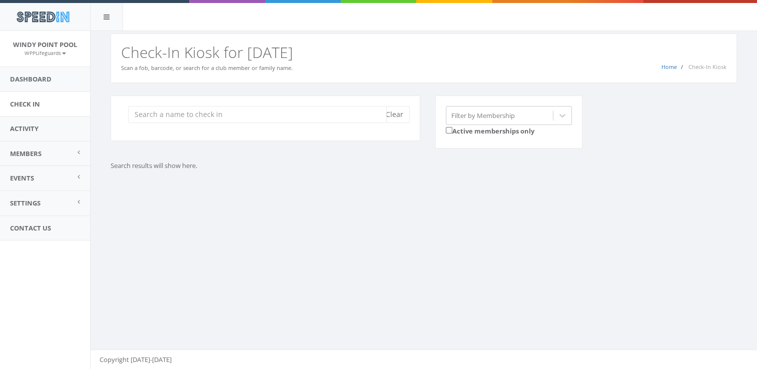
click at [163, 114] on input "search" at bounding box center [257, 114] width 259 height 17
click at [191, 177] on div "pachco Clear Filter by Membership Active memberships only Search results will s…" at bounding box center [424, 145] width 667 height 125
click at [150, 113] on input "pachco" at bounding box center [257, 114] width 259 height 17
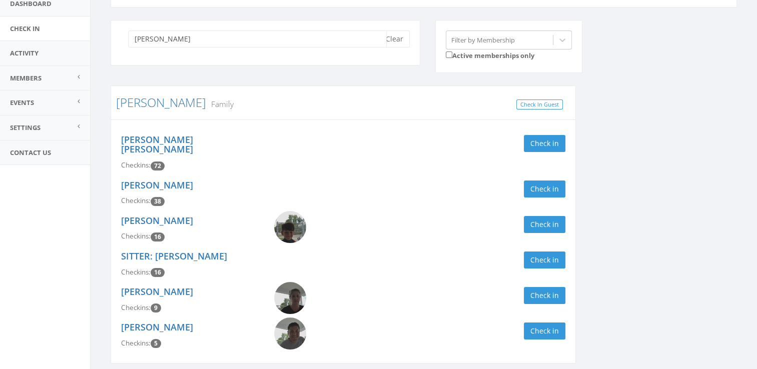
scroll to position [105, 0]
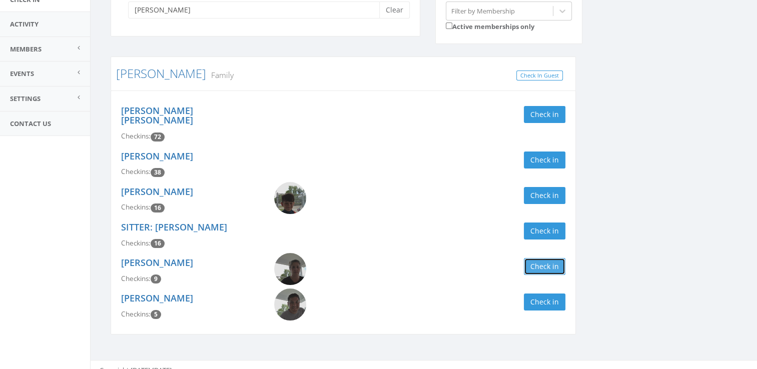
click at [546, 258] on button "Check in" at bounding box center [545, 266] width 42 height 17
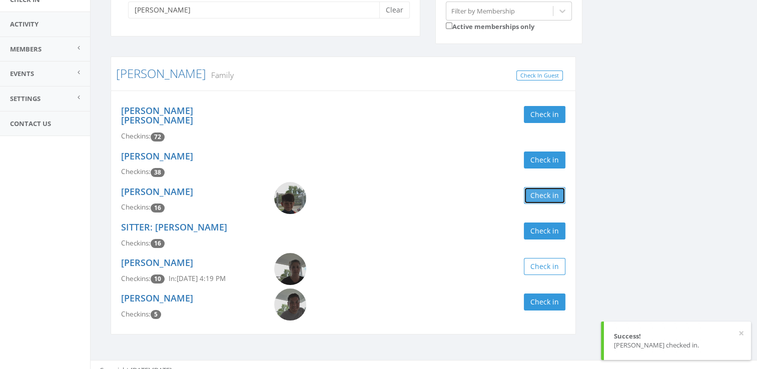
click at [546, 187] on button "Check in" at bounding box center [545, 195] width 42 height 17
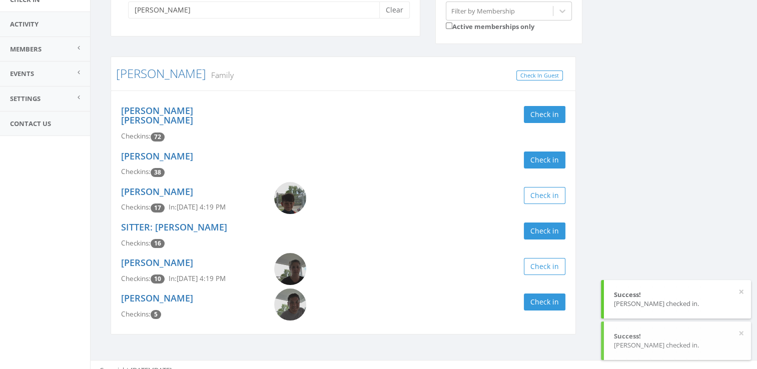
click at [623, 177] on div "pacheco Clear Filter by Membership Active memberships only Pacheco Coronado Fam…" at bounding box center [424, 169] width 642 height 357
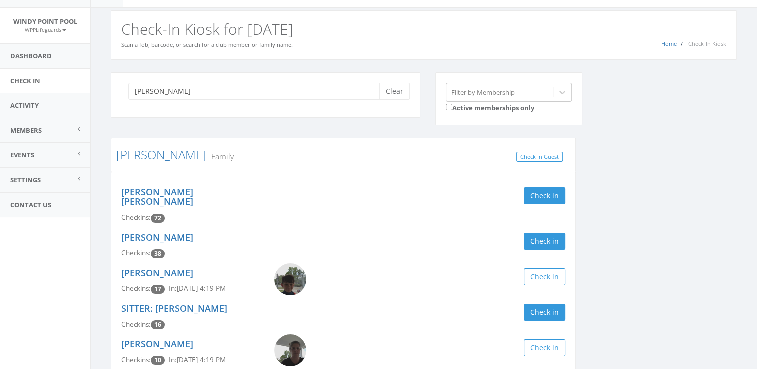
scroll to position [19, 0]
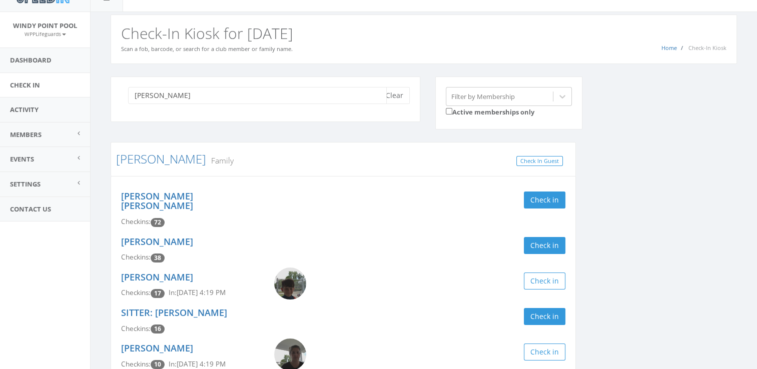
drag, startPoint x: 125, startPoint y: 108, endPoint x: 105, endPoint y: 109, distance: 20.5
click at [105, 109] on div "pacheco Clear" at bounding box center [265, 106] width 325 height 58
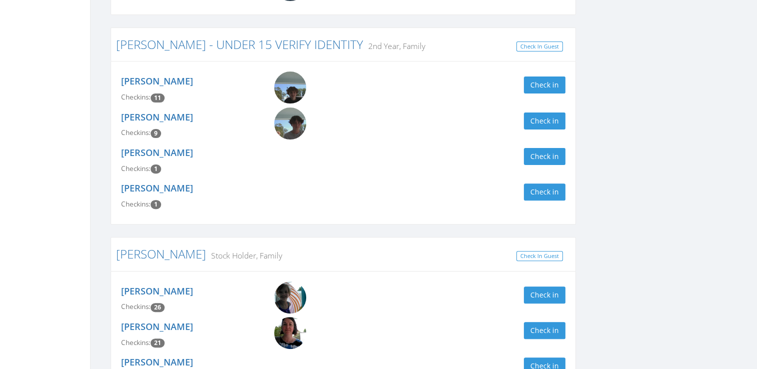
scroll to position [0, 0]
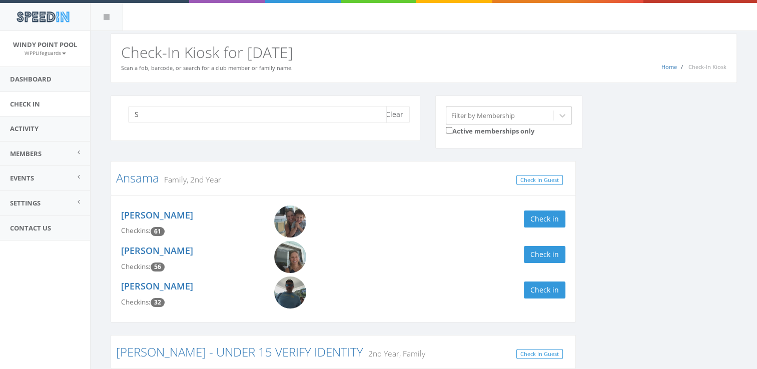
type input "S"
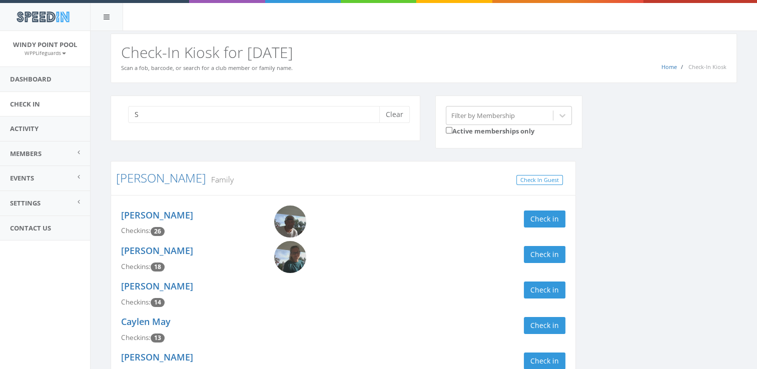
click at [389, 109] on button "Clear" at bounding box center [394, 114] width 31 height 17
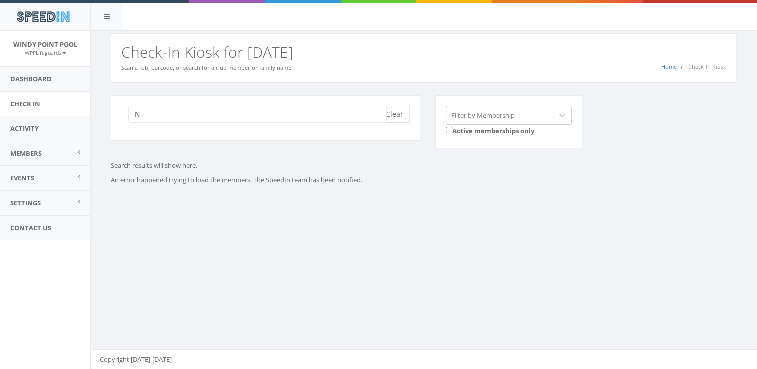
type input "N"
click at [400, 109] on button "Clear" at bounding box center [394, 114] width 31 height 17
type input "W"
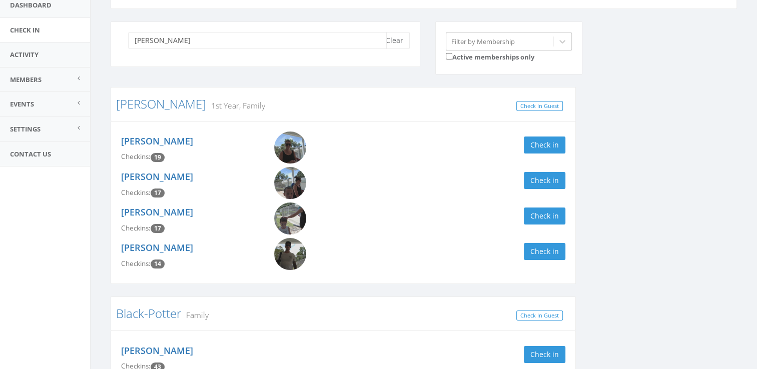
scroll to position [70, 0]
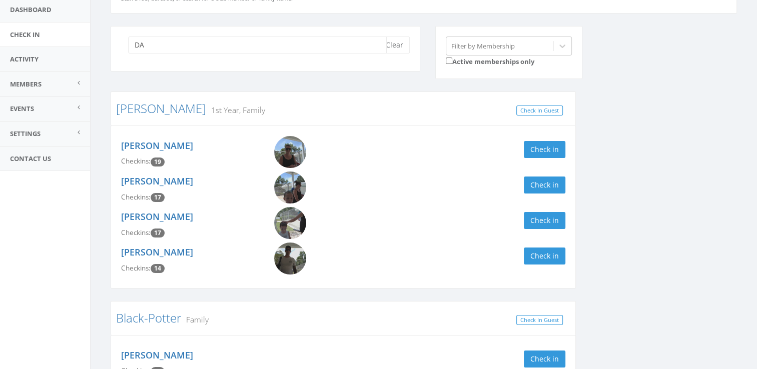
type input "D"
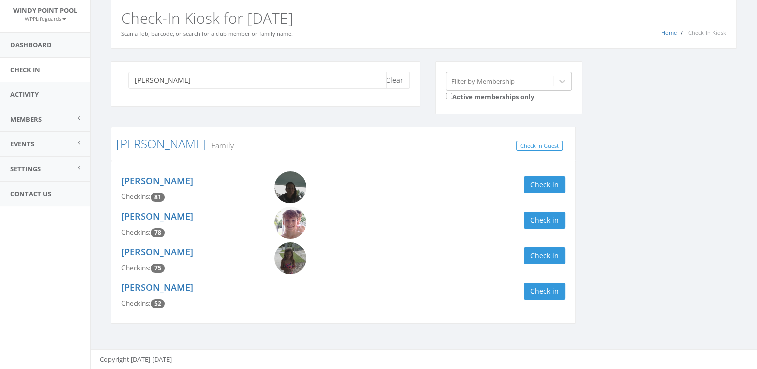
scroll to position [34, 0]
type input "LORSON"
click at [551, 221] on button "Check in" at bounding box center [545, 221] width 42 height 17
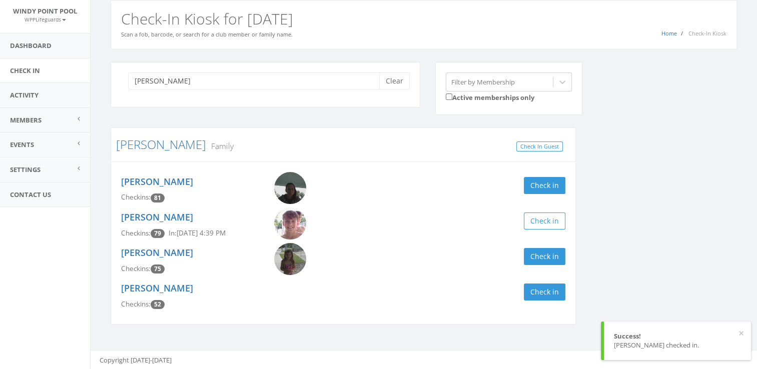
click at [388, 70] on div "LORSON Clear" at bounding box center [266, 85] width 310 height 46
click at [393, 80] on button "Clear" at bounding box center [394, 81] width 31 height 17
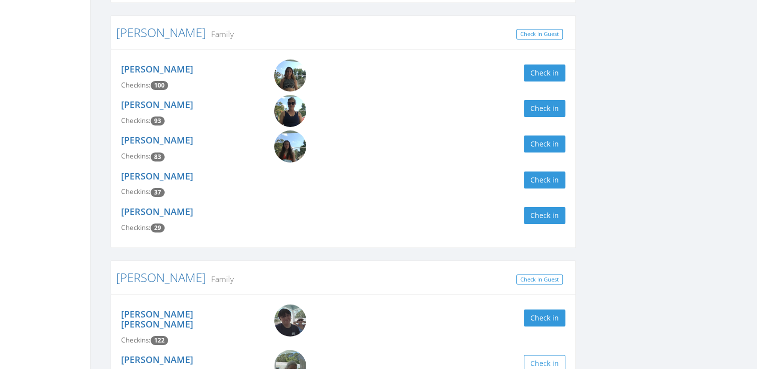
scroll to position [3640, 0]
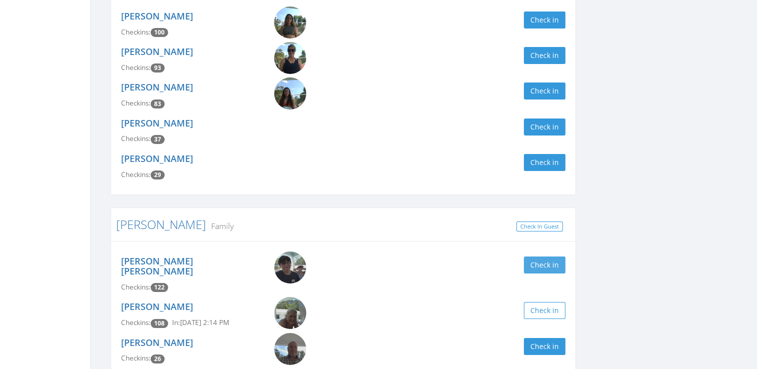
type input "DAVID"
click at [538, 257] on button "Check in" at bounding box center [545, 265] width 42 height 17
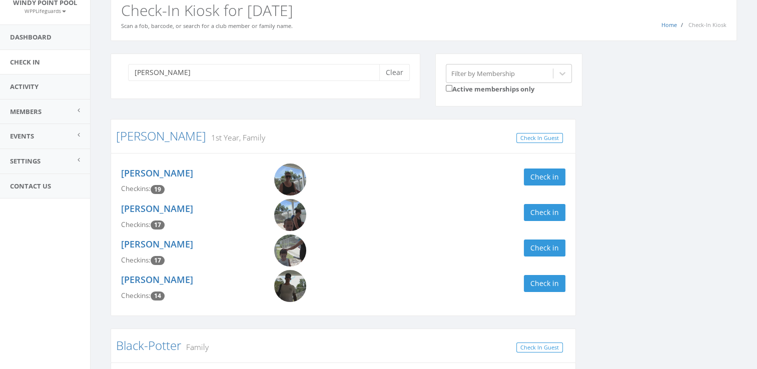
scroll to position [0, 0]
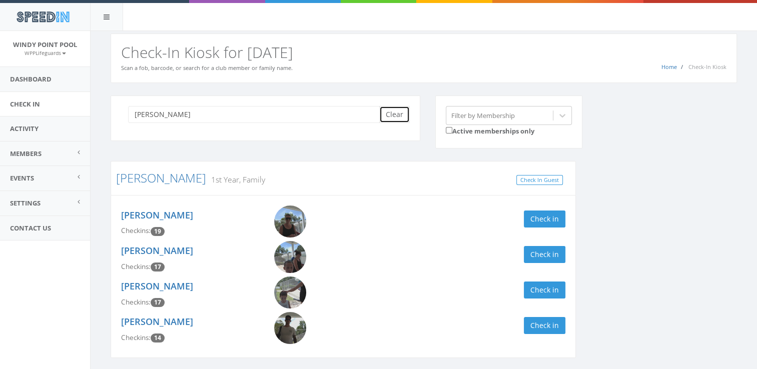
click at [386, 114] on button "Clear" at bounding box center [394, 114] width 31 height 17
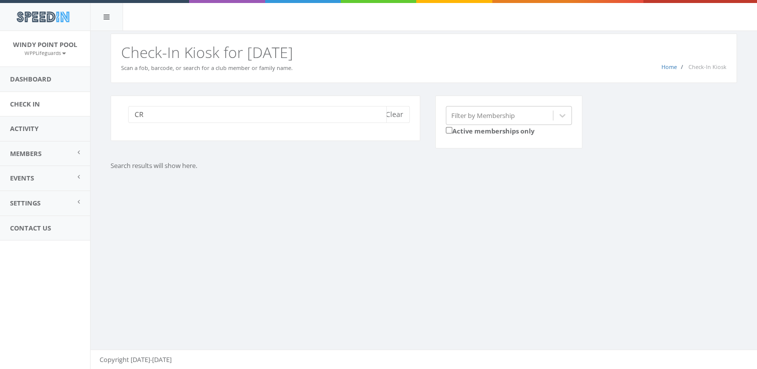
type input "C"
click at [30, 132] on link "Activity" at bounding box center [45, 129] width 90 height 25
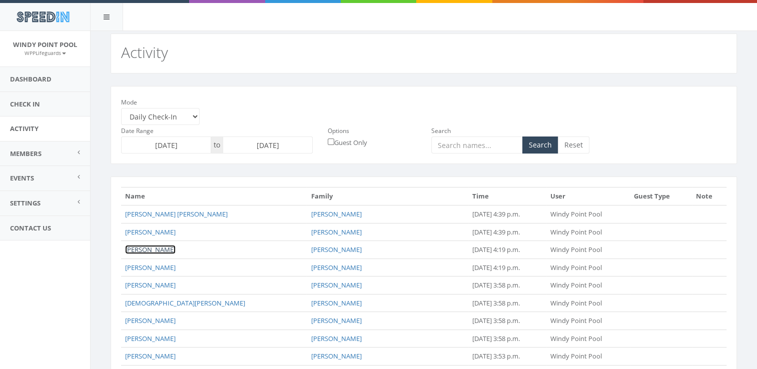
click at [172, 250] on link "[PERSON_NAME]" at bounding box center [150, 249] width 51 height 9
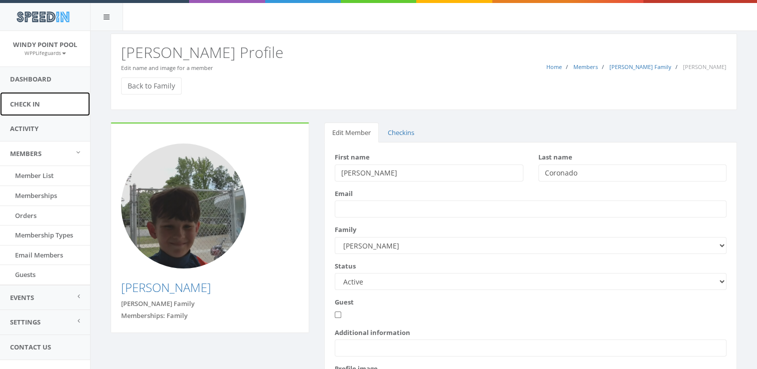
click at [38, 104] on link "Check In" at bounding box center [45, 104] width 90 height 25
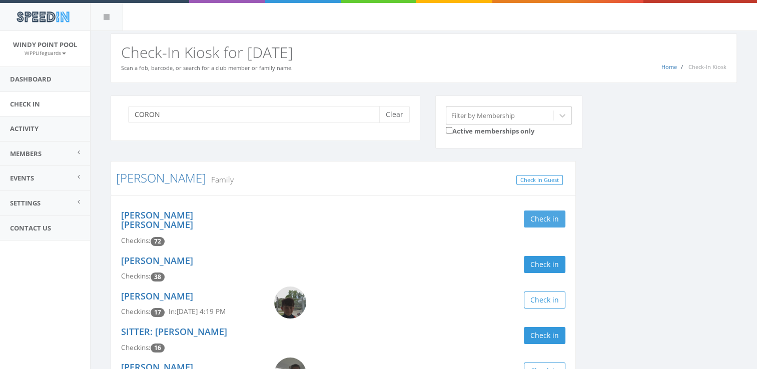
type input "CORON"
click at [541, 217] on button "Check in" at bounding box center [545, 219] width 42 height 17
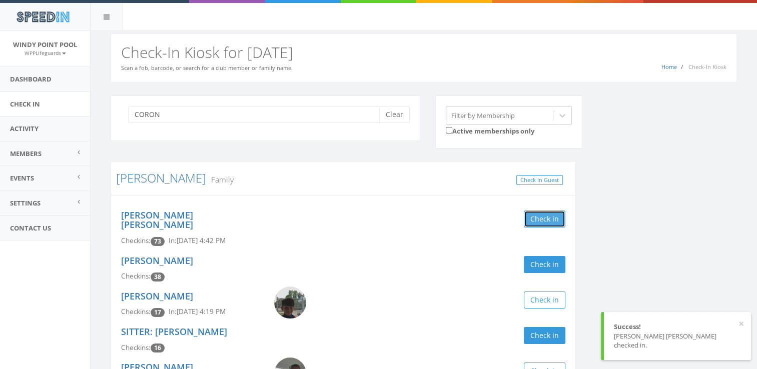
scroll to position [53, 0]
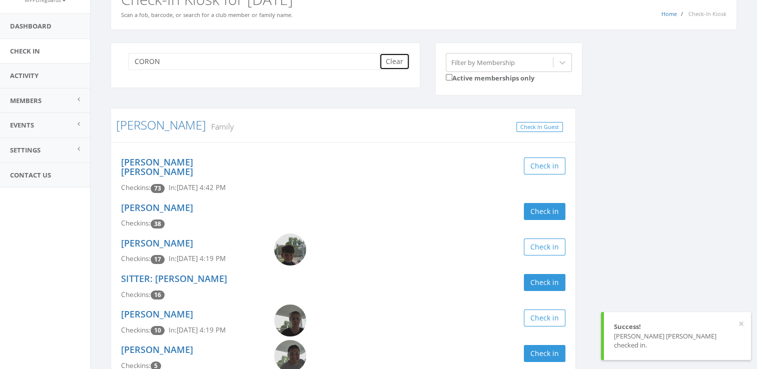
click at [383, 59] on button "Clear" at bounding box center [394, 61] width 31 height 17
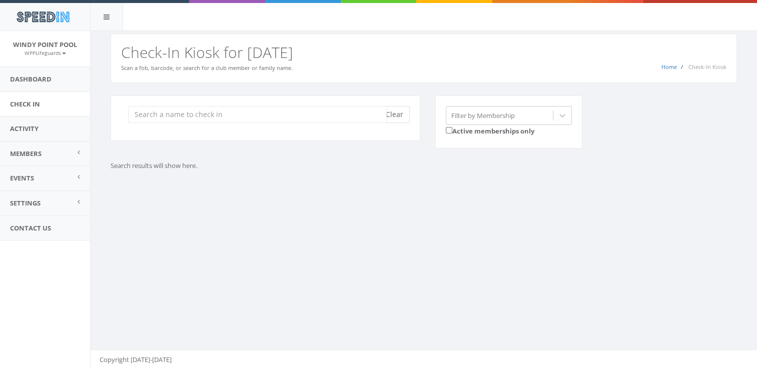
scroll to position [0, 0]
